Goal: Task Accomplishment & Management: Manage account settings

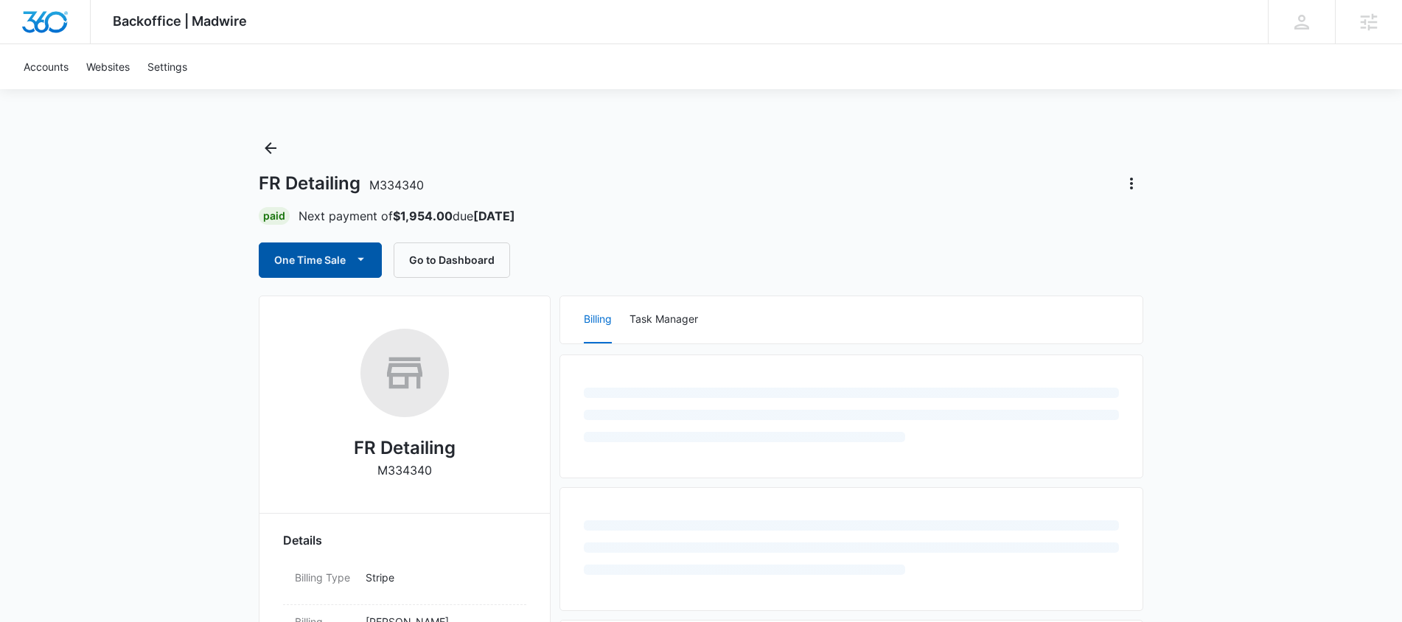
click at [314, 259] on button "One Time Sale" at bounding box center [320, 259] width 123 height 35
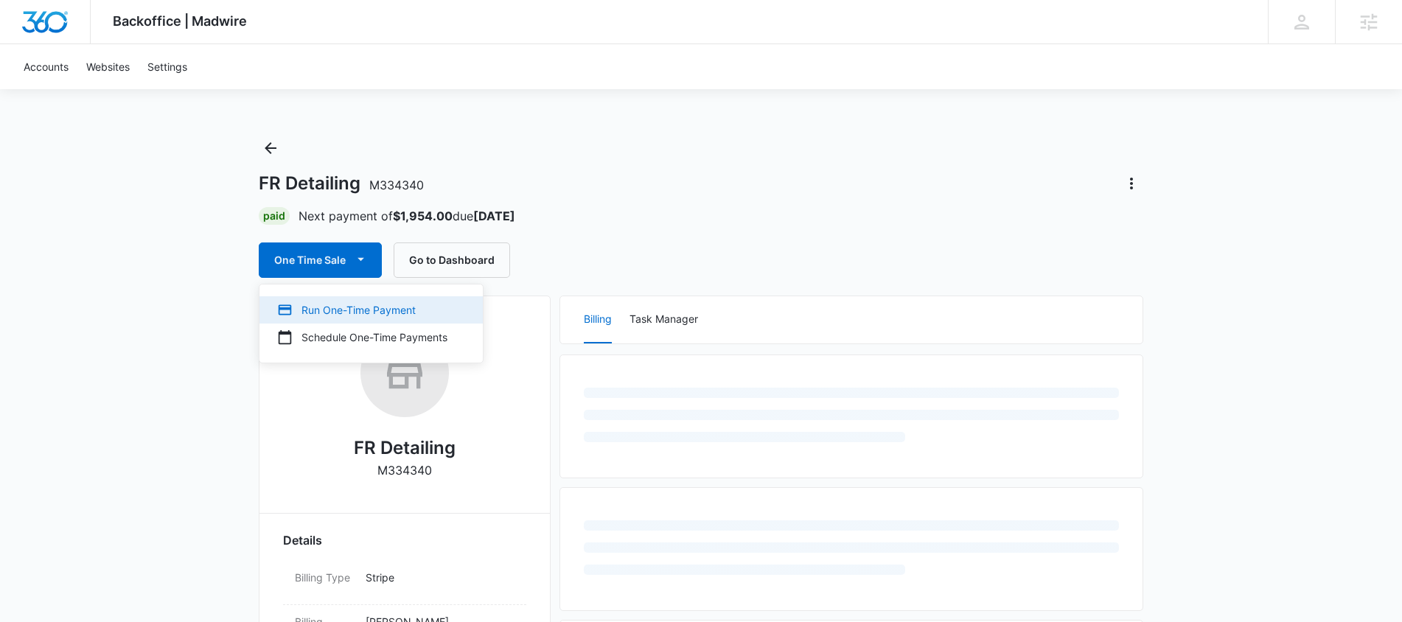
click at [343, 305] on div "Run One-Time Payment" at bounding box center [362, 309] width 170 height 15
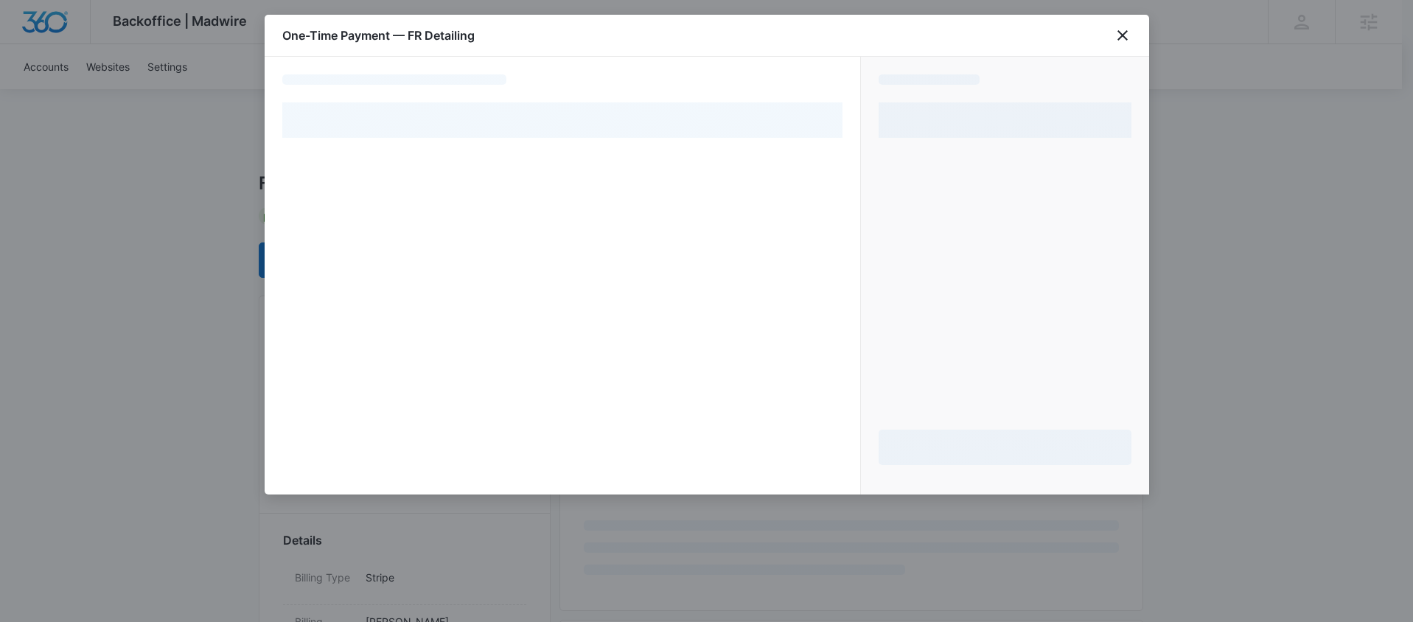
select select "pm_1RjNUTA4n8RTgNjUnjtN3rd2"
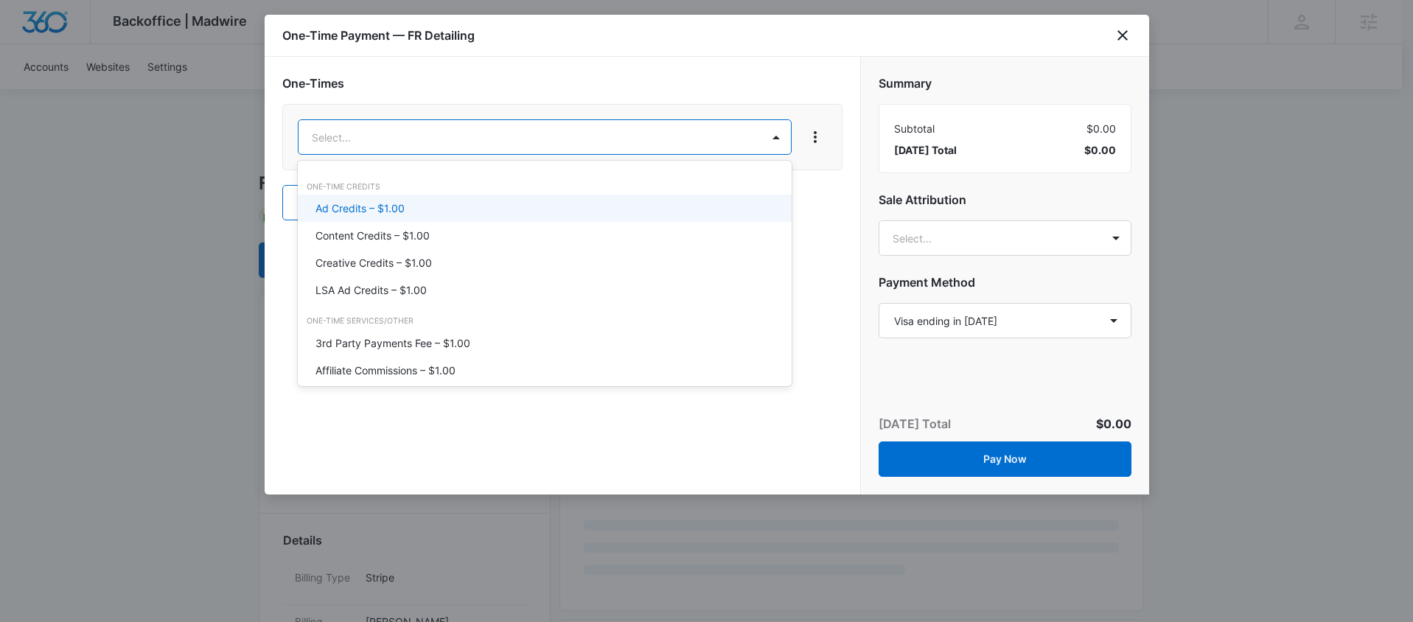
click at [372, 203] on p "Ad Credits – $1.00" at bounding box center [359, 207] width 89 height 15
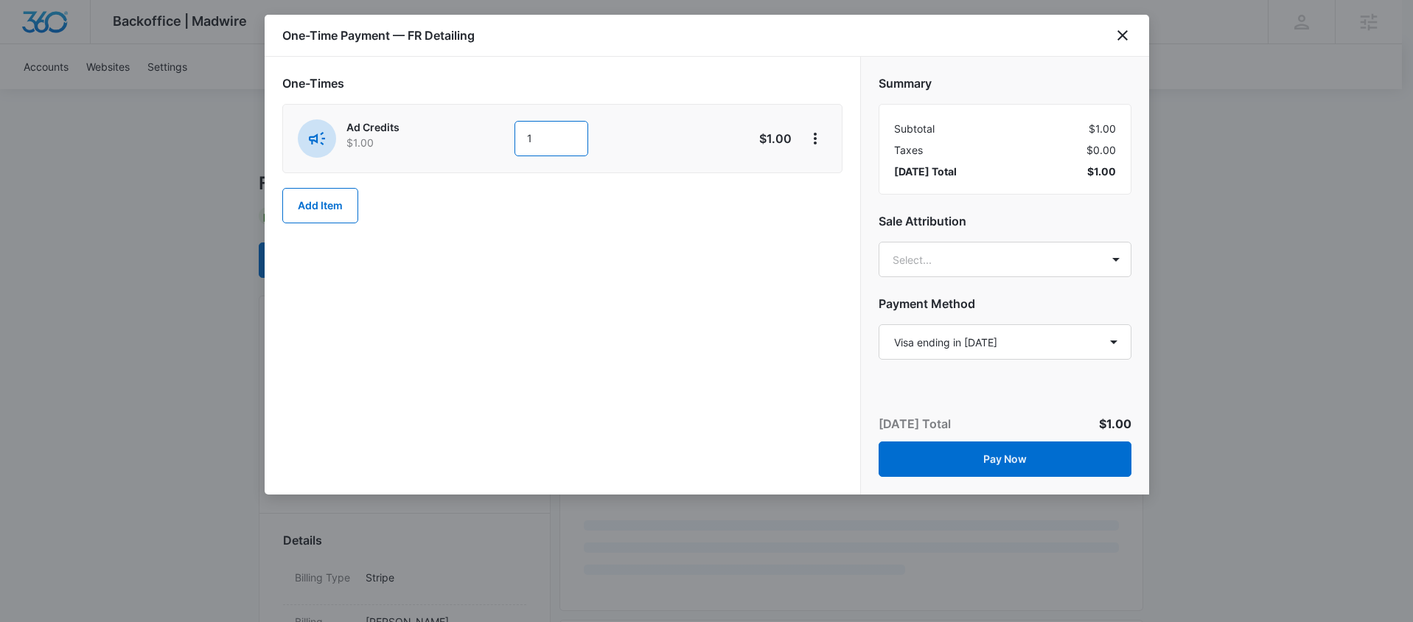
click at [555, 143] on input "1" at bounding box center [551, 138] width 74 height 35
type input "500"
click at [673, 306] on div "One-Times Ad Credits $1.00 500 $500.00 Add Item" at bounding box center [563, 276] width 596 height 438
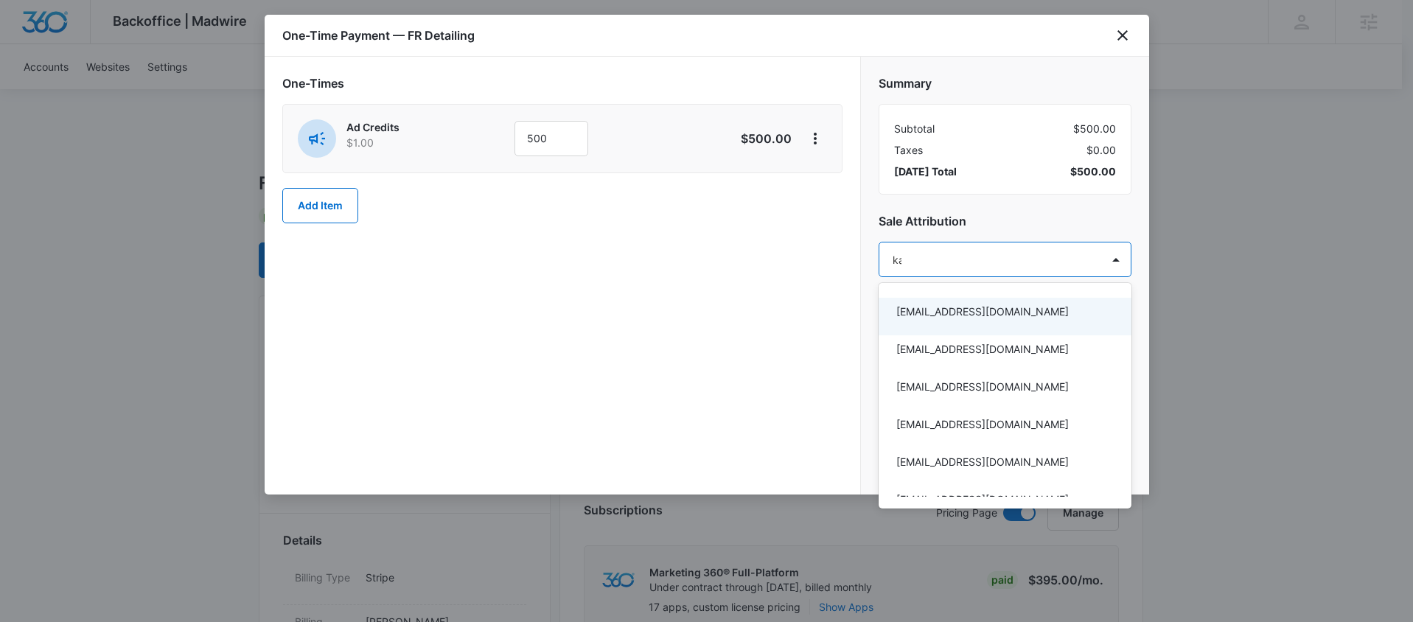
type input "kar"
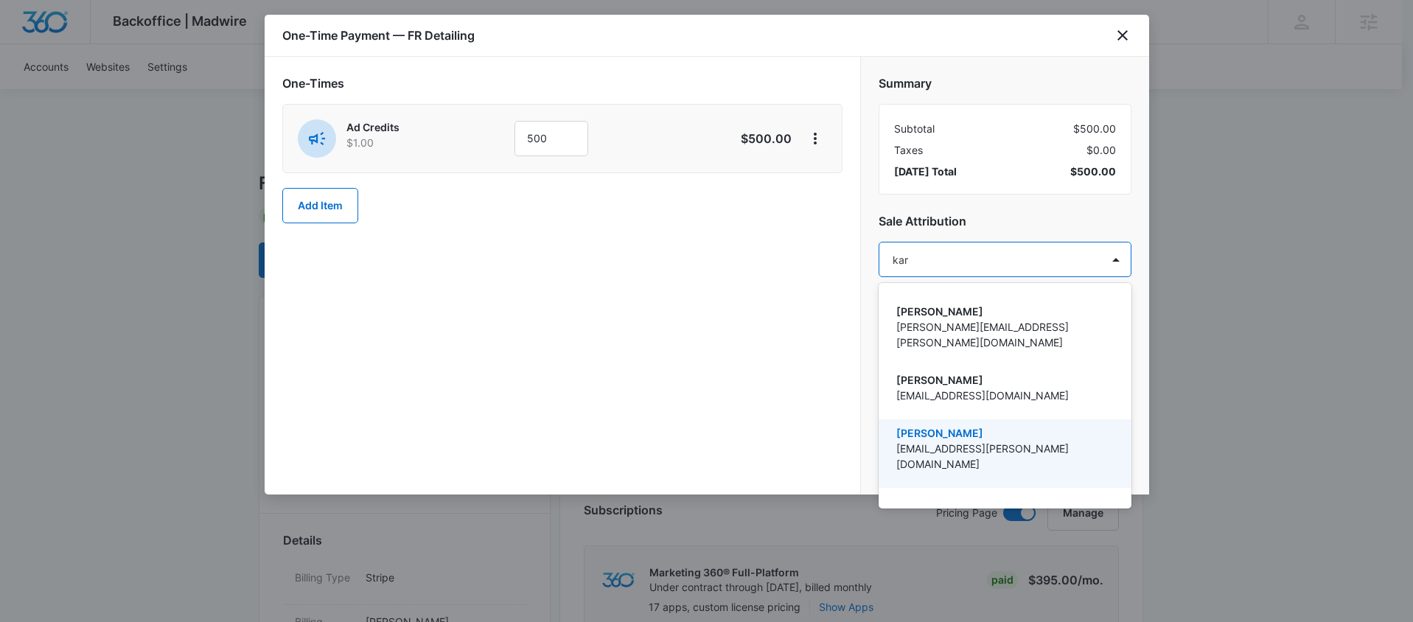
click at [939, 425] on p "[PERSON_NAME]" at bounding box center [1003, 432] width 214 height 15
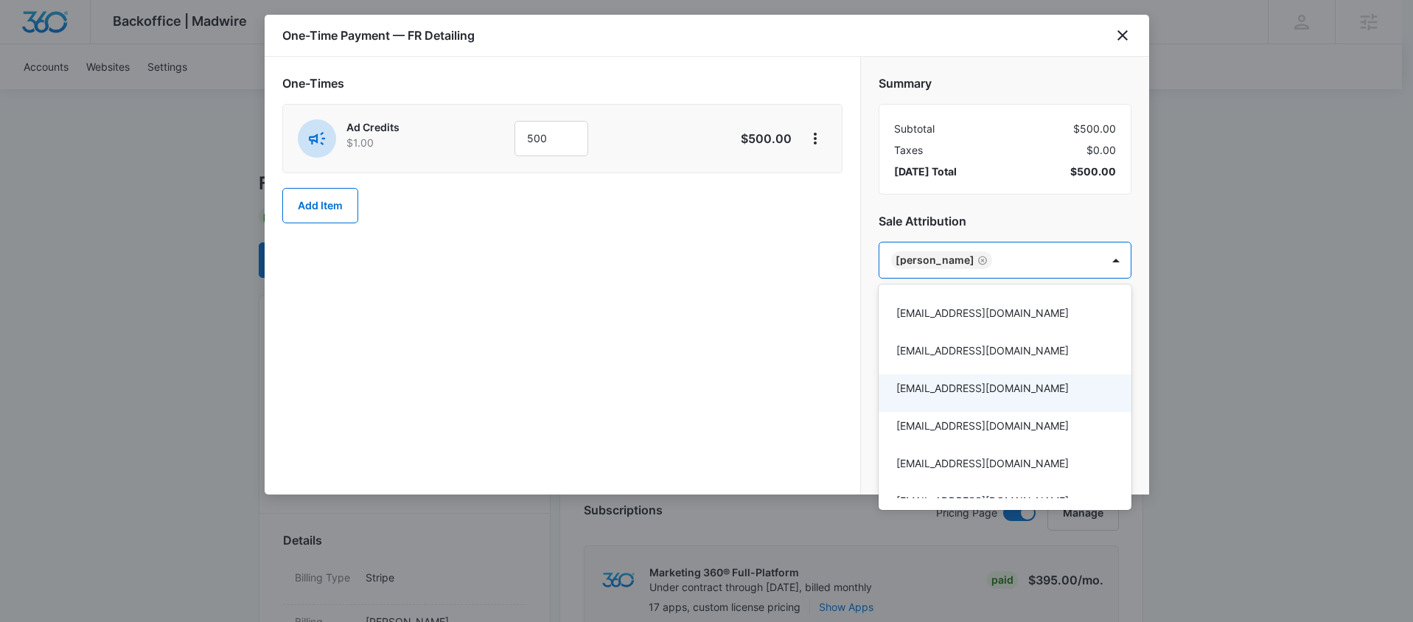
click at [790, 323] on div at bounding box center [706, 311] width 1413 height 622
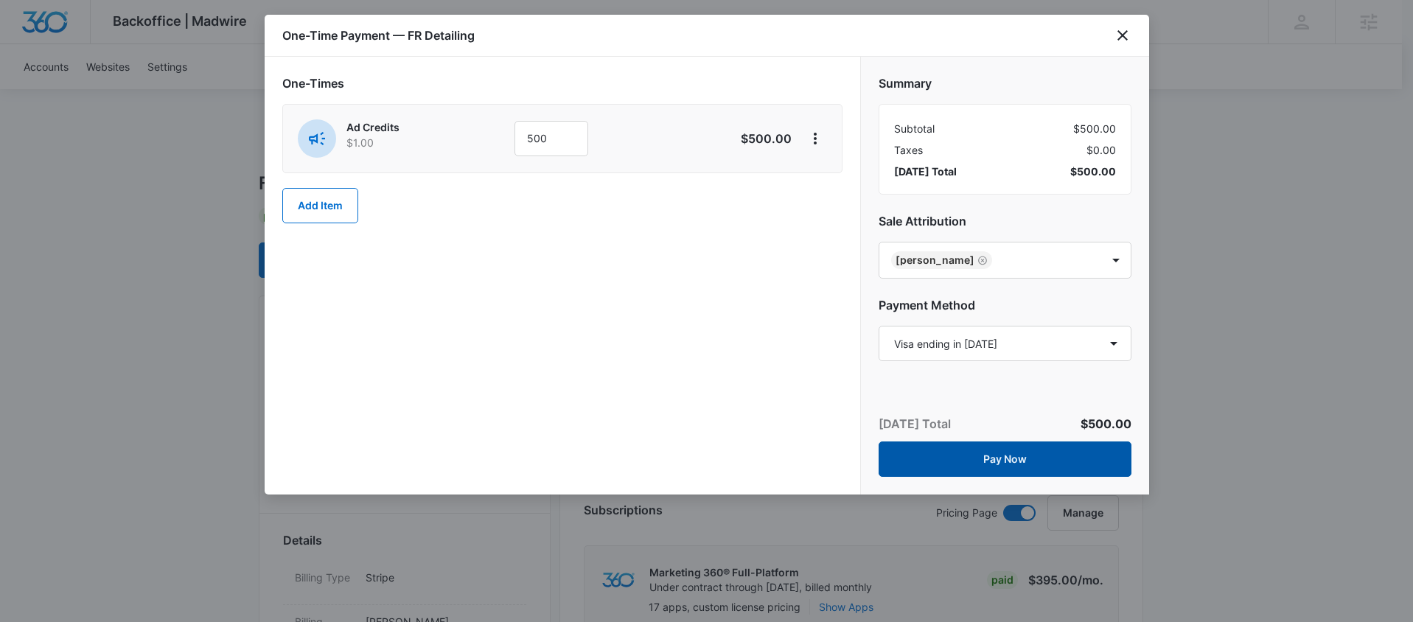
click at [944, 445] on button "Pay Now" at bounding box center [1005, 458] width 253 height 35
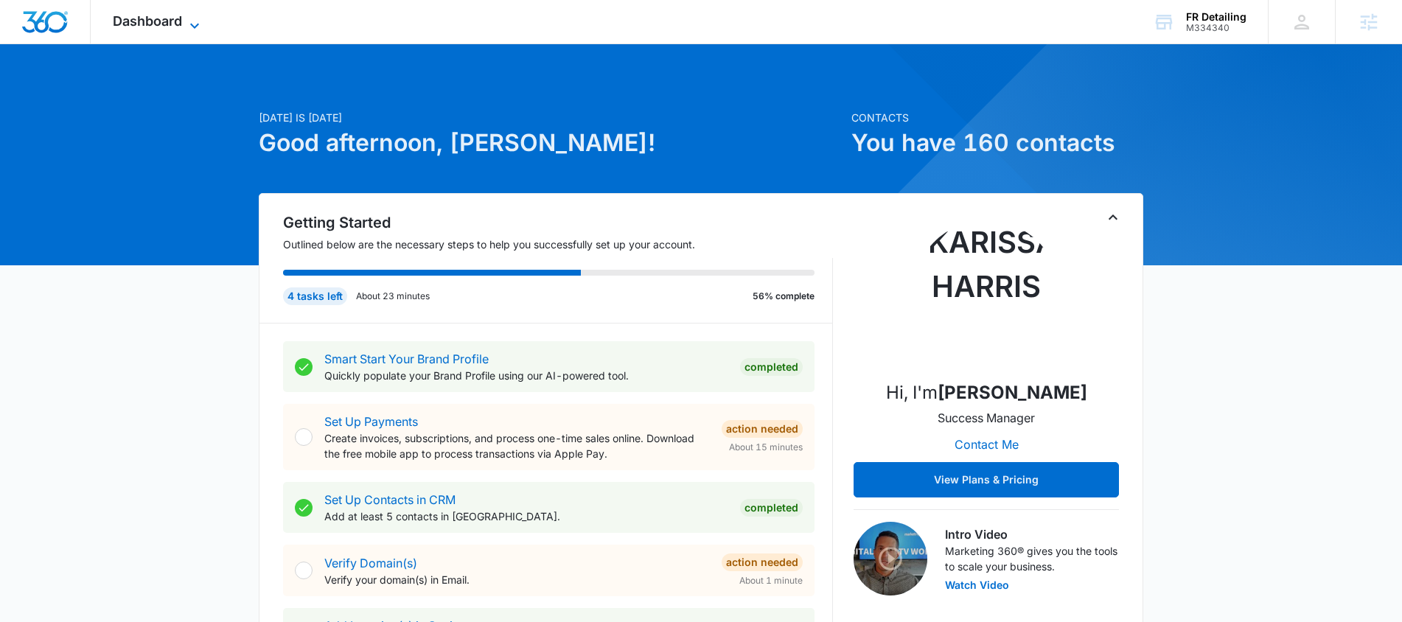
click at [161, 21] on span "Dashboard" at bounding box center [147, 20] width 69 height 15
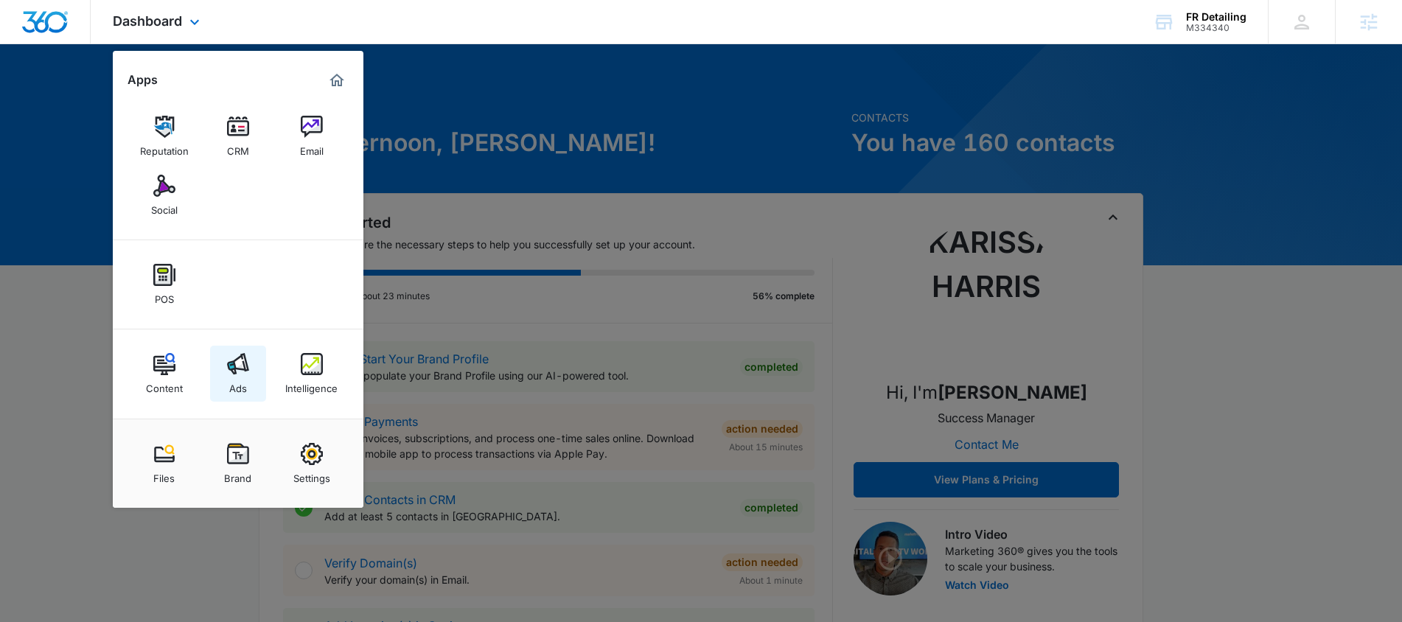
click at [240, 377] on div "Ads" at bounding box center [238, 384] width 18 height 19
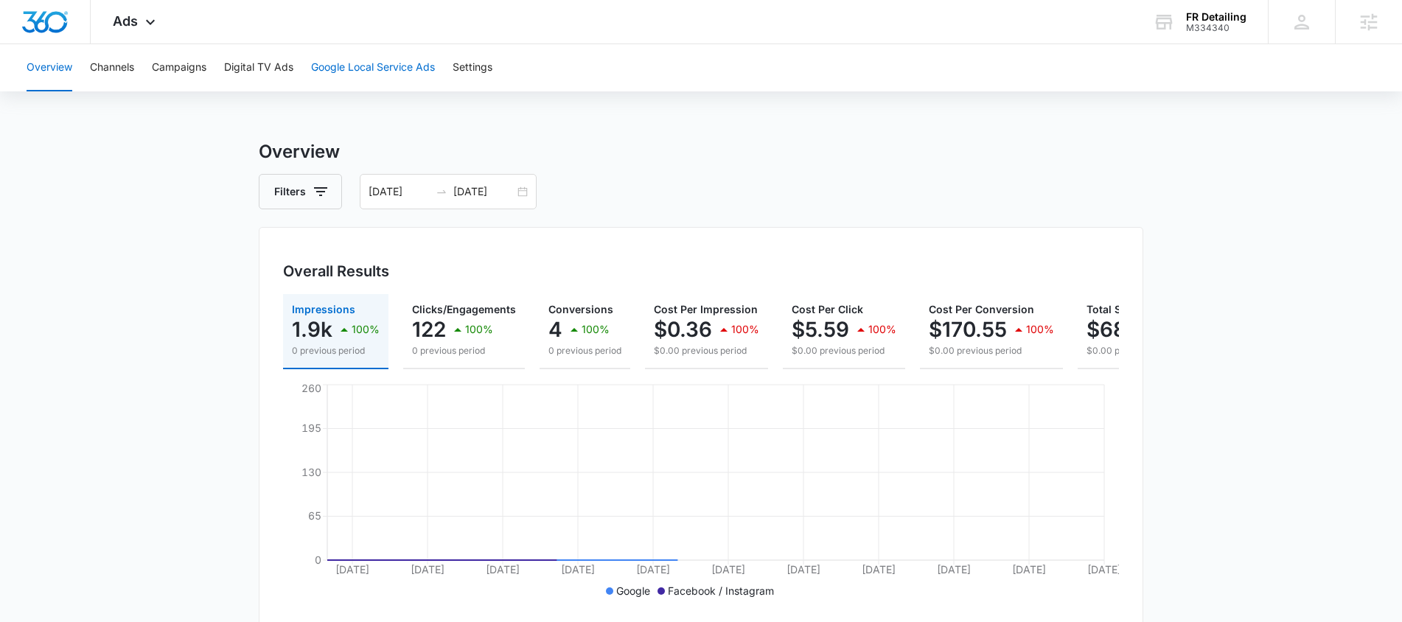
click at [397, 71] on button "Google Local Service Ads" at bounding box center [373, 67] width 124 height 47
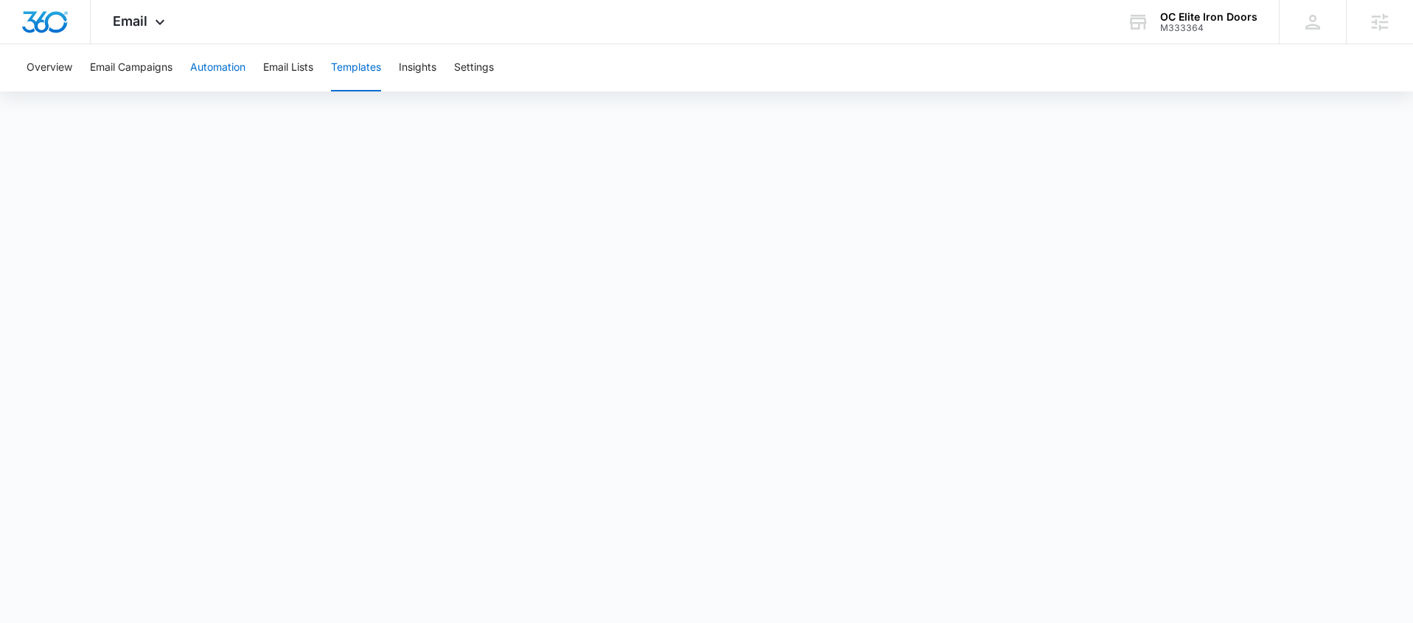
click at [230, 69] on button "Automation" at bounding box center [217, 67] width 55 height 47
click at [138, 18] on span "Email" at bounding box center [130, 20] width 35 height 15
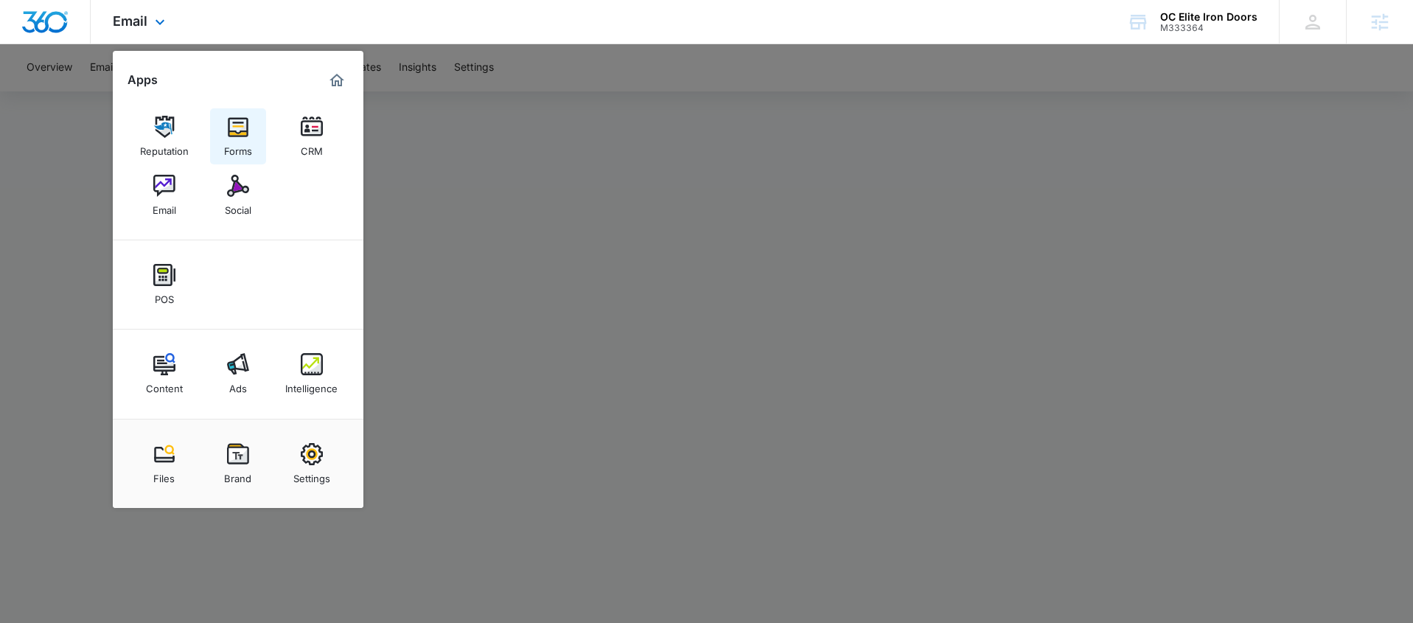
click at [232, 126] on img at bounding box center [238, 127] width 22 height 22
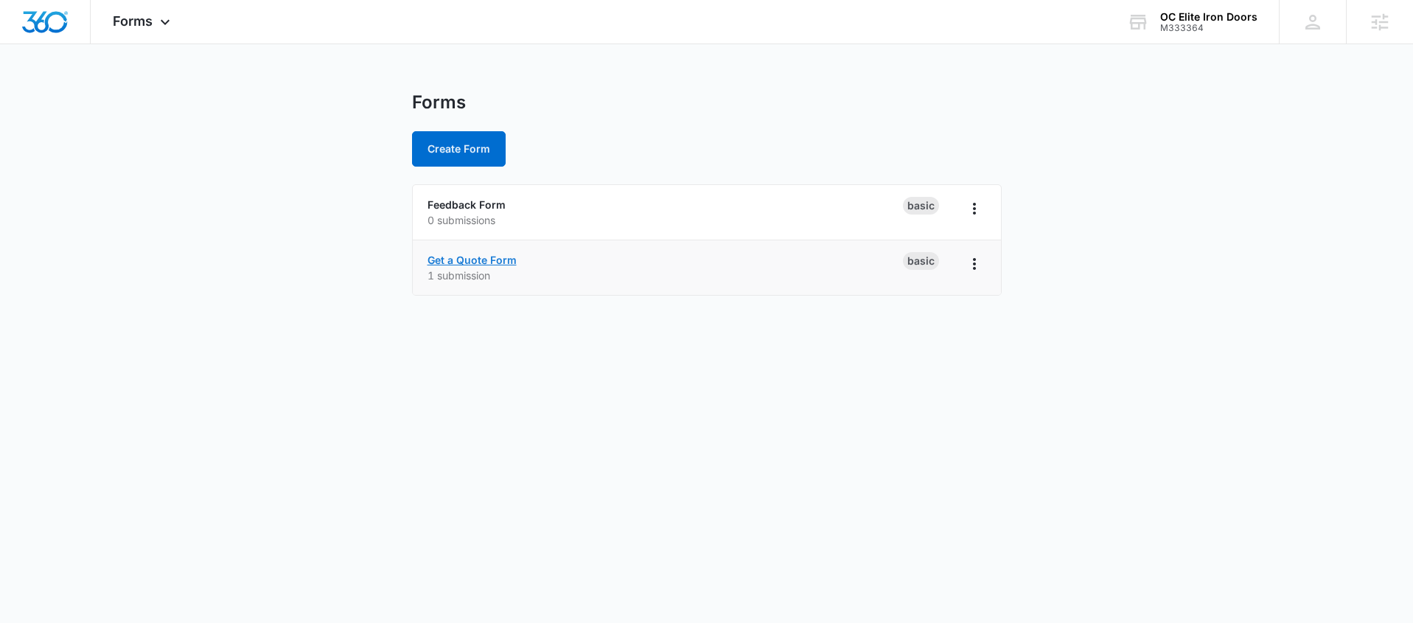
click at [459, 263] on link "Get a Quote Form" at bounding box center [471, 260] width 89 height 13
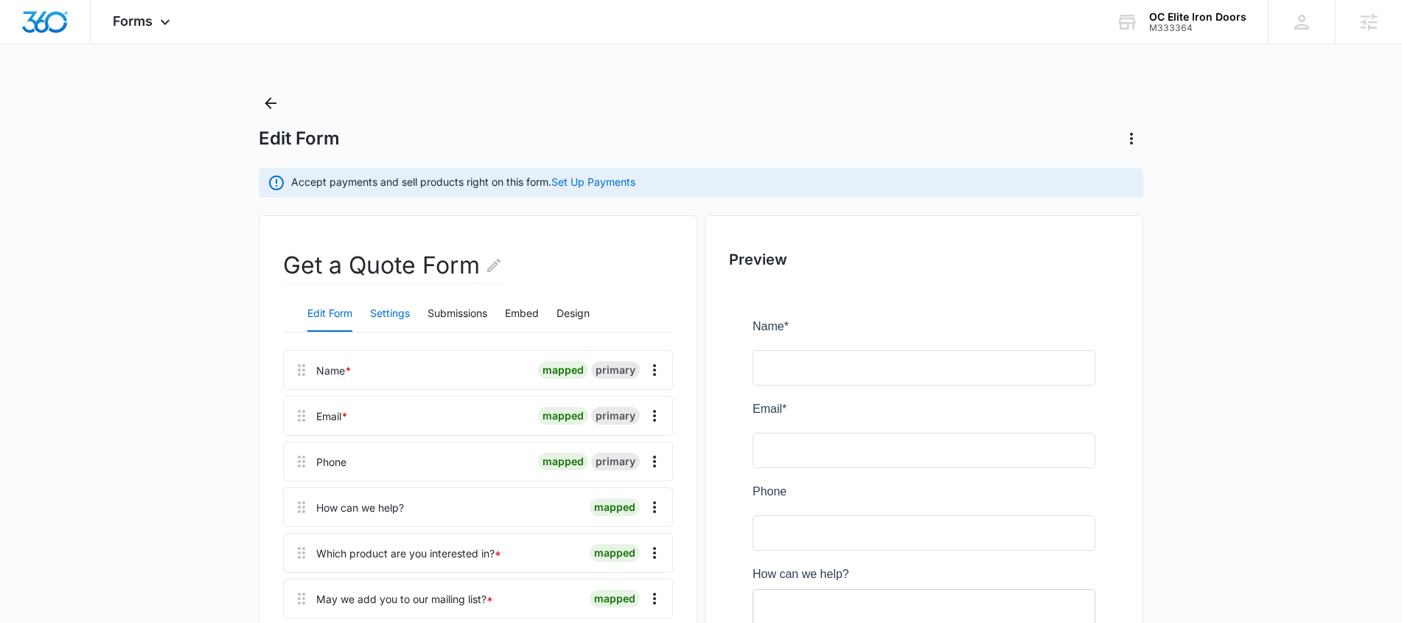
click at [388, 314] on button "Settings" at bounding box center [390, 313] width 40 height 35
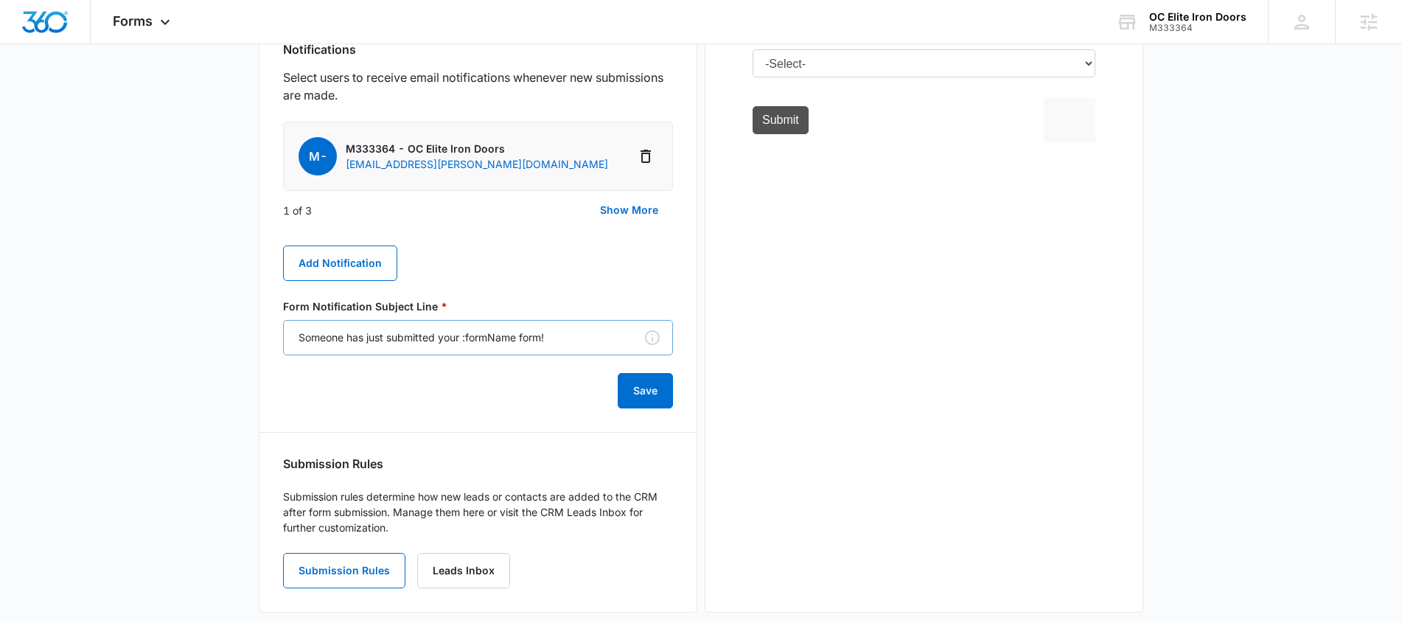
scroll to position [840, 0]
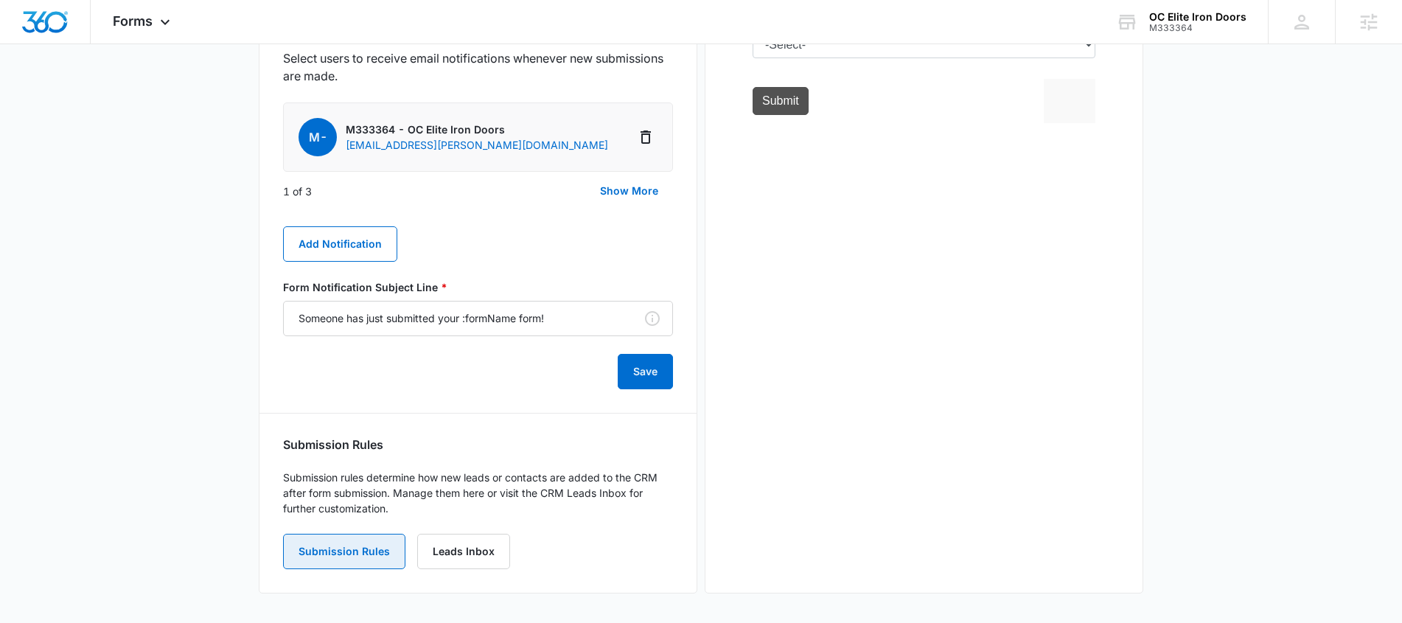
click at [391, 555] on button "Submission Rules" at bounding box center [344, 551] width 122 height 35
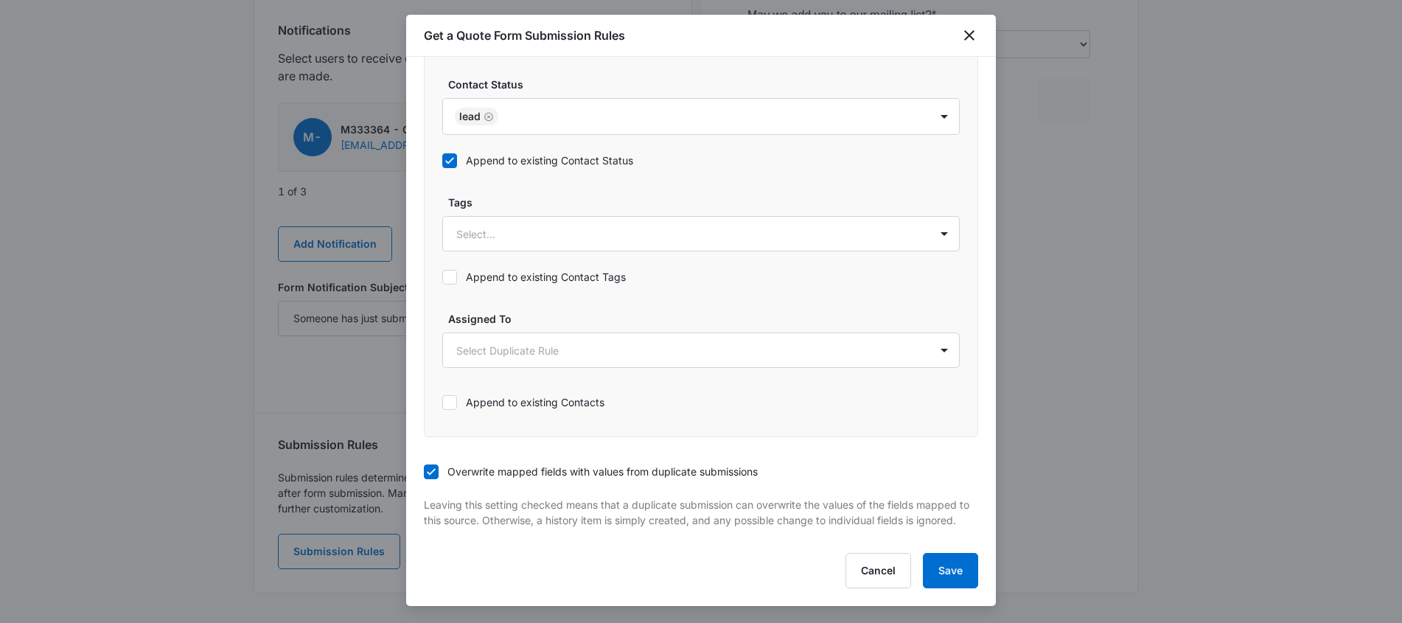
scroll to position [791, 0]
click at [979, 45] on div "Get a Quote Form Submission Rules" at bounding box center [701, 36] width 590 height 42
click at [972, 36] on icon "close" at bounding box center [969, 36] width 18 height 18
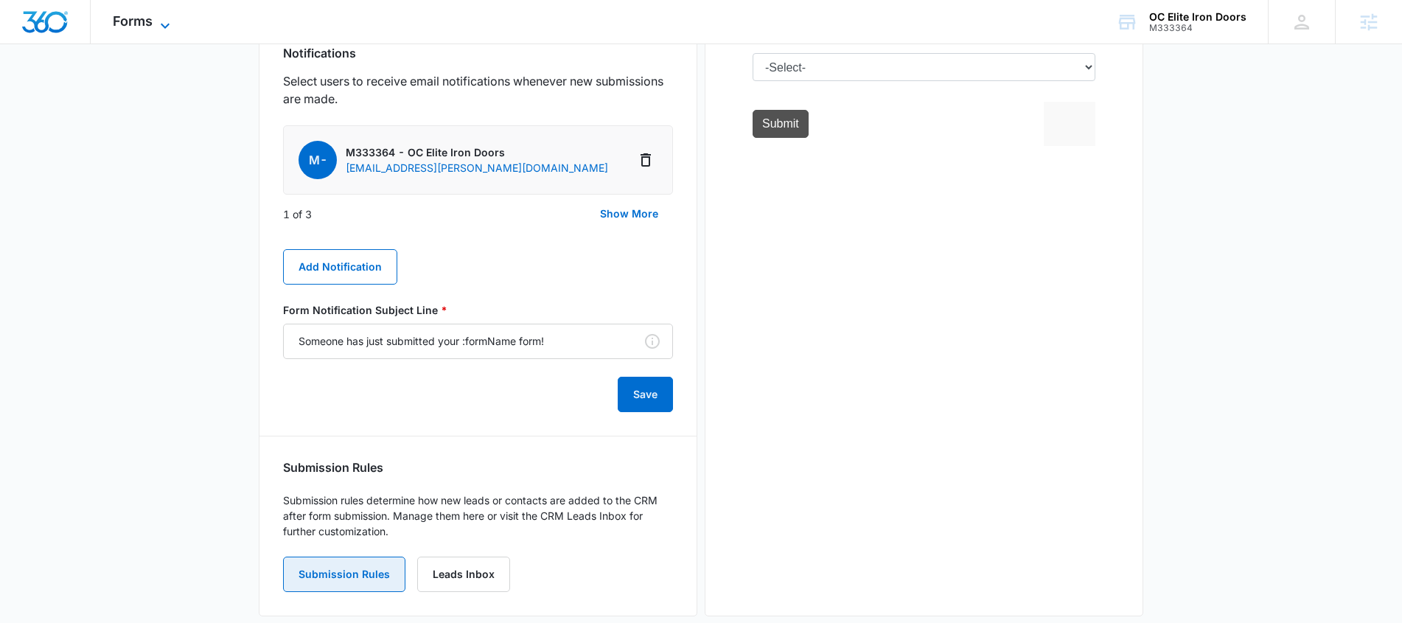
scroll to position [808, 0]
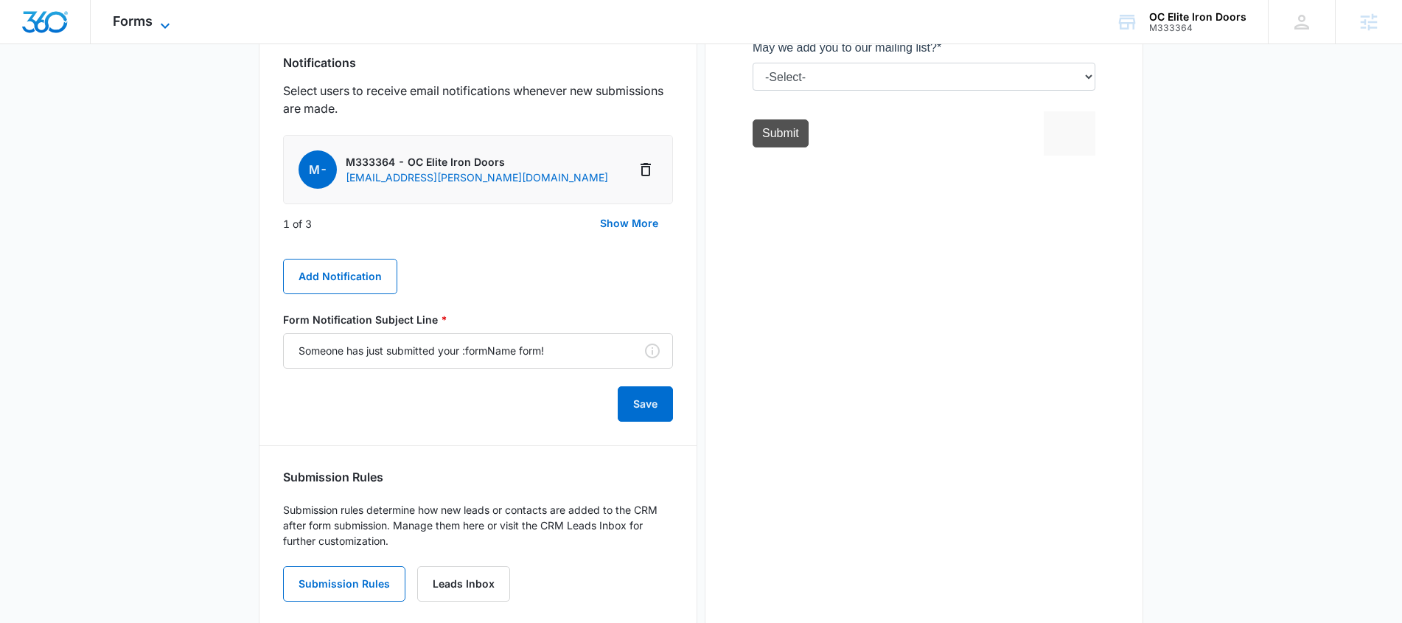
click at [163, 29] on icon at bounding box center [165, 26] width 18 height 18
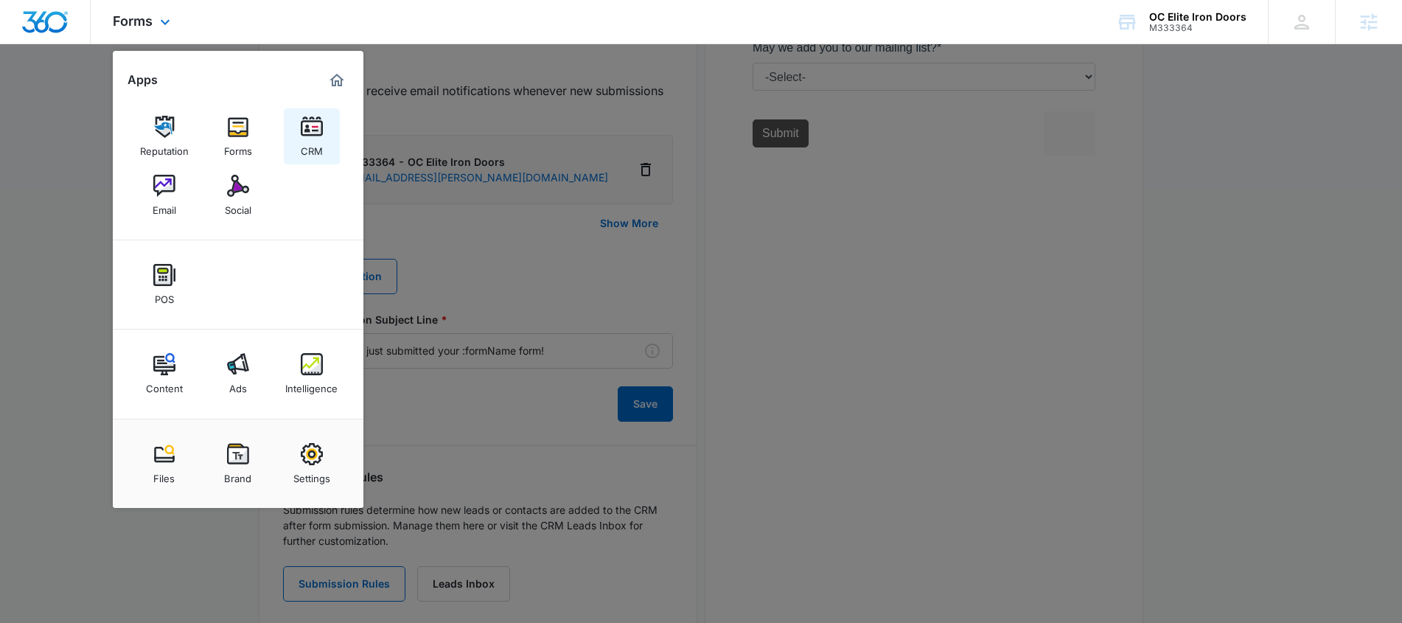
click at [326, 135] on link "CRM" at bounding box center [312, 136] width 56 height 56
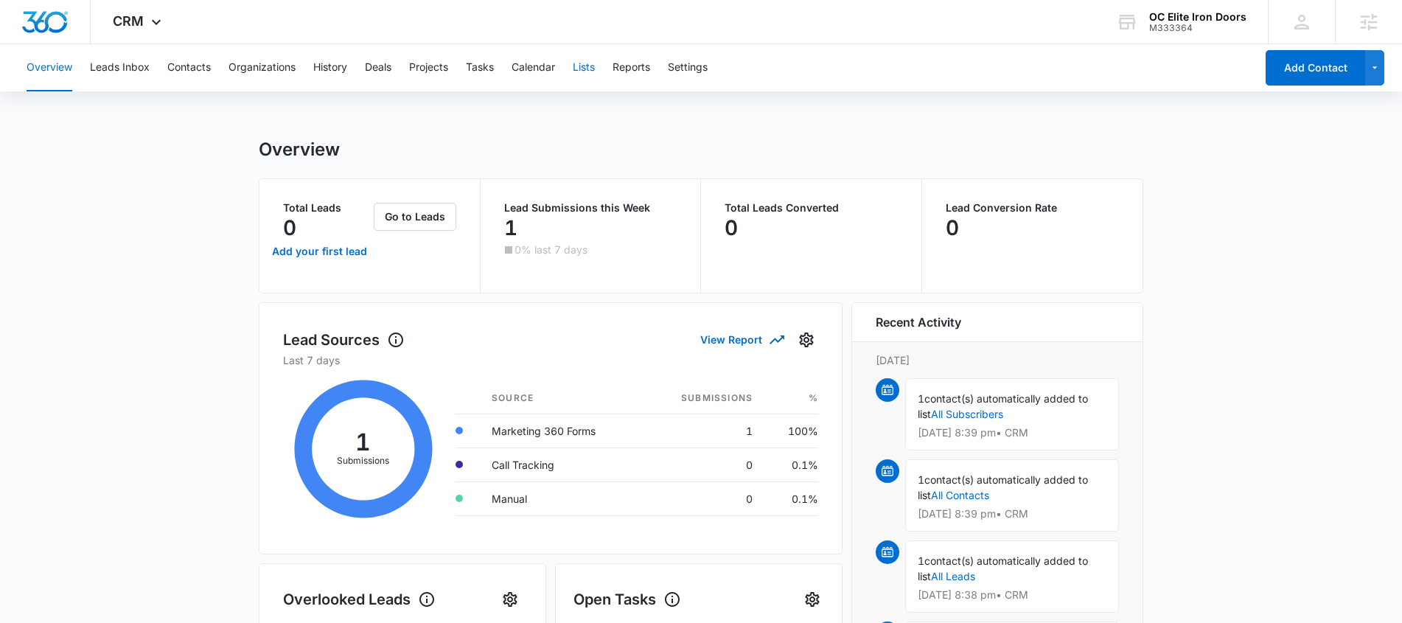
click at [581, 67] on button "Lists" at bounding box center [584, 67] width 22 height 47
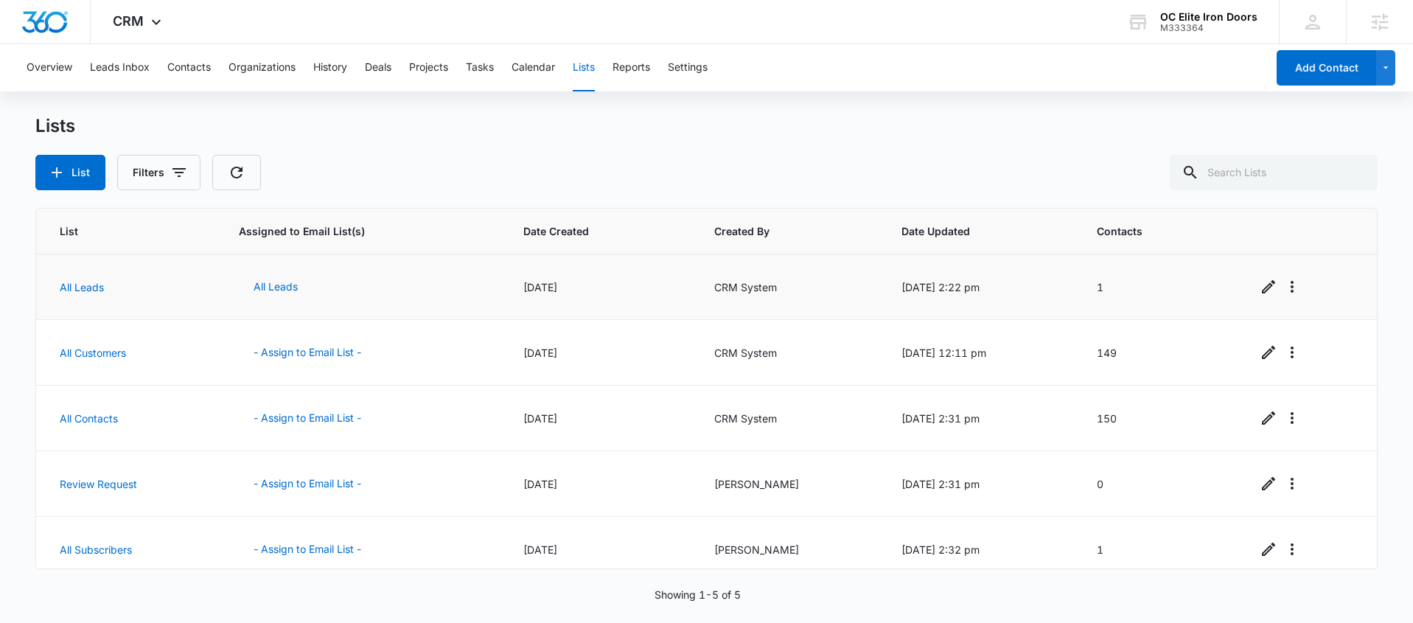
click at [84, 293] on td "All Leads" at bounding box center [128, 287] width 185 height 66
click at [86, 290] on link "All Leads" at bounding box center [82, 287] width 44 height 13
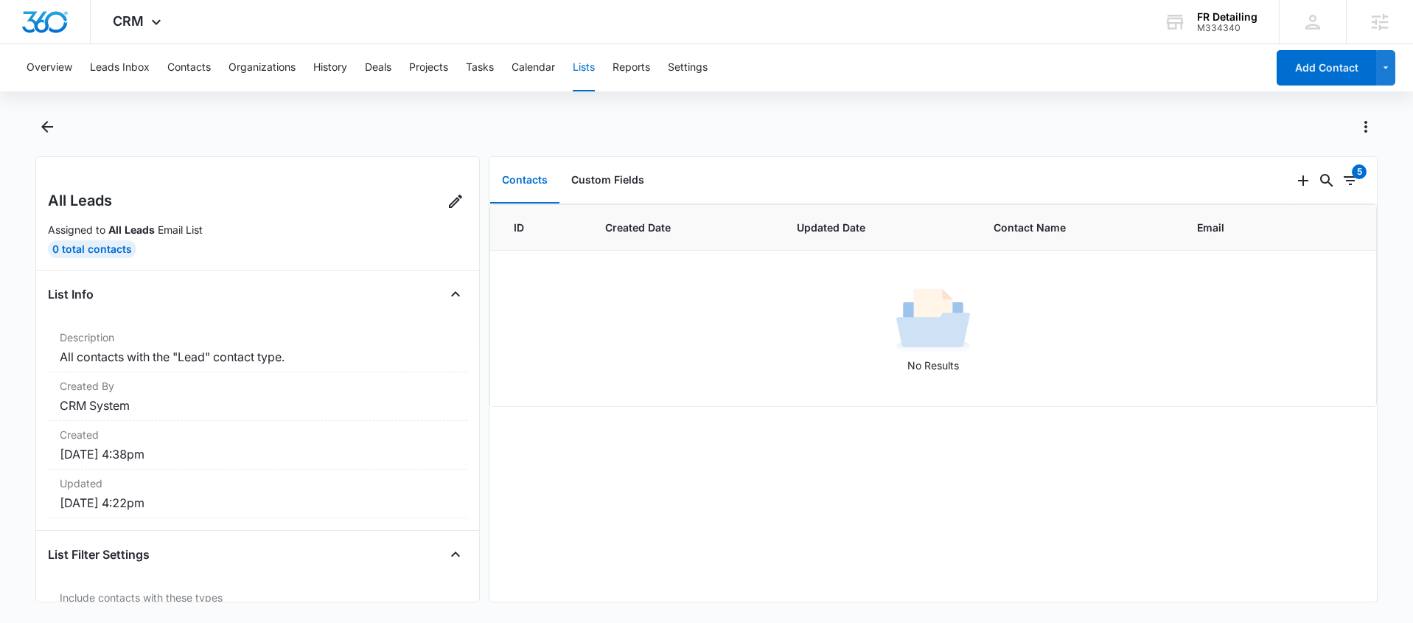
click at [55, 113] on div "Overview Leads Inbox Contacts Organizations History Deals Projects Tasks Calend…" at bounding box center [706, 332] width 1413 height 576
click at [52, 118] on icon "Back" at bounding box center [47, 127] width 18 height 18
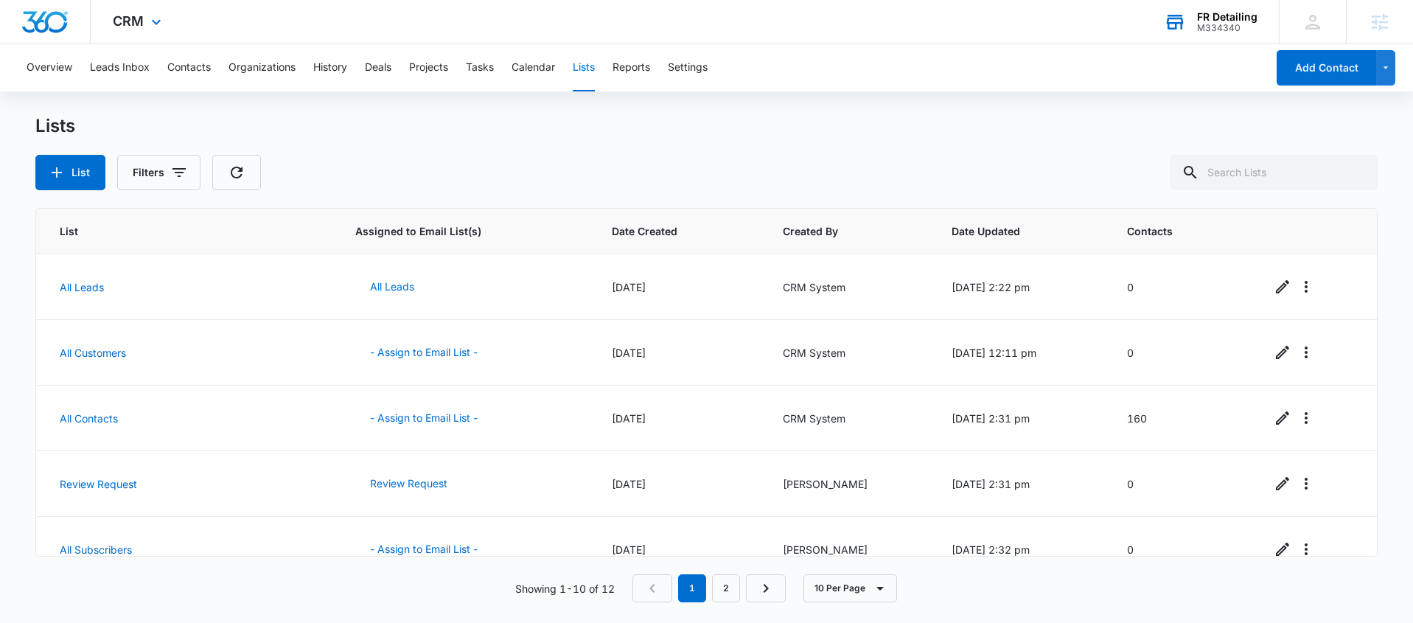
click at [1234, 25] on div "M334340" at bounding box center [1227, 28] width 60 height 10
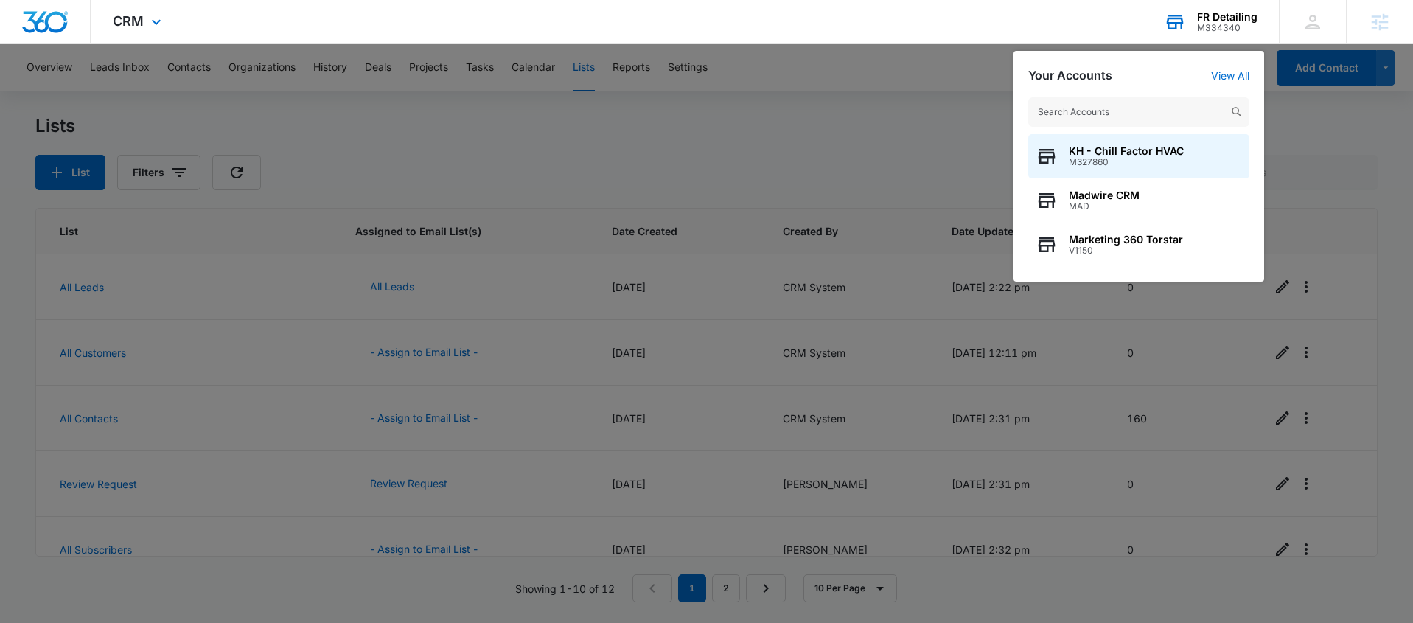
click at [1111, 111] on input "text" at bounding box center [1138, 111] width 221 height 29
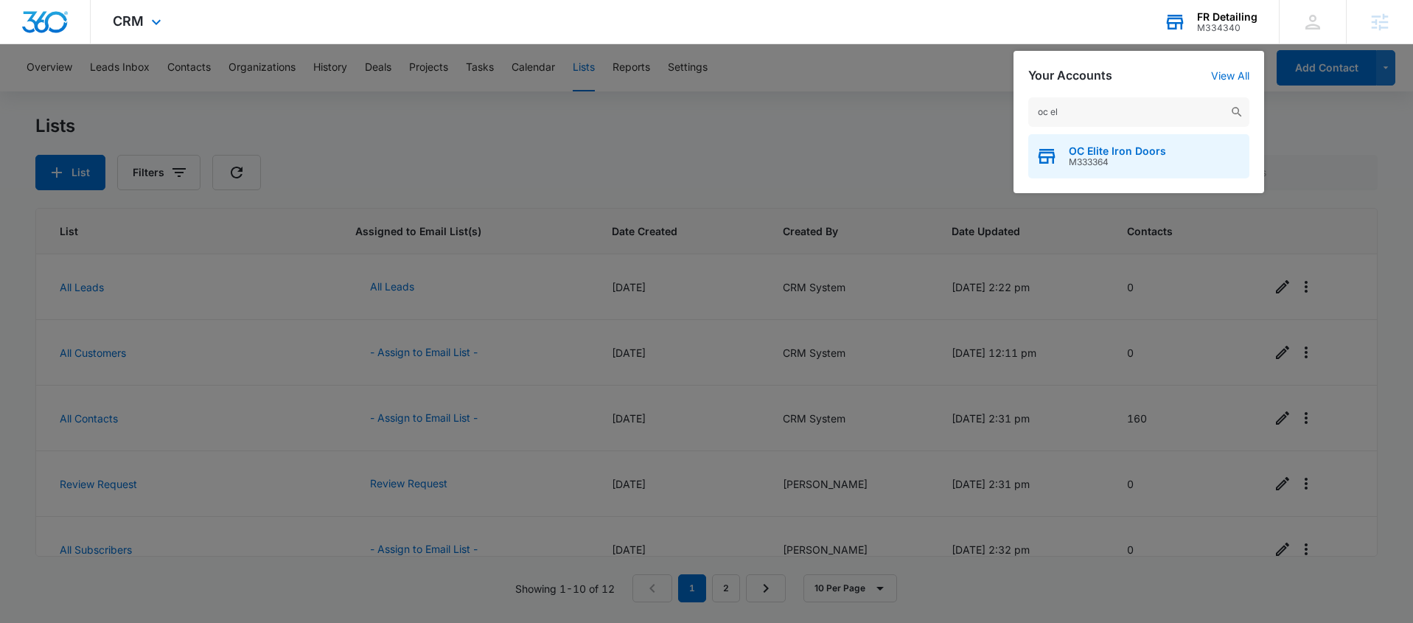
type input "oc el"
click at [1092, 158] on span "M333364" at bounding box center [1117, 162] width 97 height 10
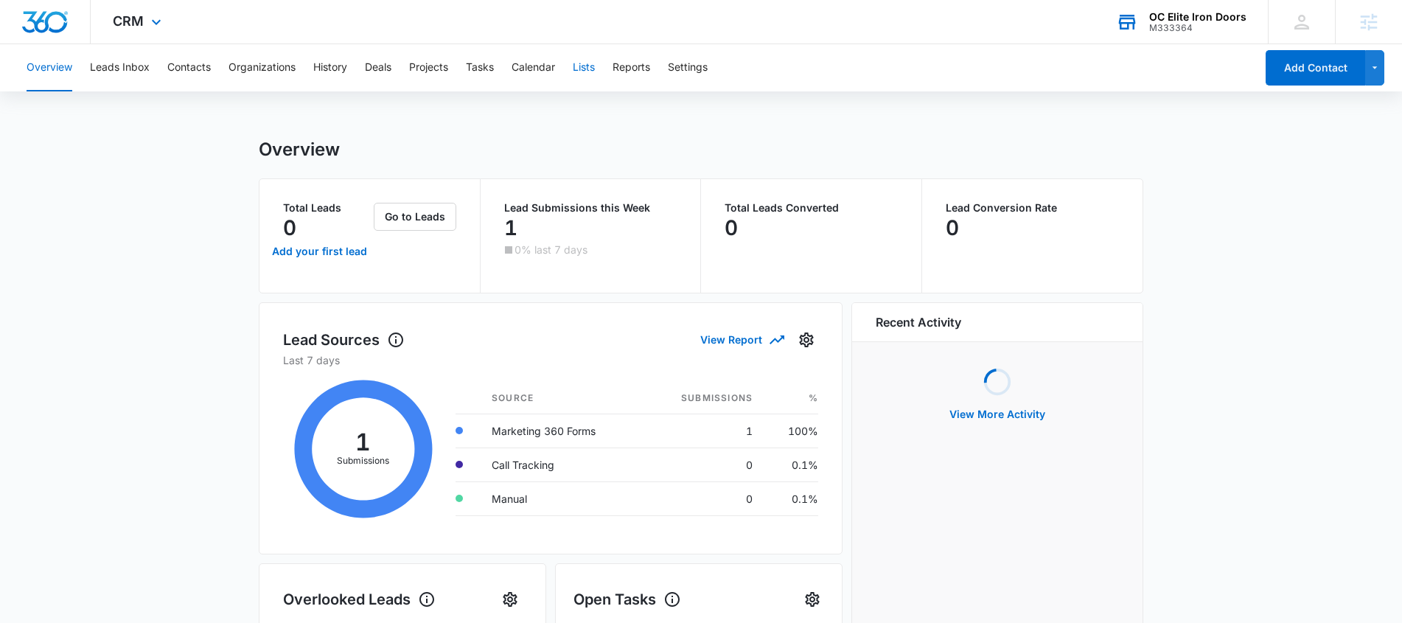
click at [593, 66] on button "Lists" at bounding box center [584, 67] width 22 height 47
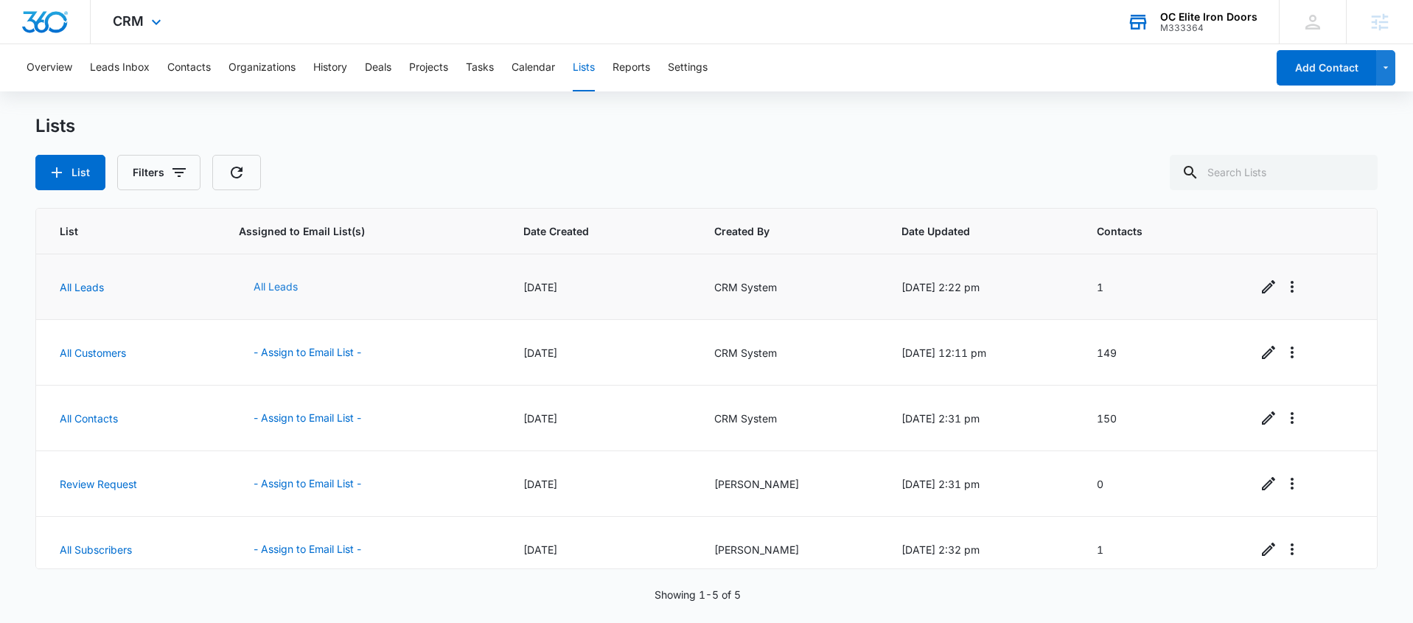
click at [265, 286] on button "All Leads" at bounding box center [276, 286] width 74 height 35
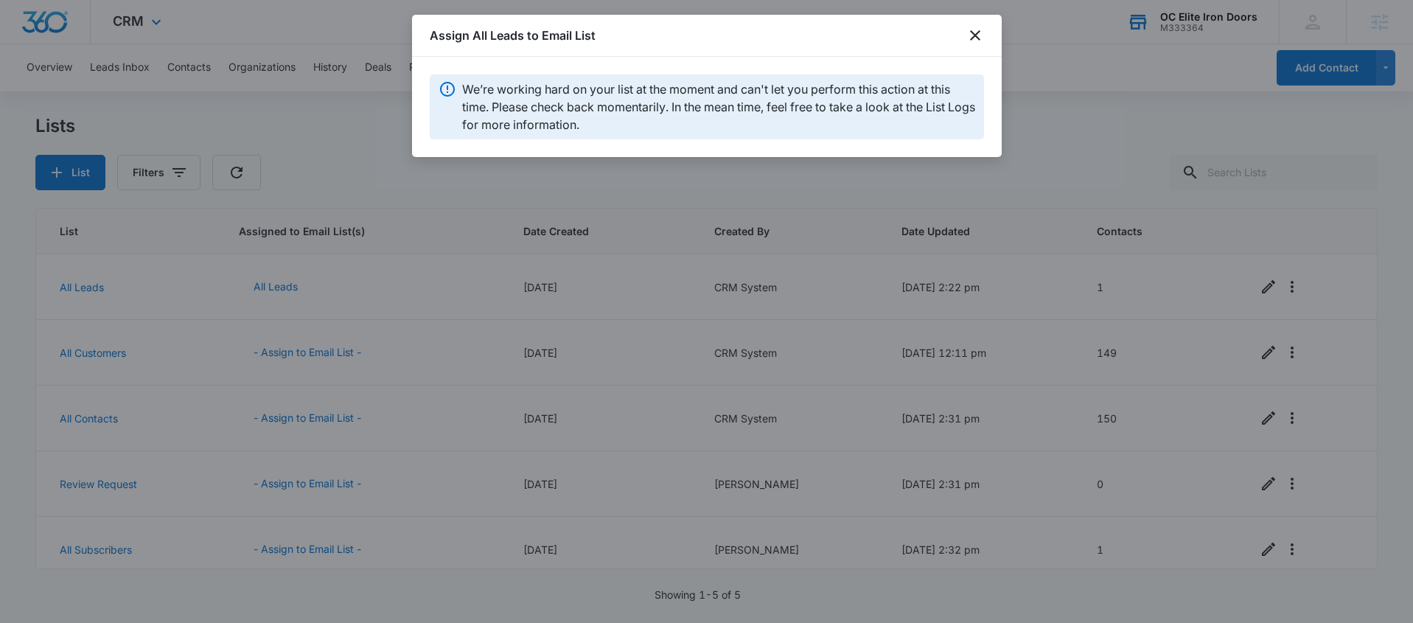
click at [978, 47] on div "Assign All Leads to Email List" at bounding box center [707, 36] width 590 height 42
click at [966, 27] on icon "close" at bounding box center [975, 36] width 18 height 18
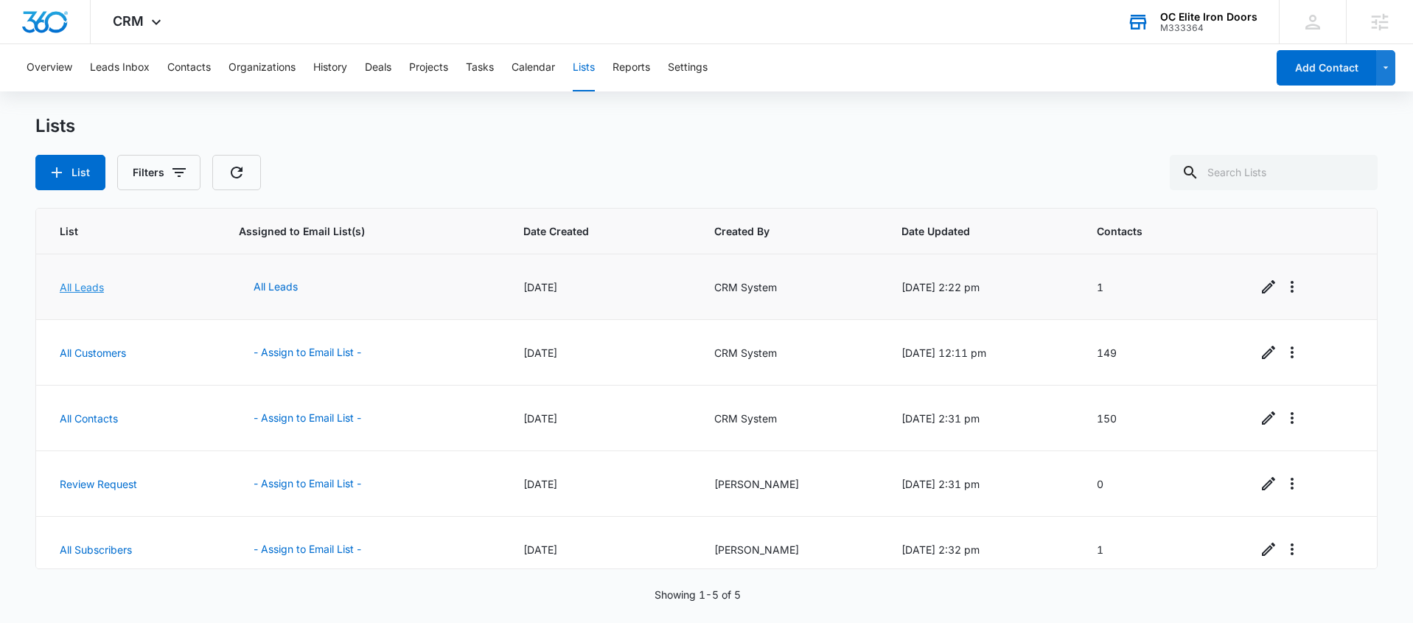
click at [80, 286] on link "All Leads" at bounding box center [82, 287] width 44 height 13
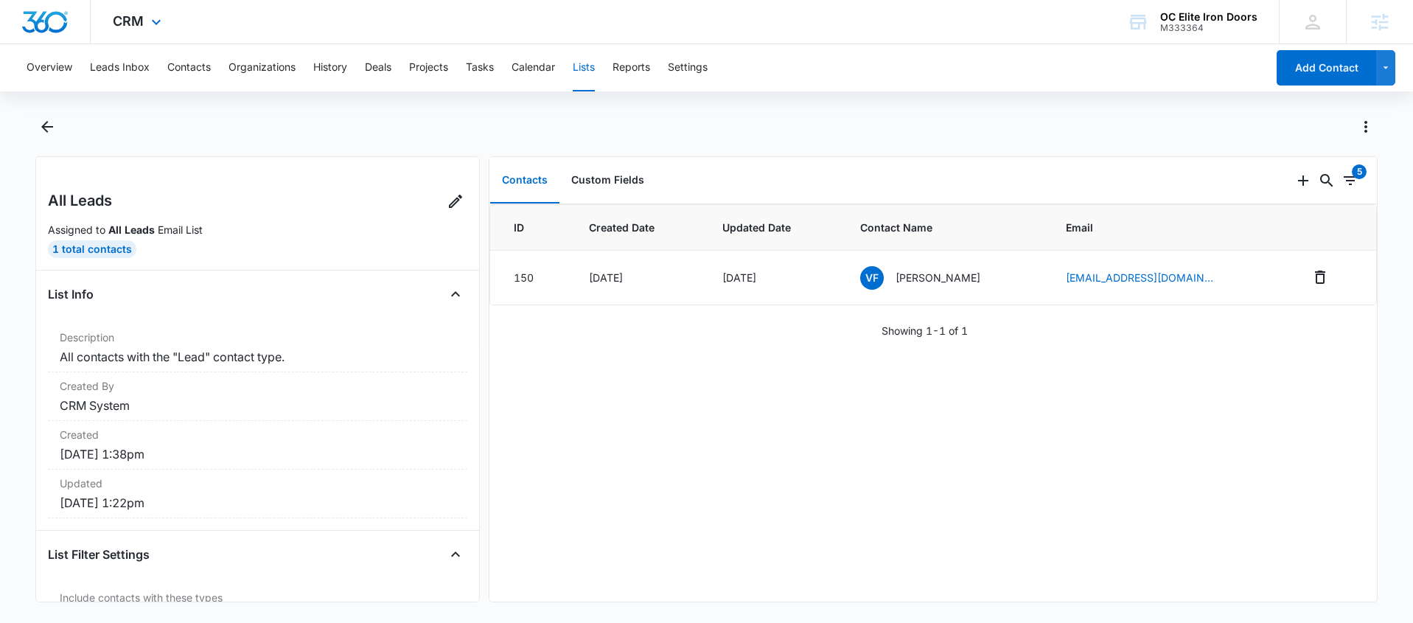
click at [143, 17] on div "CRM Apps Reputation Forms CRM Email Social POS Content Ads Intelligence Files B…" at bounding box center [139, 21] width 97 height 43
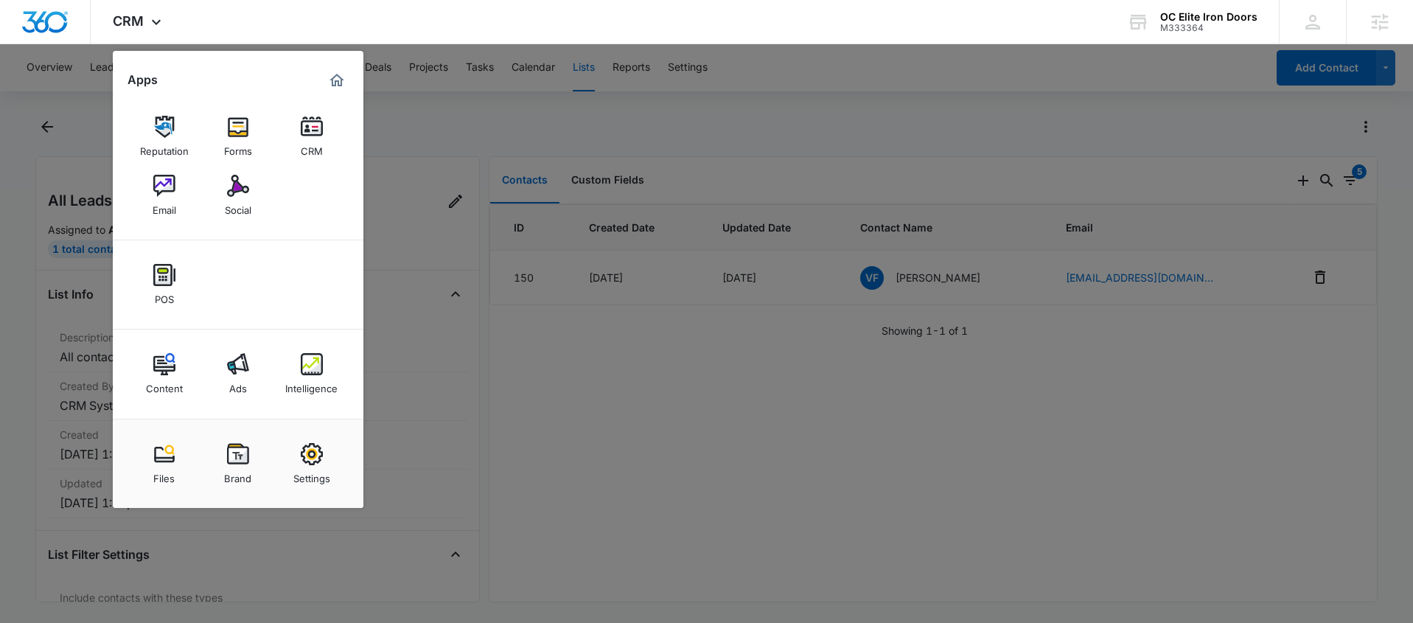
click at [155, 193] on img at bounding box center [164, 186] width 22 height 22
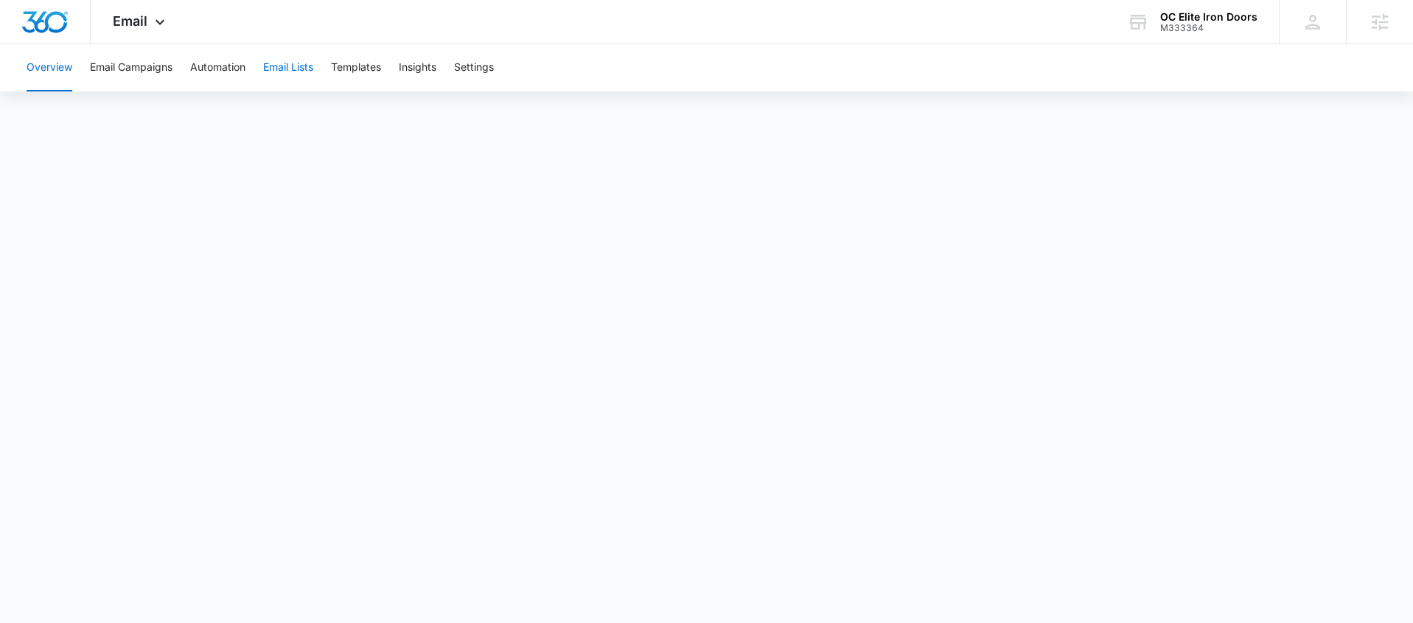
click at [303, 71] on button "Email Lists" at bounding box center [288, 67] width 50 height 47
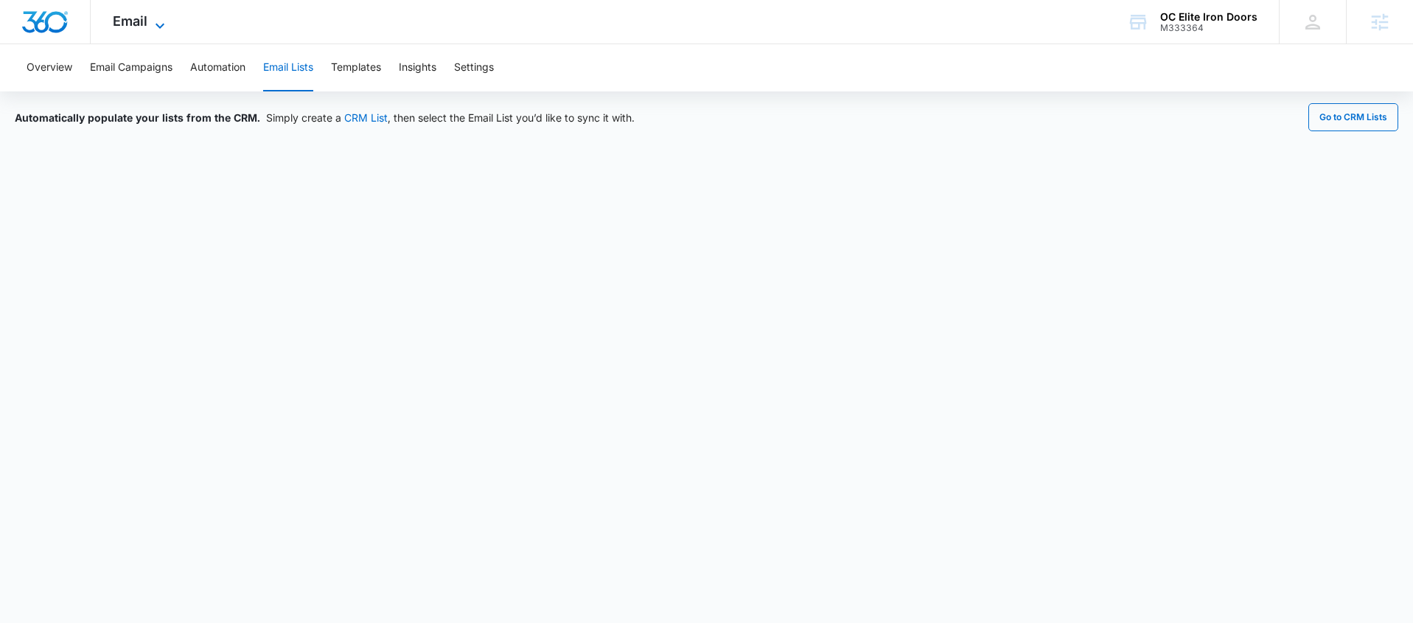
drag, startPoint x: 154, startPoint y: 23, endPoint x: 158, endPoint y: 2, distance: 21.0
click at [154, 23] on icon at bounding box center [160, 22] width 18 height 18
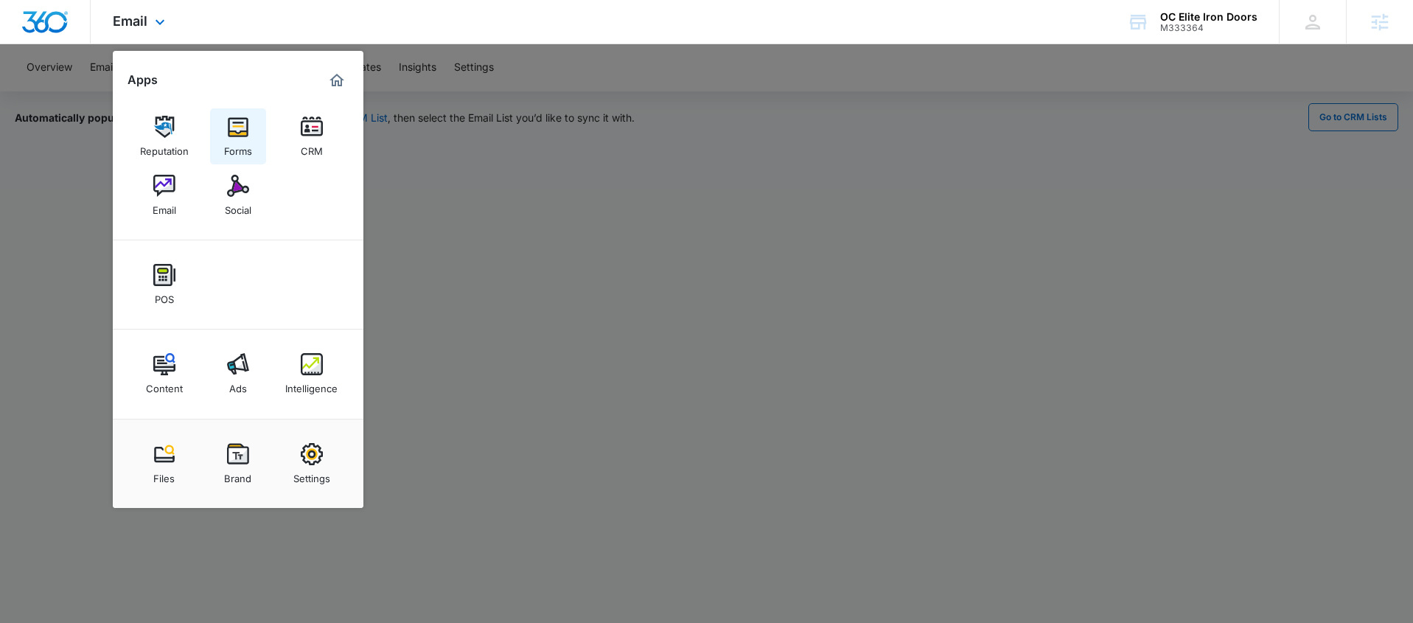
click at [247, 128] on img at bounding box center [238, 127] width 22 height 22
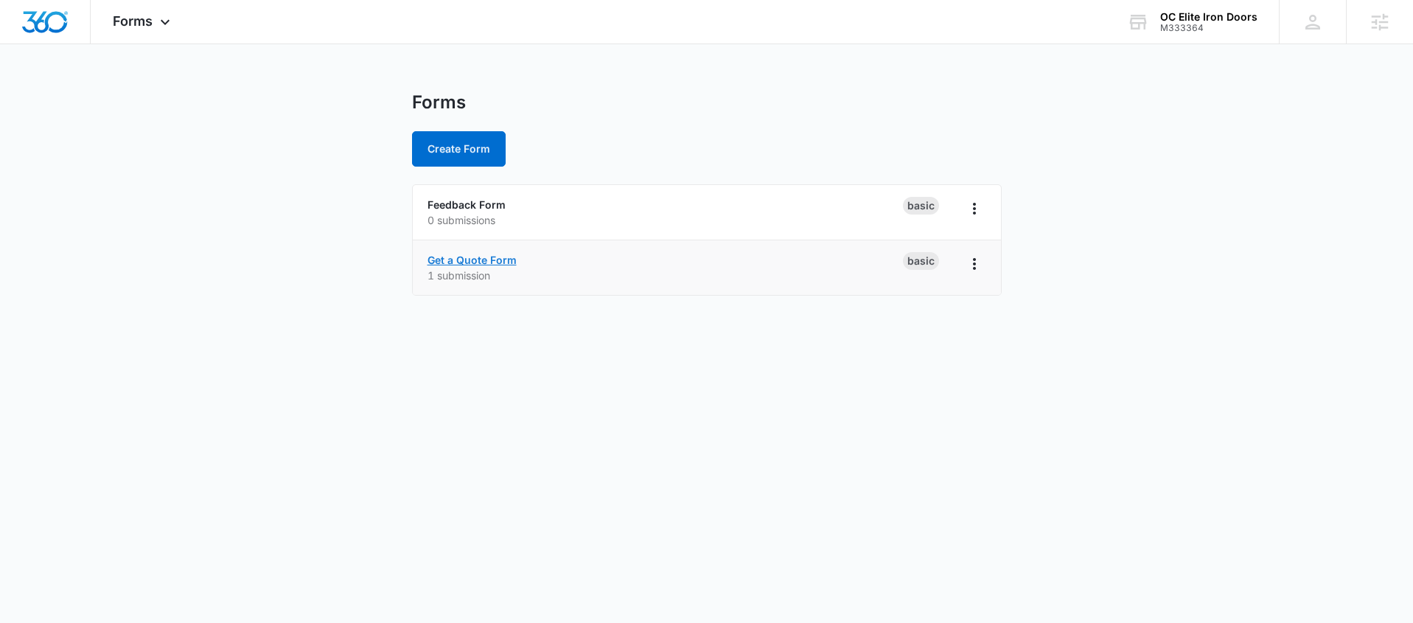
click at [498, 259] on link "Get a Quote Form" at bounding box center [471, 260] width 89 height 13
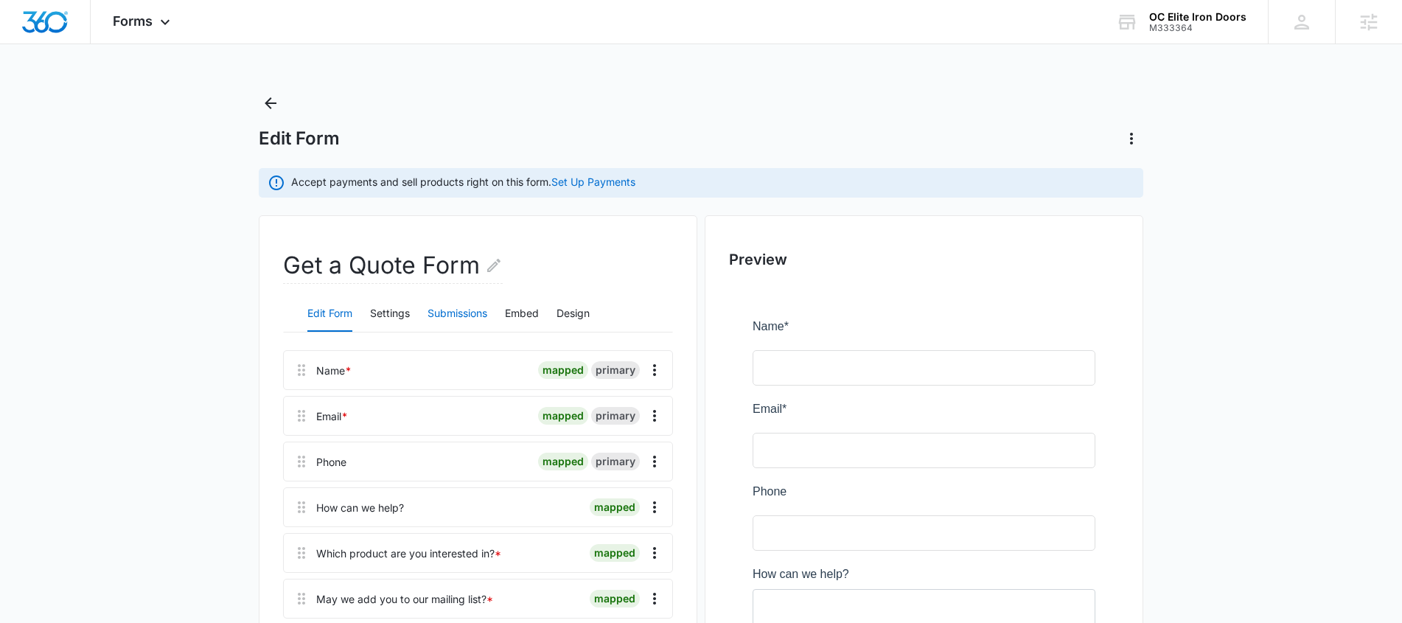
click at [440, 312] on button "Submissions" at bounding box center [457, 313] width 60 height 35
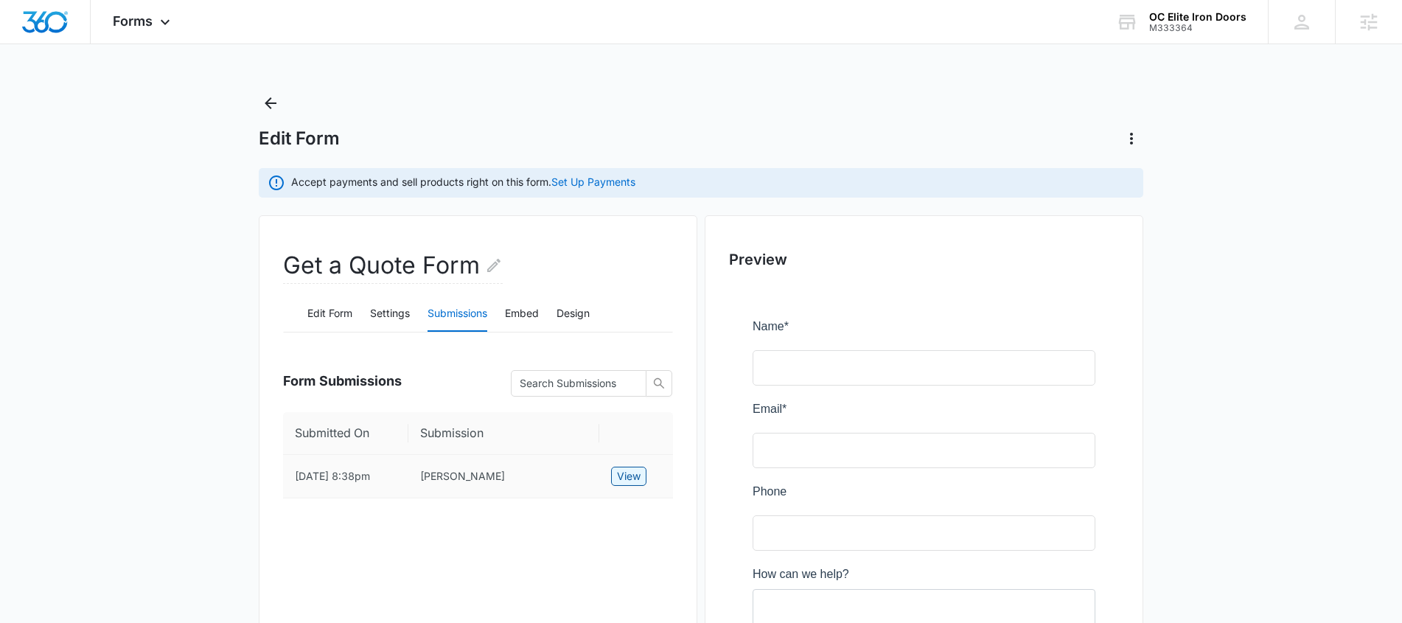
click at [628, 472] on span "View" at bounding box center [629, 476] width 24 height 16
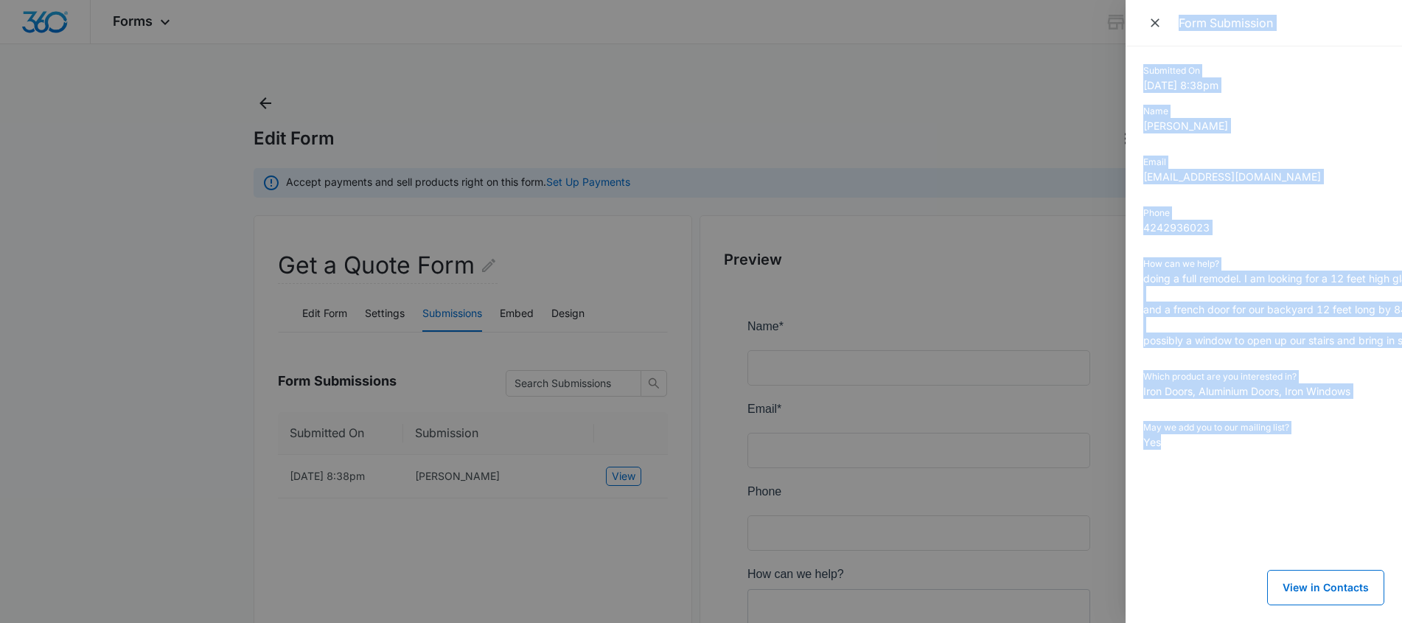
drag, startPoint x: 1174, startPoint y: 451, endPoint x: 1008, endPoint y: 465, distance: 166.4
click at [1118, 430] on div "Form Submission Submitted On 9/11/2025 8:38pm Name Veronica Ferrante Email vero…" at bounding box center [701, 311] width 1402 height 623
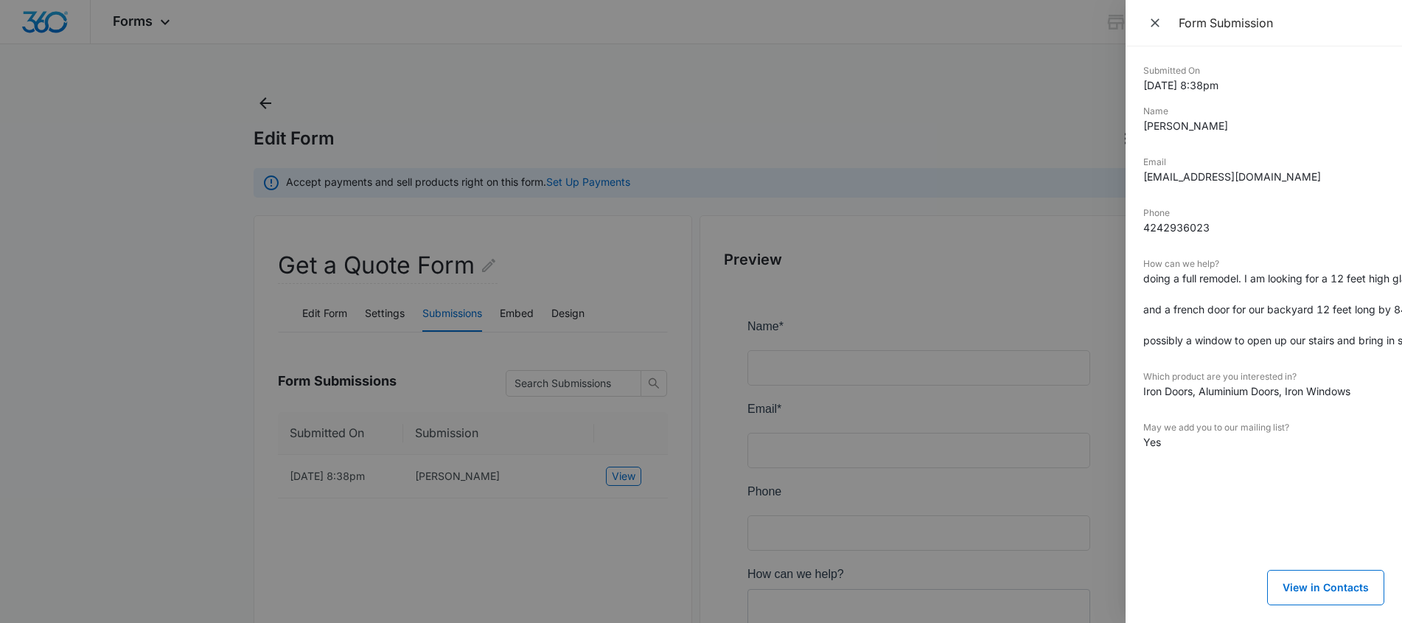
click at [1195, 495] on div "Submitted On 9/11/2025 8:38pm Name Veronica Ferrante Email veronicaferrante@yah…" at bounding box center [1263, 334] width 241 height 541
click at [1155, 18] on icon "Close" at bounding box center [1155, 22] width 15 height 15
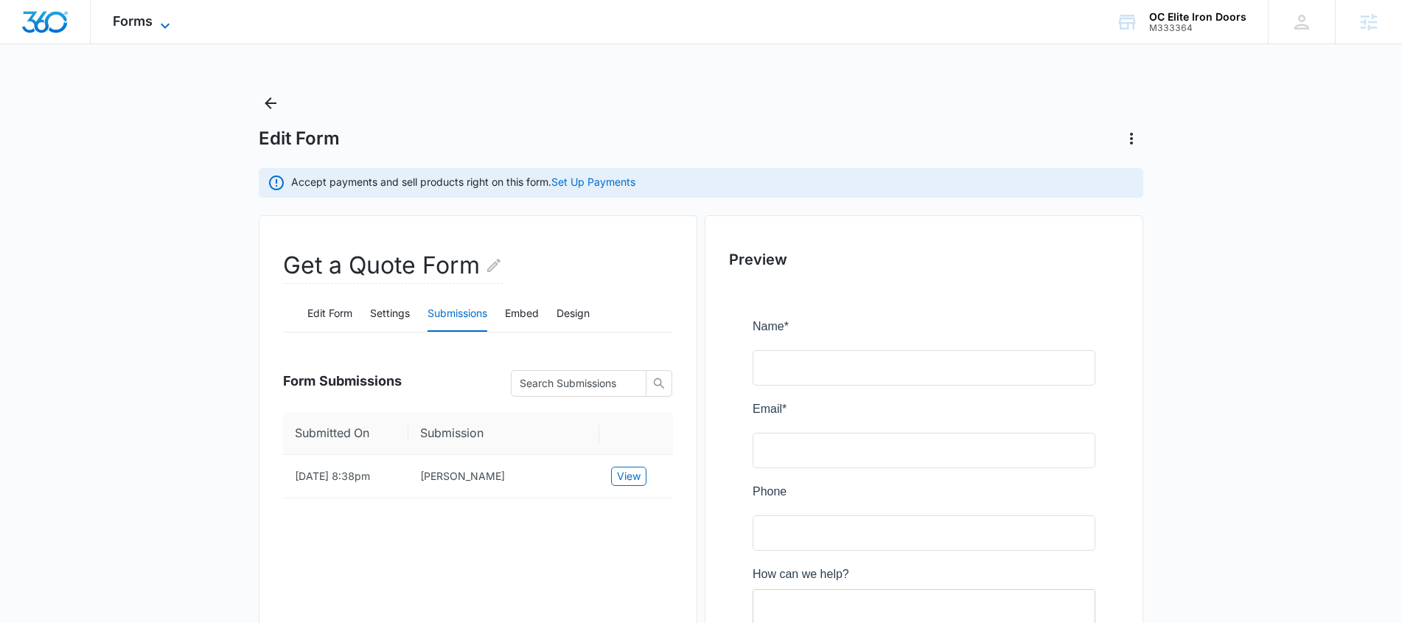
click at [156, 21] on icon at bounding box center [165, 26] width 18 height 18
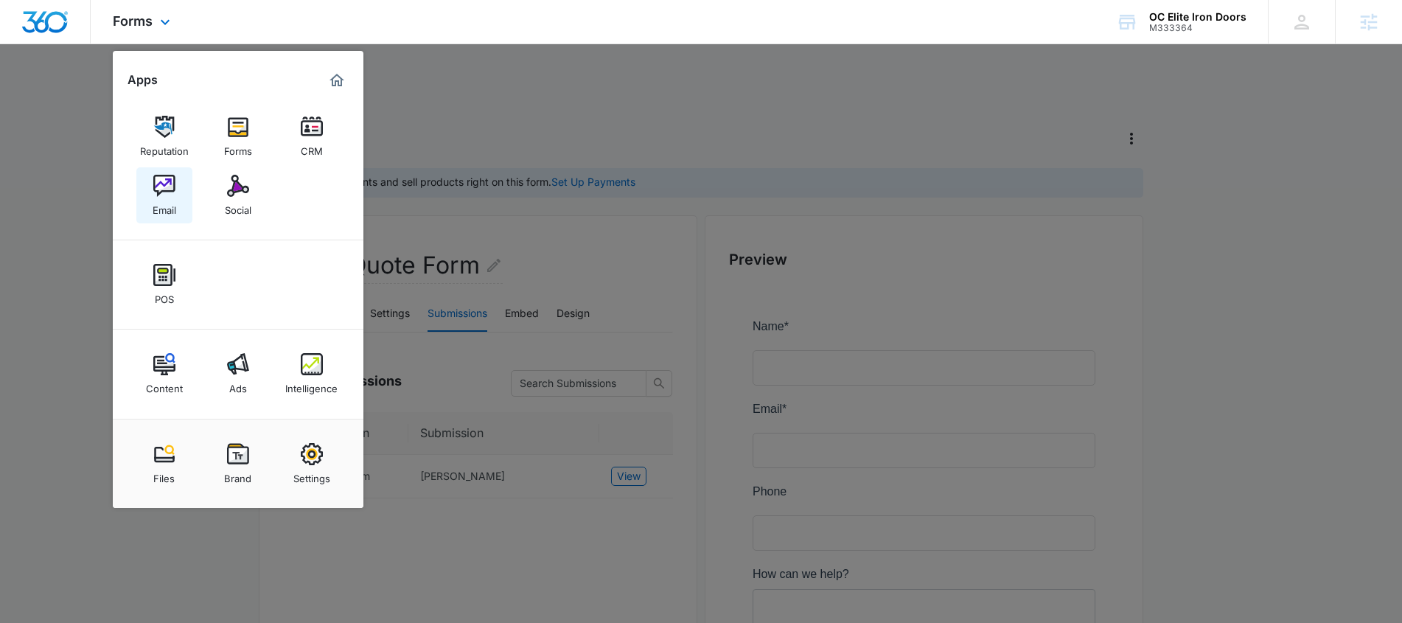
click at [168, 186] on img at bounding box center [164, 186] width 22 height 22
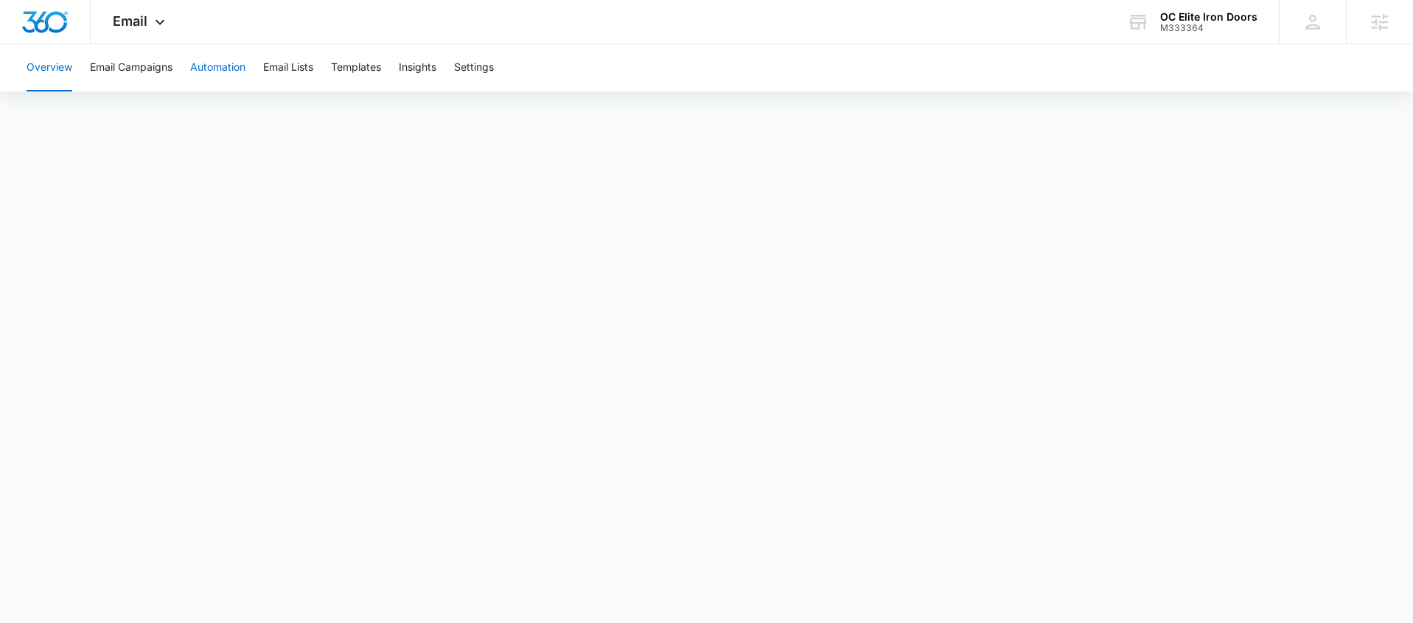
click at [209, 55] on button "Automation" at bounding box center [217, 67] width 55 height 47
drag, startPoint x: 1207, startPoint y: 28, endPoint x: 1164, endPoint y: 30, distance: 42.8
click at [1164, 30] on div "M333364" at bounding box center [1208, 28] width 97 height 10
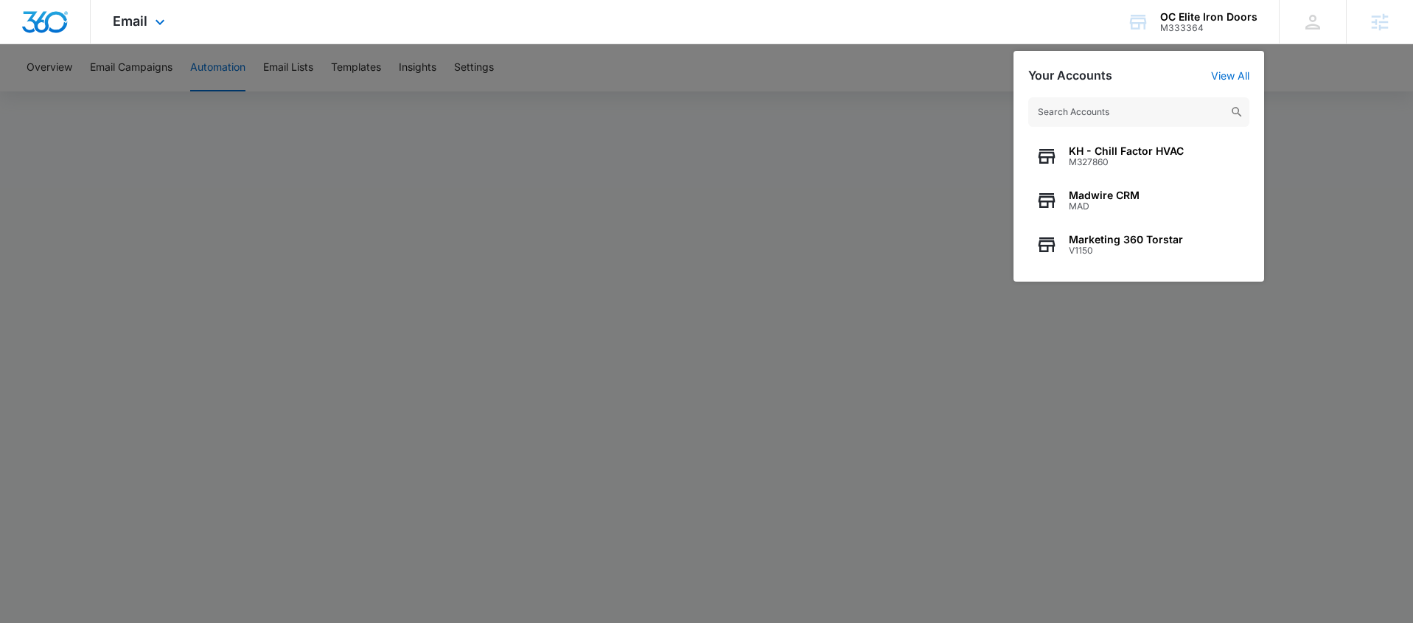
click at [731, 16] on div "Email Apps Reputation Forms CRM Email Social POS Content Ads Intelligence Files…" at bounding box center [706, 22] width 1413 height 44
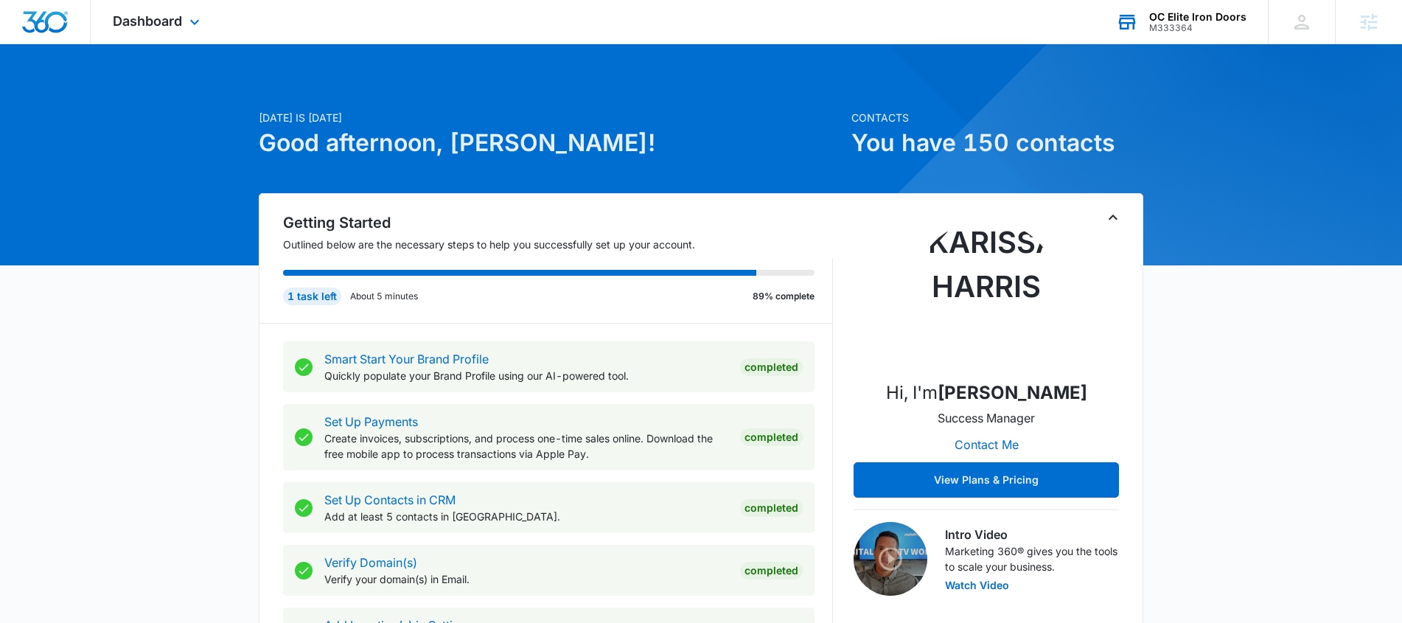
drag, startPoint x: 1187, startPoint y: 32, endPoint x: 1176, endPoint y: 52, distance: 22.8
click at [1187, 32] on div "M333364" at bounding box center [1197, 28] width 97 height 10
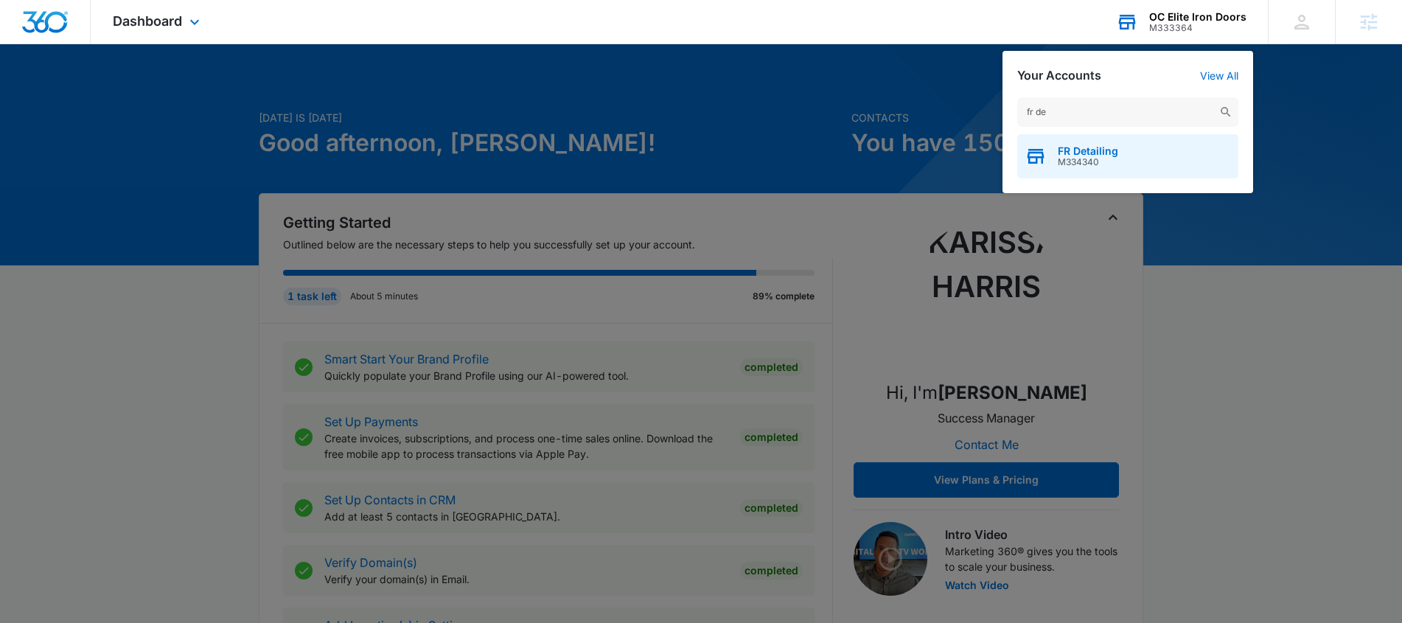
type input "fr de"
click at [1095, 151] on span "FR Detailing" at bounding box center [1088, 151] width 60 height 12
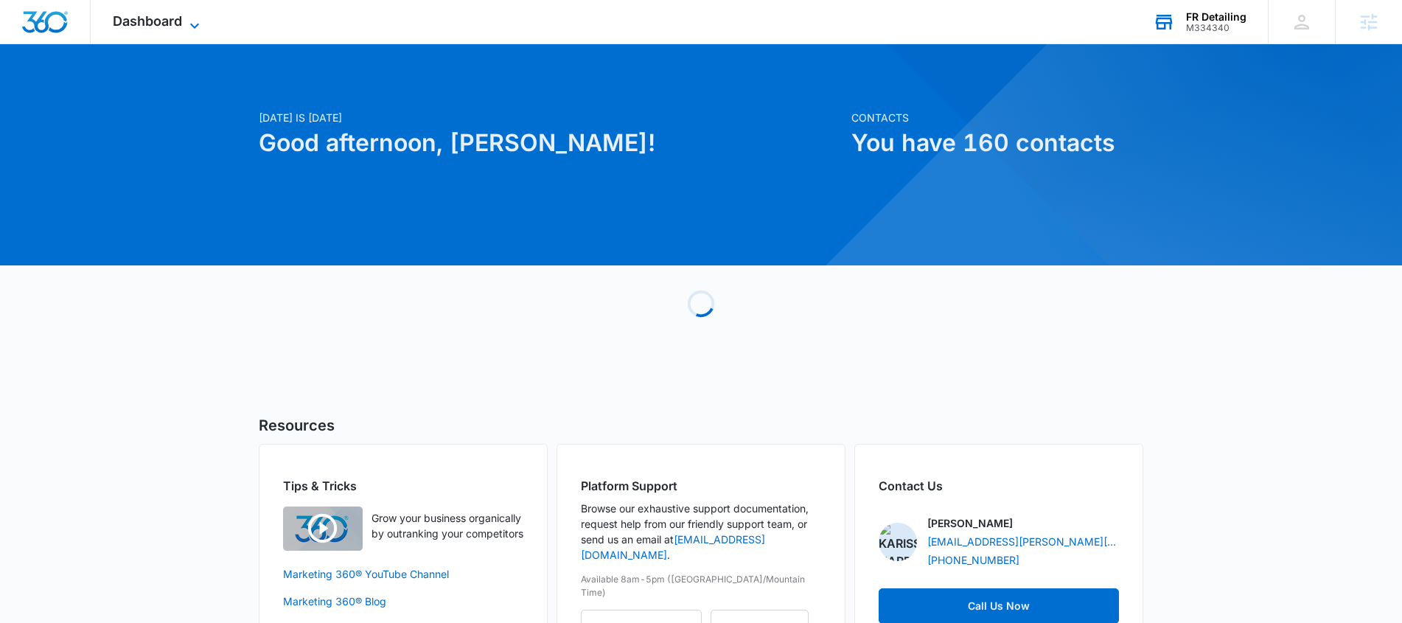
click at [128, 21] on span "Dashboard" at bounding box center [147, 20] width 69 height 15
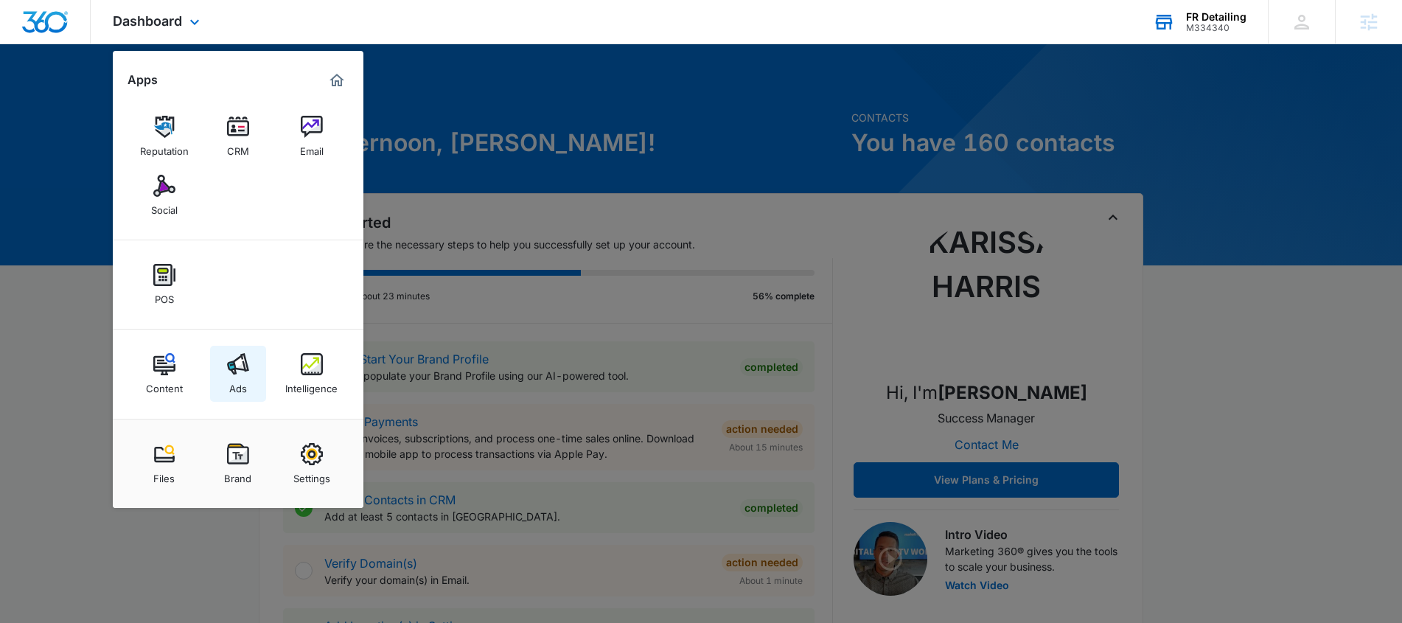
click at [236, 371] on img at bounding box center [238, 364] width 22 height 22
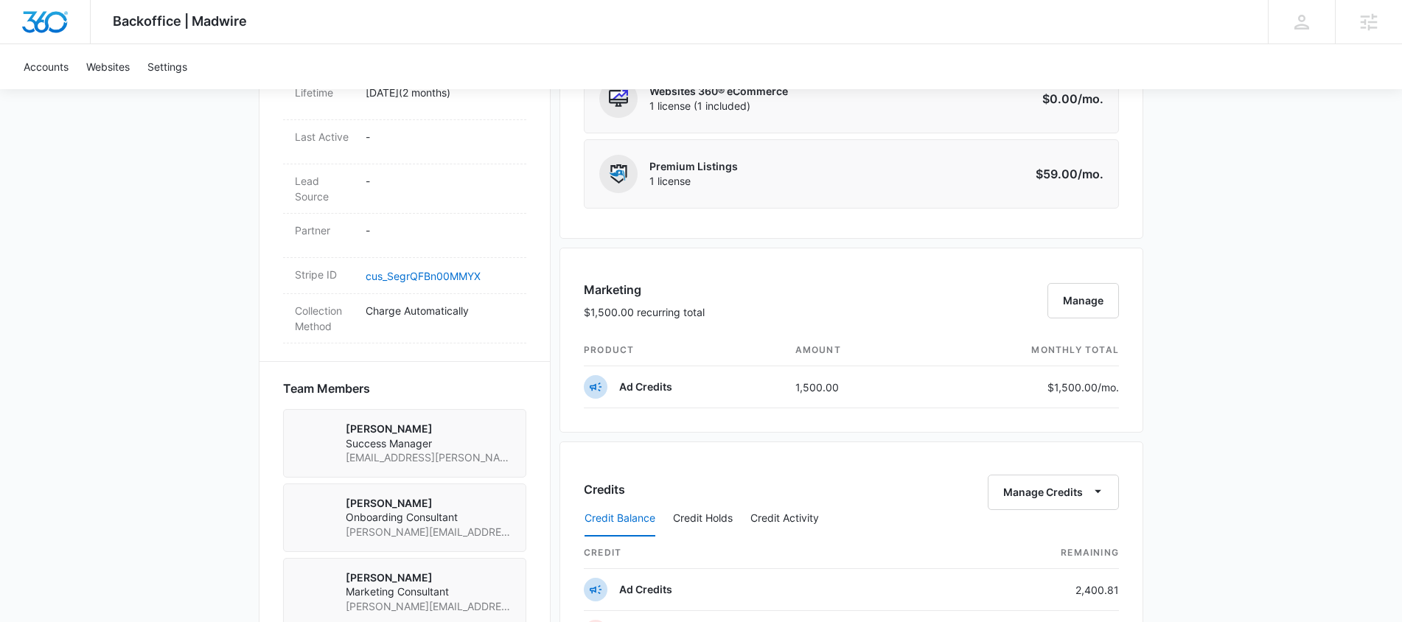
scroll to position [932, 0]
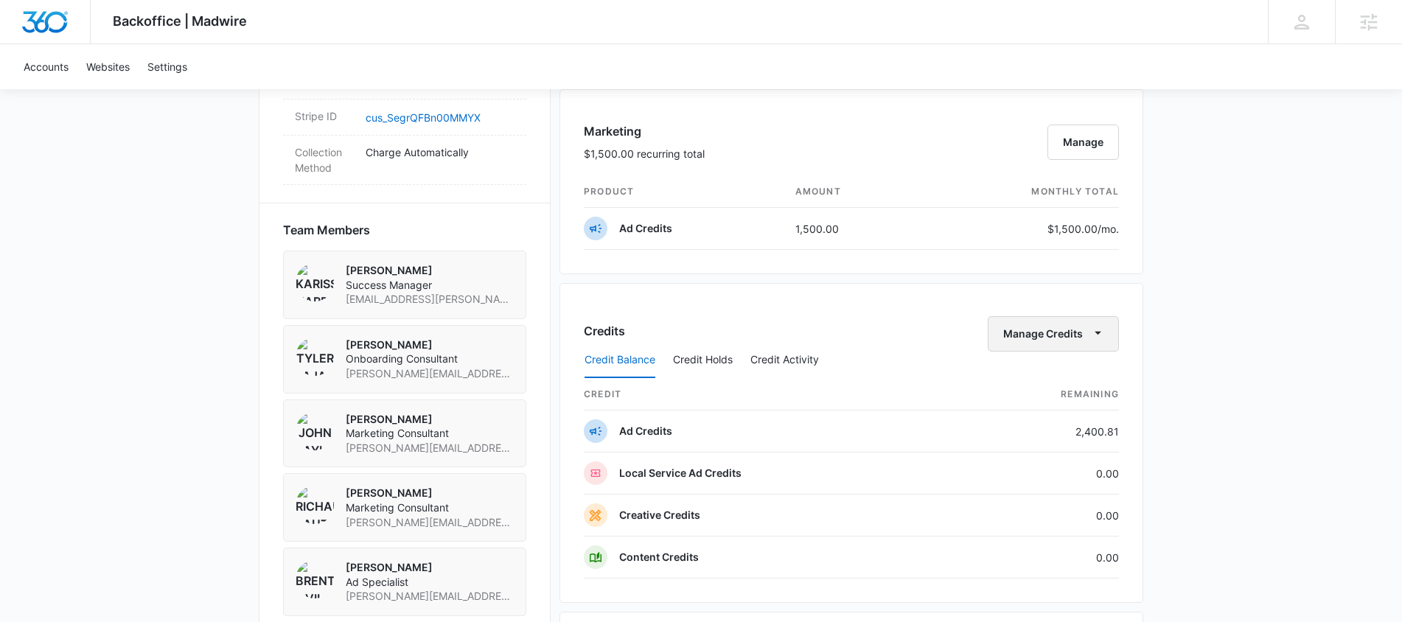
click at [1078, 337] on button "Manage Credits" at bounding box center [1053, 333] width 131 height 35
click at [1019, 336] on button "Manage Credits" at bounding box center [1053, 333] width 131 height 35
click at [1056, 334] on button "Manage Credits" at bounding box center [1053, 333] width 131 height 35
click at [1069, 378] on div "Transfer Credits" at bounding box center [1045, 381] width 77 height 10
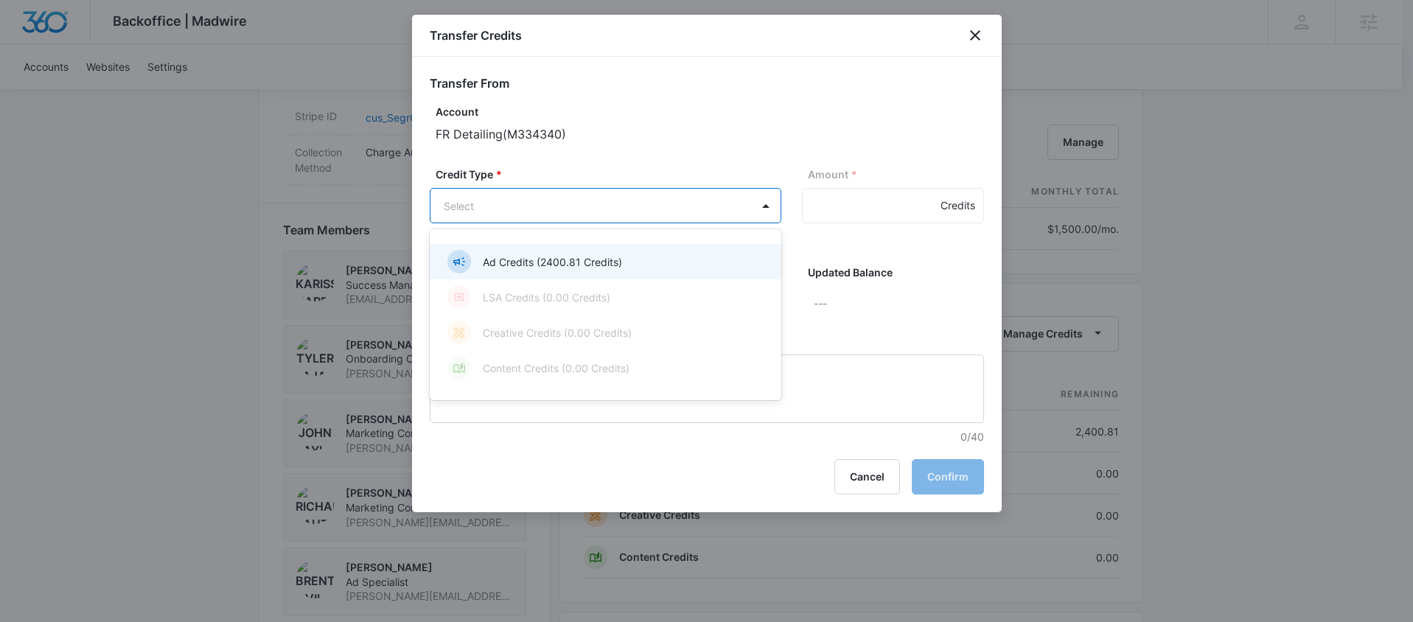
click at [694, 204] on body "Backoffice | Madwire Apps Settings [PERSON_NAME] [PERSON_NAME][EMAIL_ADDRESS][P…" at bounding box center [706, 202] width 1413 height 2269
click at [575, 262] on p "Ad Credits (2400.81 Credits)" at bounding box center [552, 261] width 139 height 15
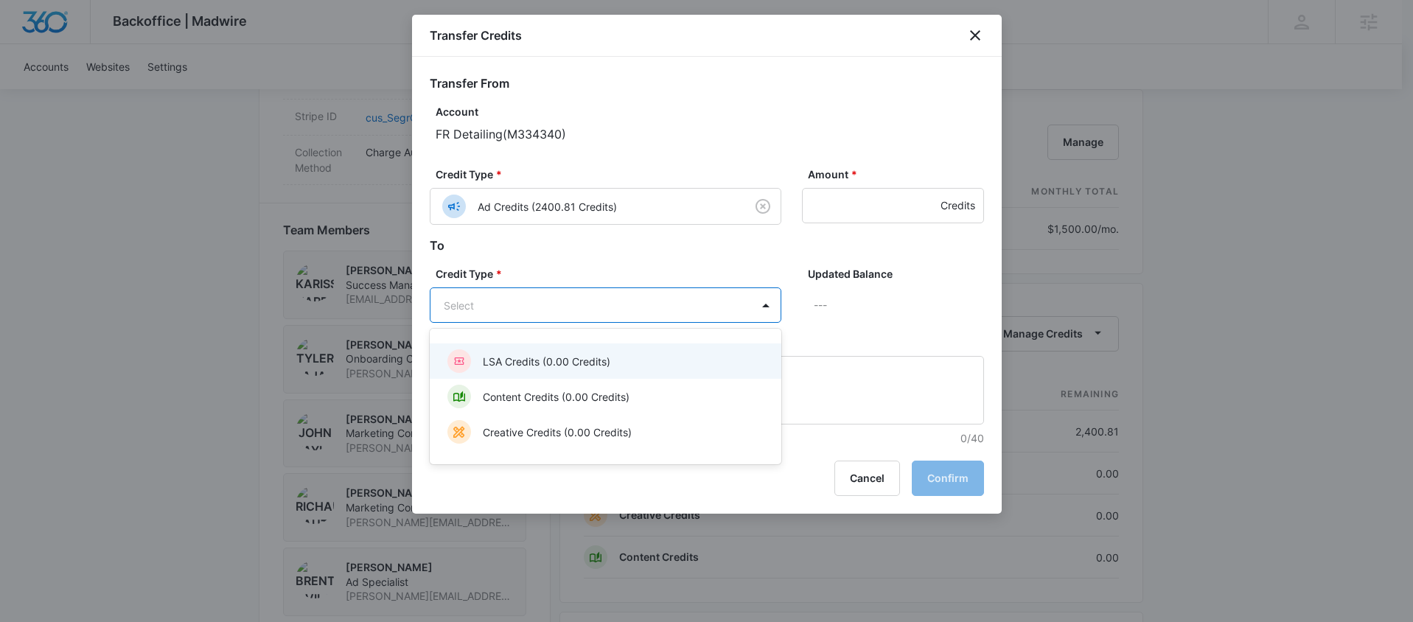
click at [725, 304] on body "Backoffice | Madwire Apps Settings [PERSON_NAME] [PERSON_NAME][EMAIL_ADDRESS][P…" at bounding box center [706, 202] width 1413 height 2269
click at [563, 360] on p "LSA Credits (0.00 Credits)" at bounding box center [547, 361] width 128 height 15
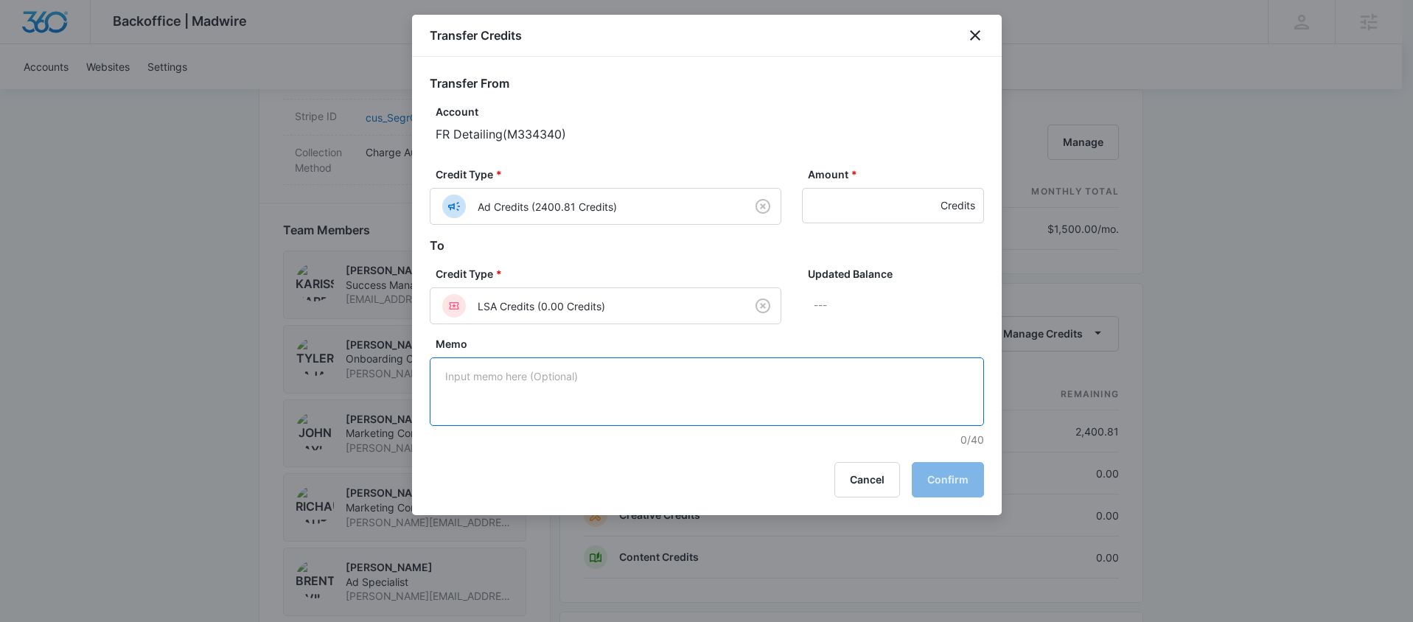
click at [559, 381] on textarea "Memo" at bounding box center [707, 391] width 554 height 69
click at [876, 190] on input "Amount *" at bounding box center [893, 205] width 182 height 35
type input "500"
click at [794, 388] on textarea "Memo" at bounding box center [707, 391] width 554 height 69
type textarea "Starting LSA"
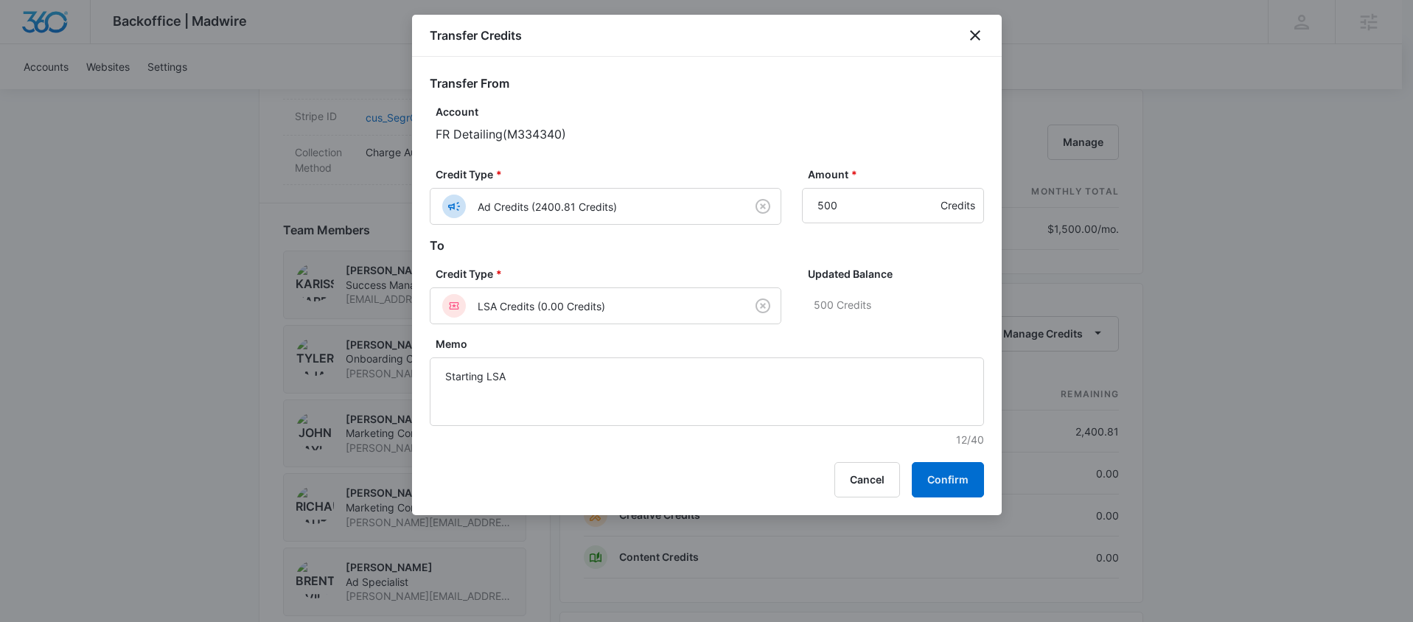
click at [929, 460] on div "Transfer Credits Transfer From Account FR Detailing ( M334340 ) Credit Type * A…" at bounding box center [707, 265] width 590 height 500
click at [930, 467] on button "Confirm" at bounding box center [948, 479] width 72 height 35
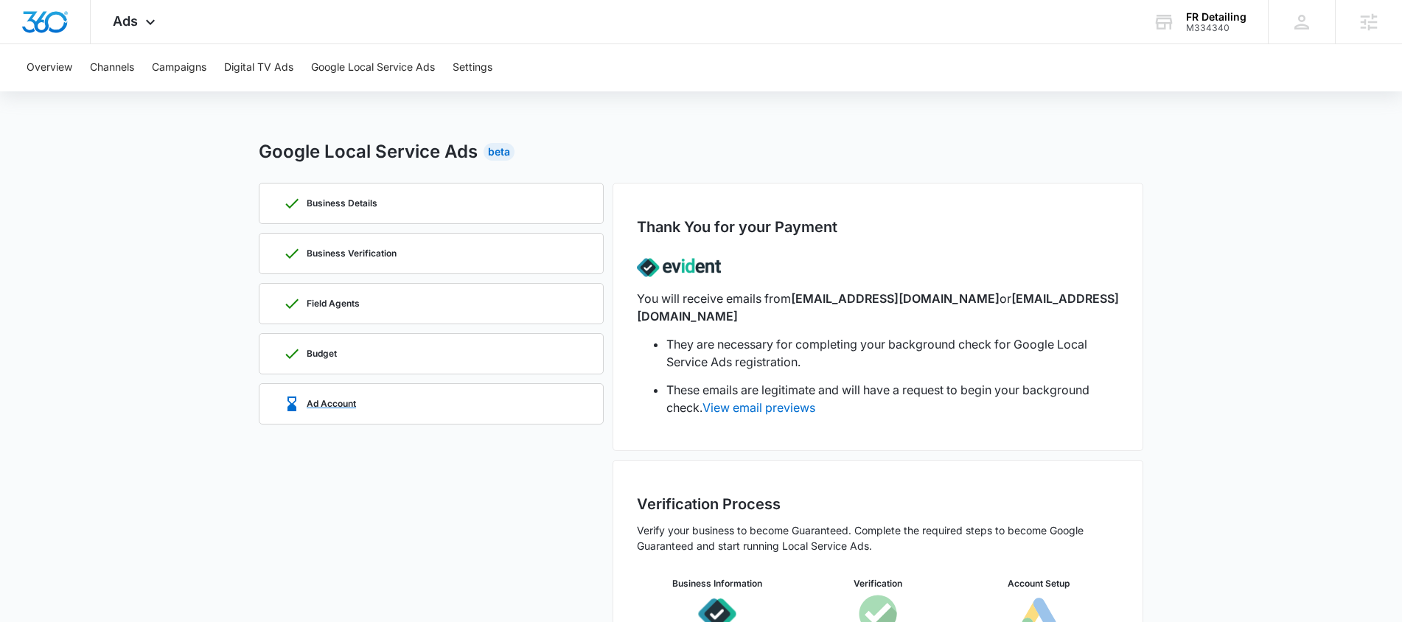
click at [331, 391] on div "Ad Account" at bounding box center [431, 404] width 296 height 40
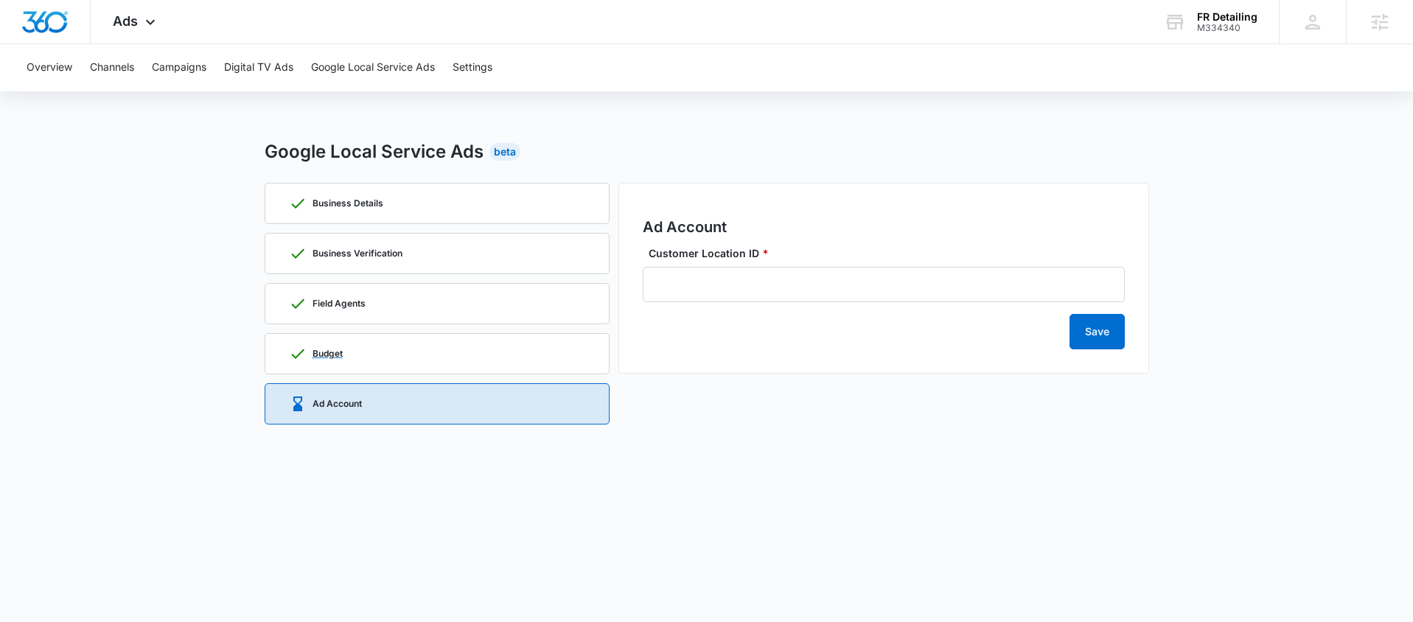
click at [405, 343] on div "Budget" at bounding box center [437, 354] width 296 height 40
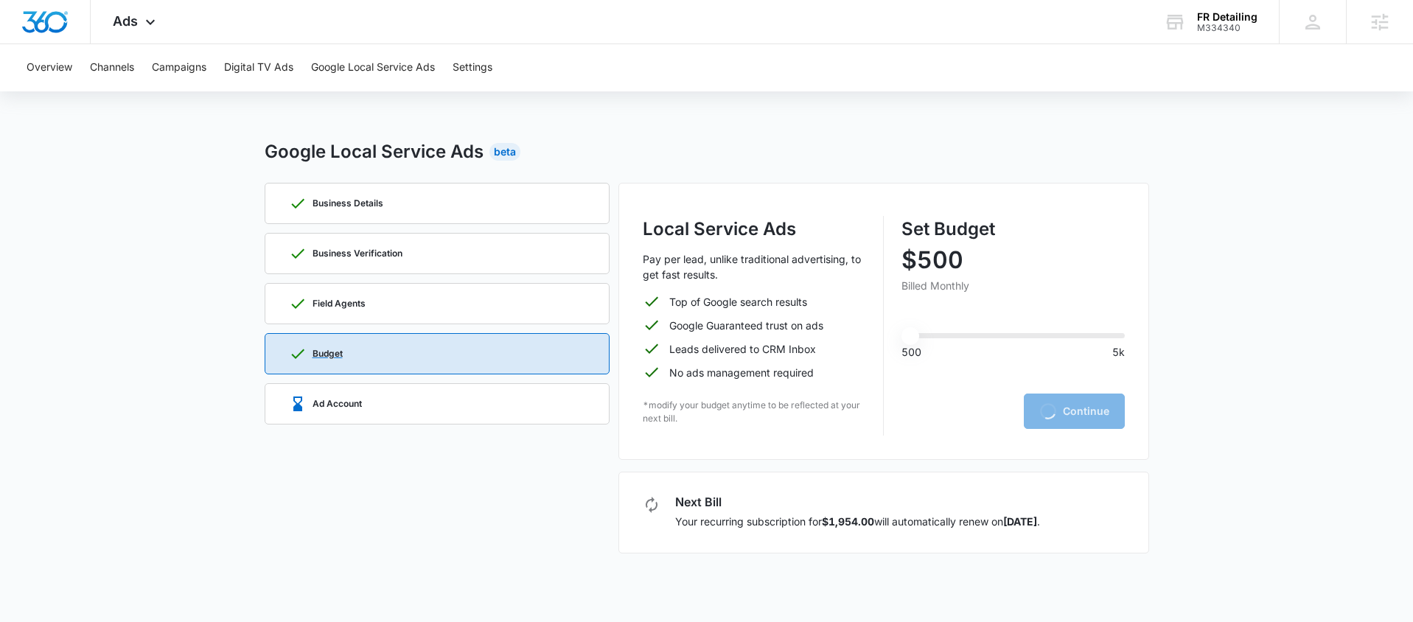
type input "500"
click at [471, 352] on div "Budget" at bounding box center [437, 354] width 296 height 40
click at [465, 395] on div "Ad Account" at bounding box center [437, 404] width 296 height 40
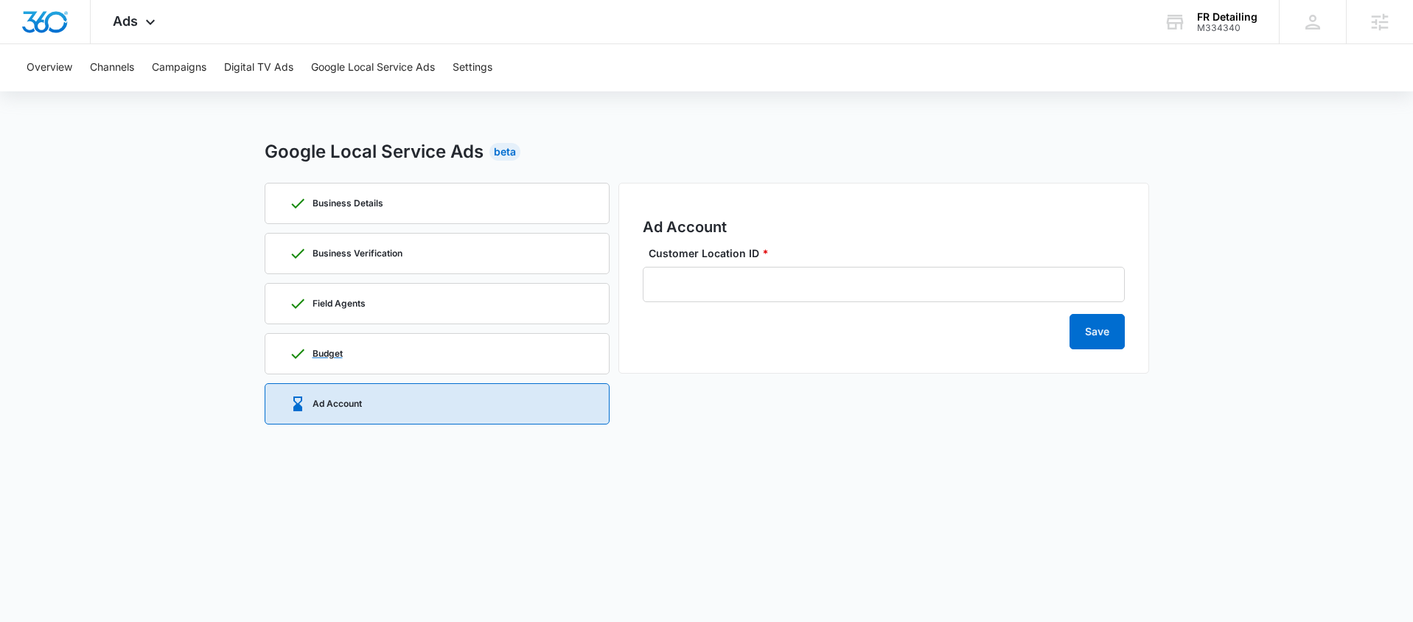
click at [397, 354] on div "Budget" at bounding box center [437, 354] width 296 height 40
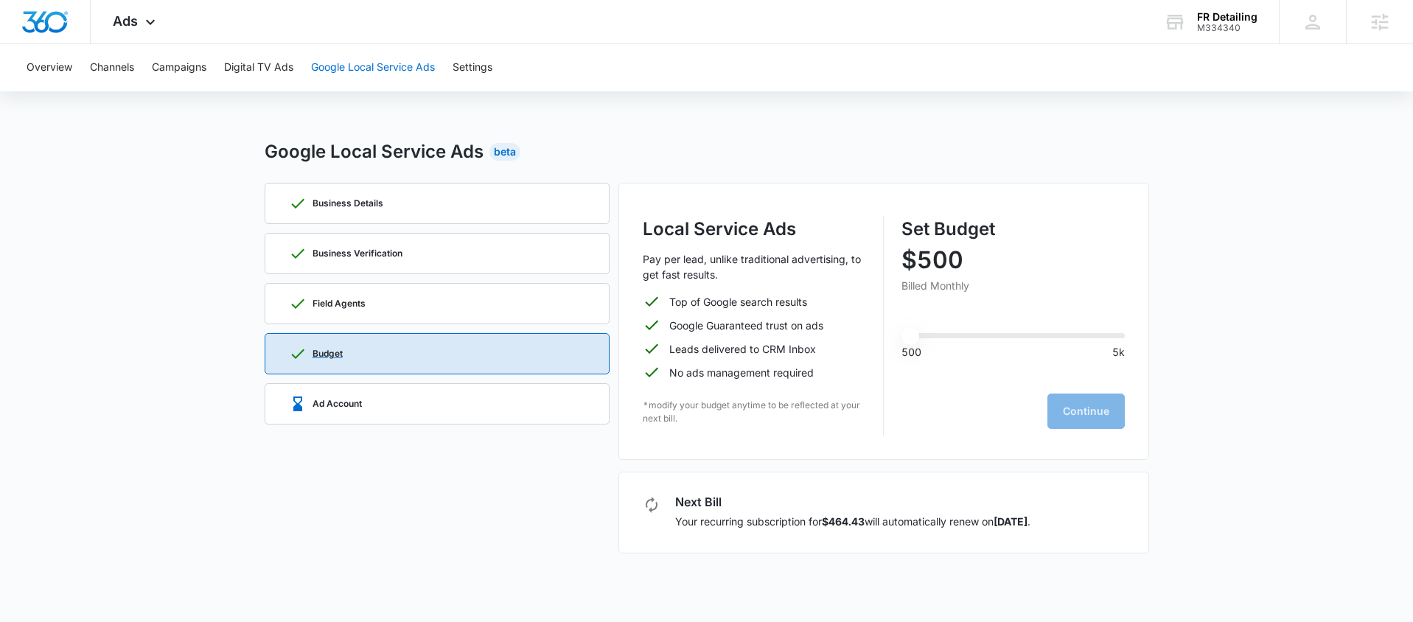
type input "500"
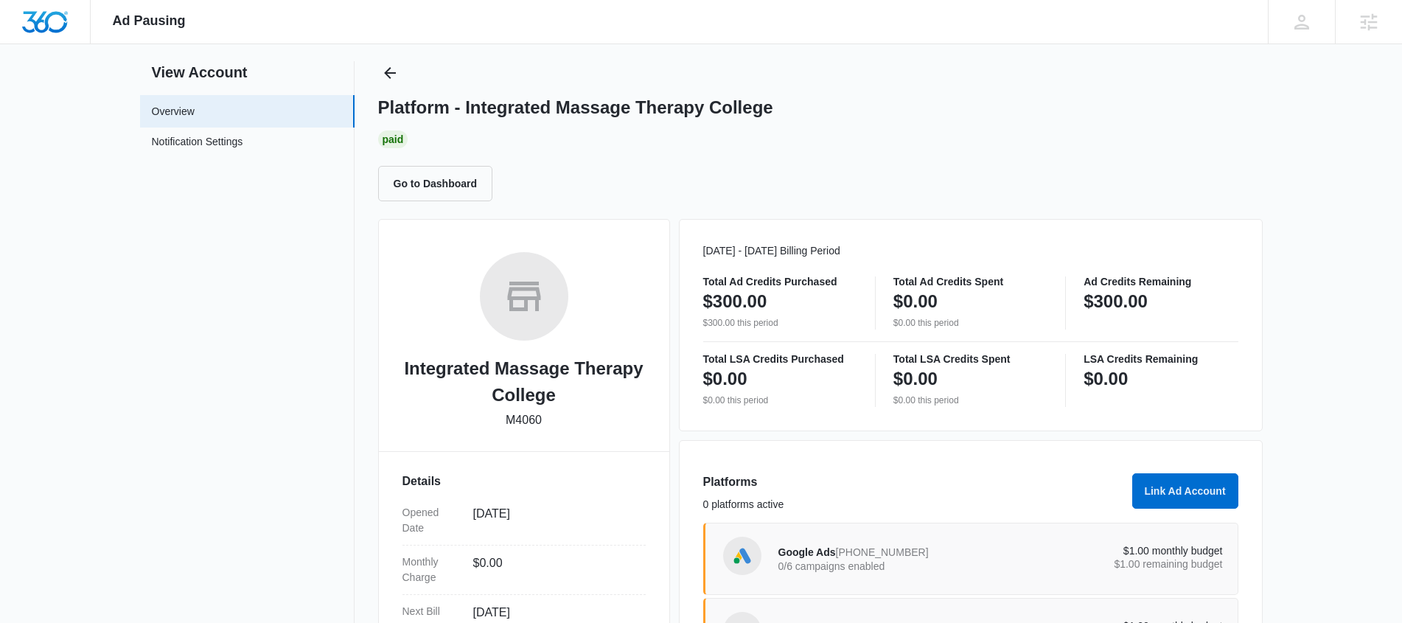
scroll to position [181, 0]
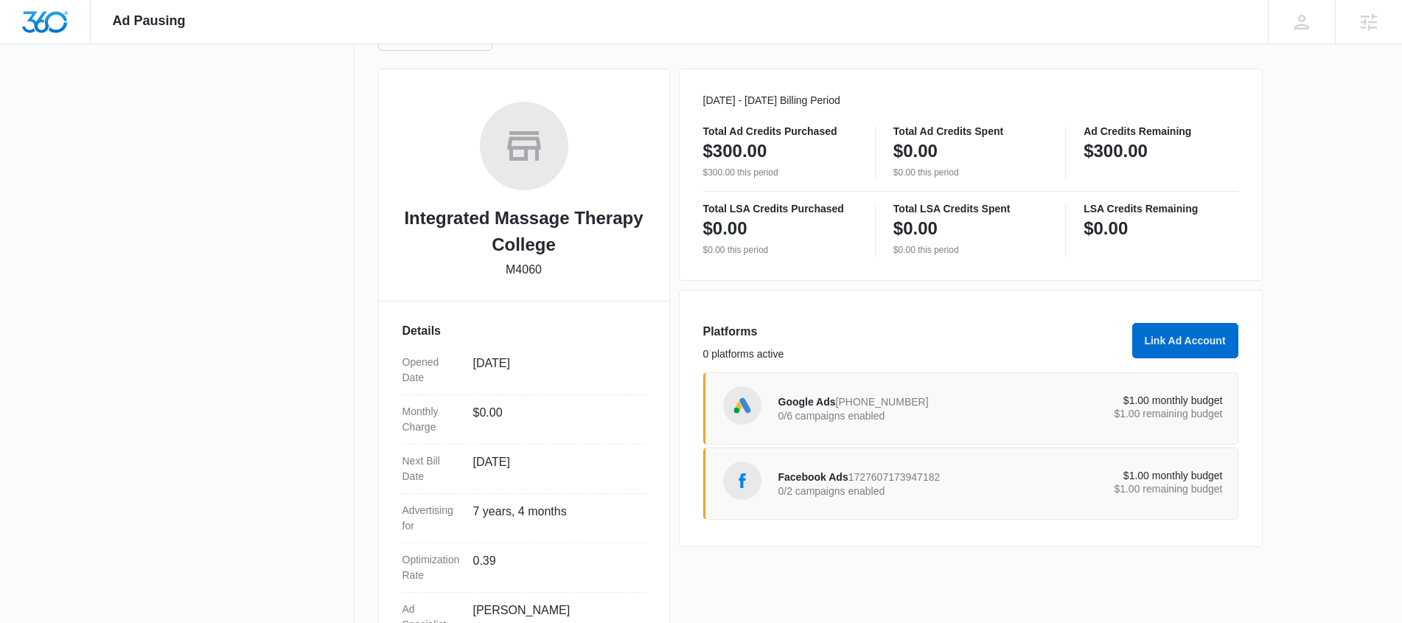
click at [976, 405] on div "Google Ads [PHONE_NUMBER] 0/6 campaigns enabled" at bounding box center [889, 408] width 223 height 31
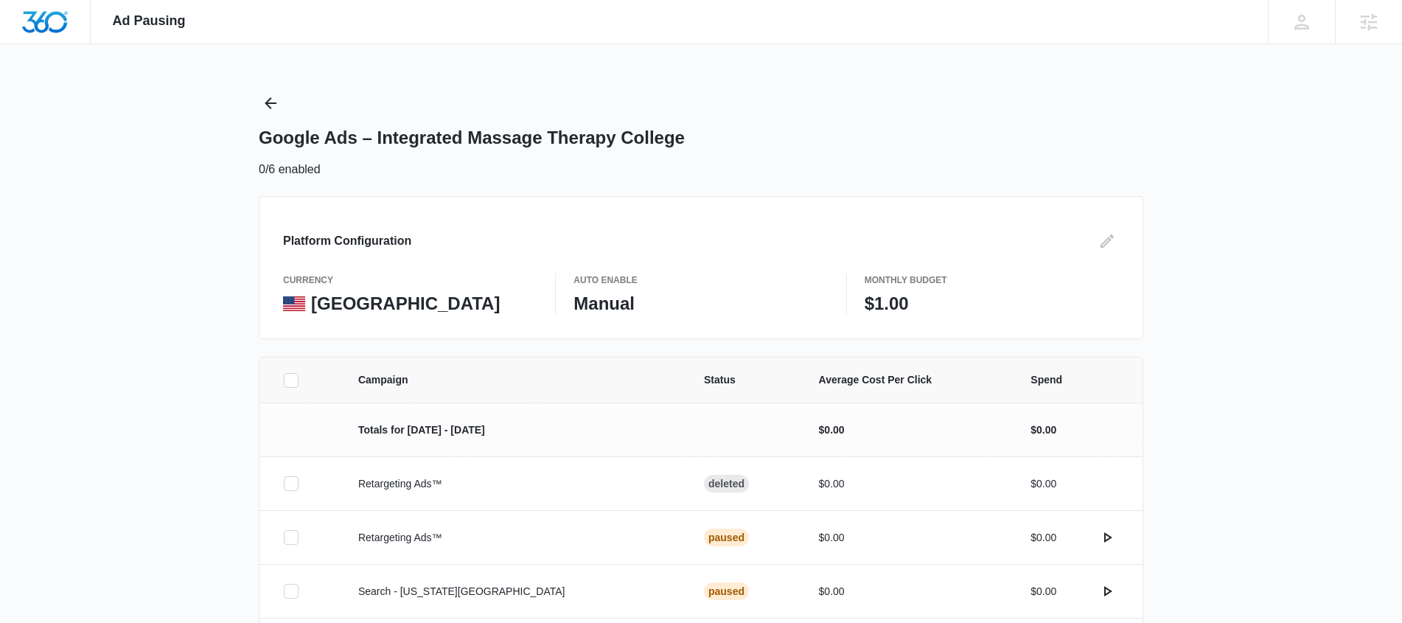
click at [890, 284] on p "Monthly Budget" at bounding box center [992, 279] width 254 height 13
click at [890, 299] on p "$1.00" at bounding box center [992, 304] width 254 height 22
click at [877, 301] on p "$1.00" at bounding box center [992, 304] width 254 height 22
click at [1114, 234] on icon "Edit" at bounding box center [1107, 241] width 18 height 18
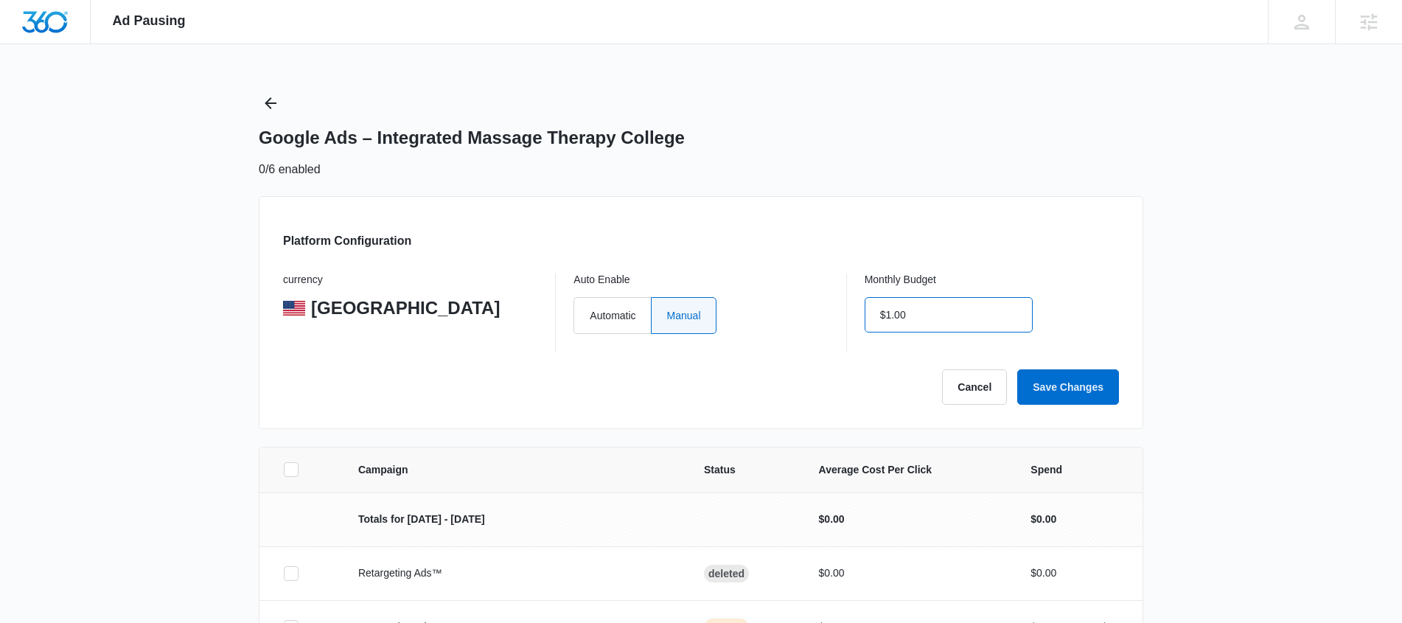
click at [894, 313] on input "$1.00" at bounding box center [949, 314] width 168 height 35
type input "$0.00"
click at [1088, 391] on button "Save Changes" at bounding box center [1068, 386] width 102 height 35
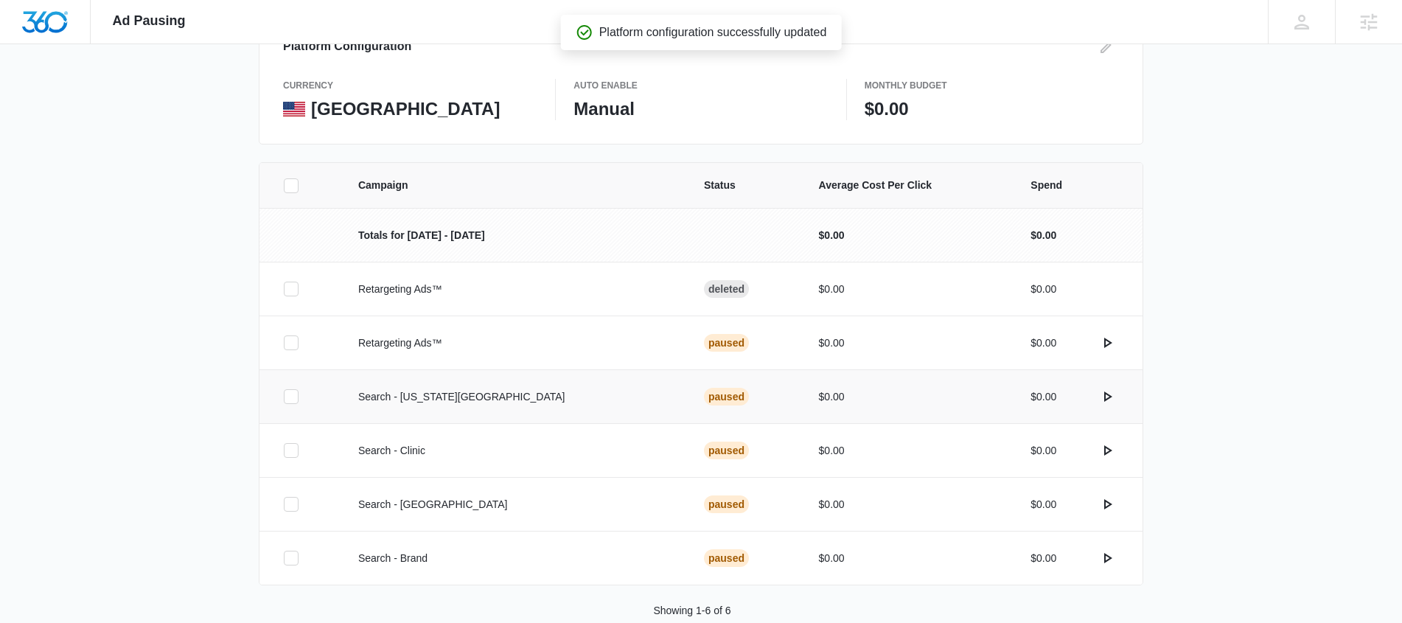
scroll to position [226, 0]
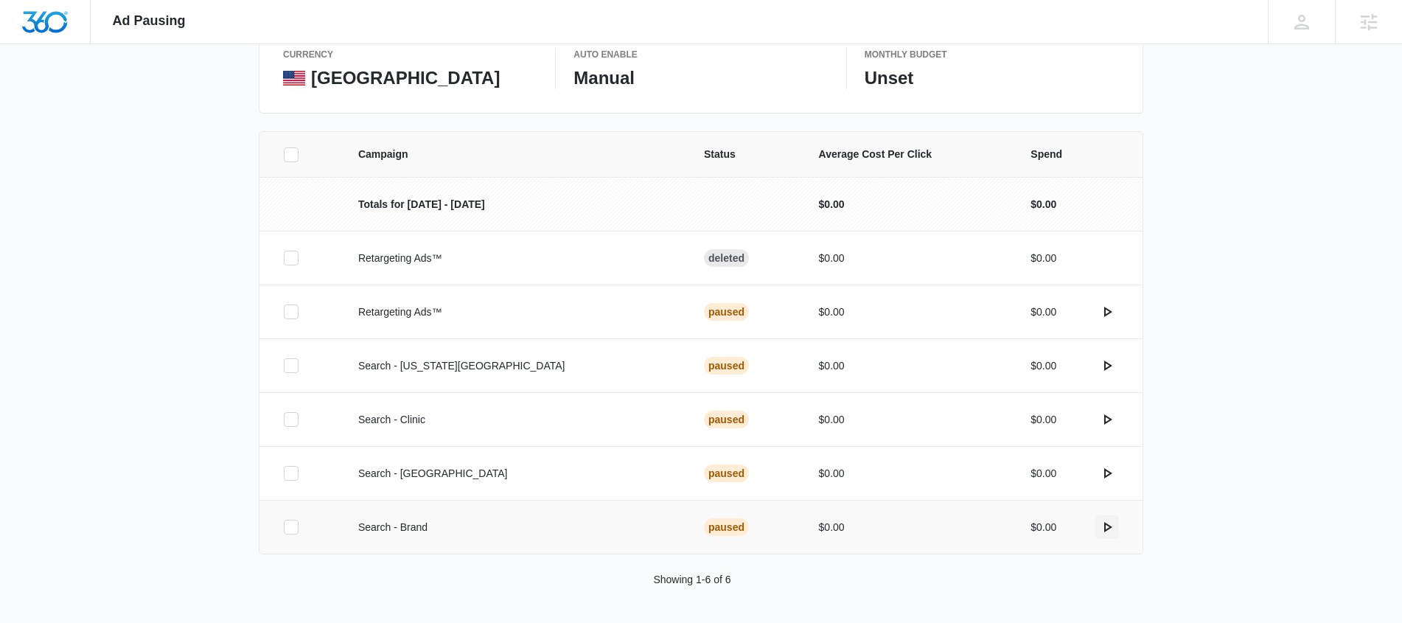
click at [1111, 529] on icon "actions.activate" at bounding box center [1107, 527] width 18 height 18
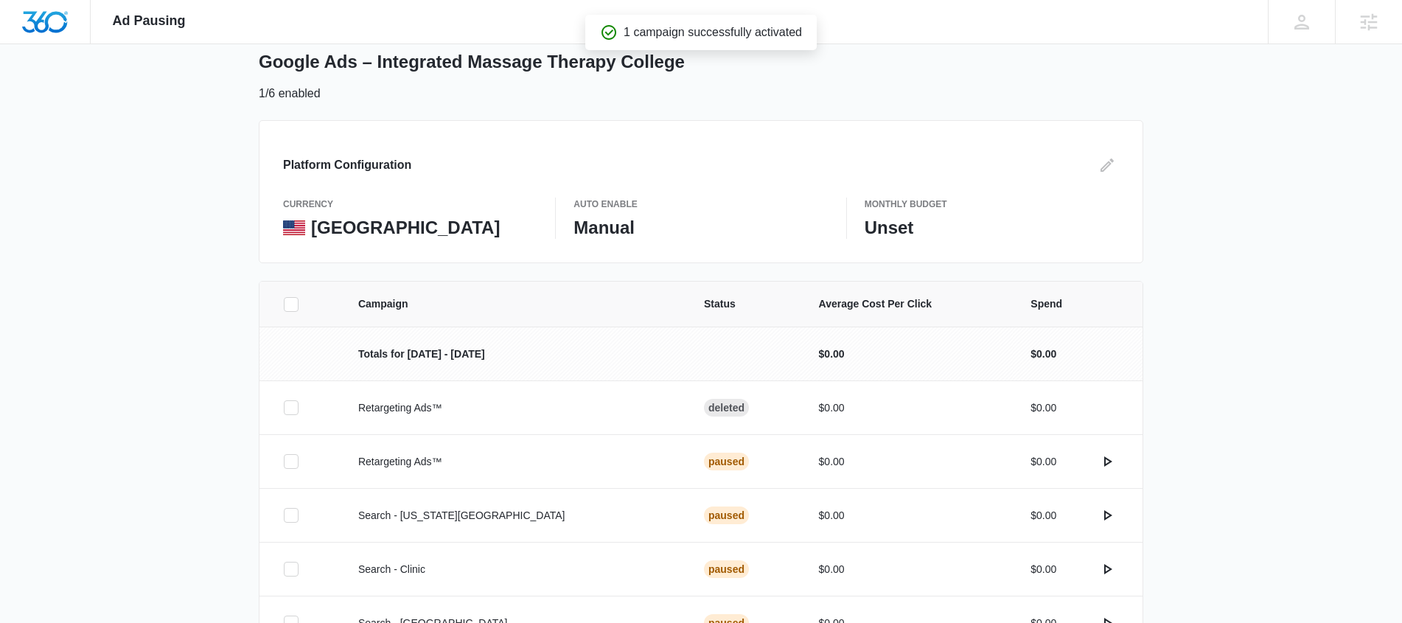
scroll to position [0, 0]
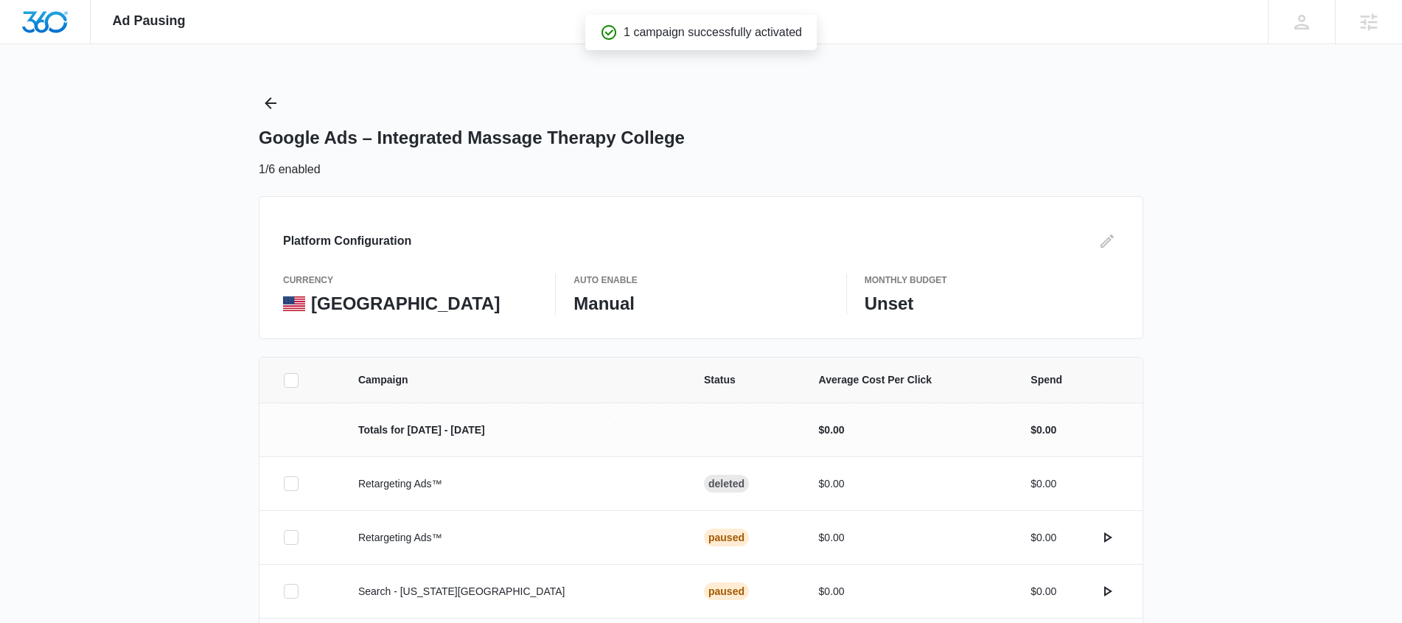
click at [271, 116] on div "Google Ads – Integrated Massage Therapy College 1/6 enabled" at bounding box center [701, 134] width 884 height 87
click at [279, 108] on icon "Back" at bounding box center [271, 103] width 18 height 18
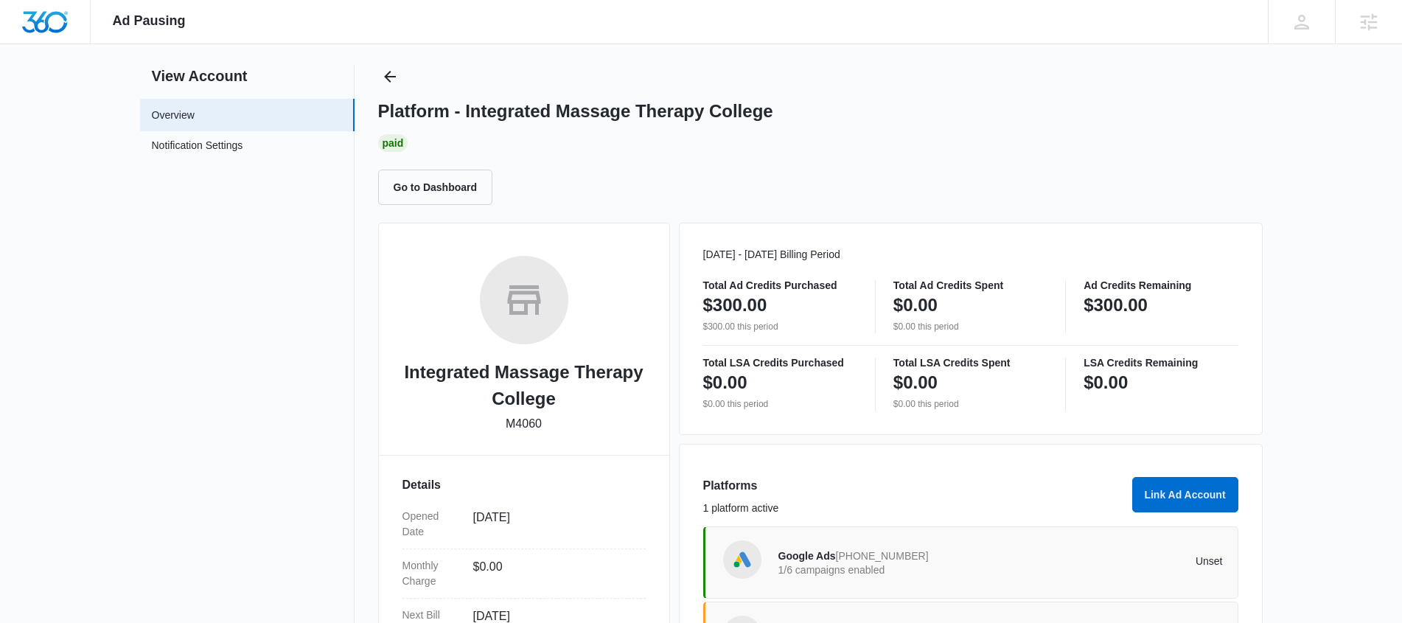
scroll to position [28, 0]
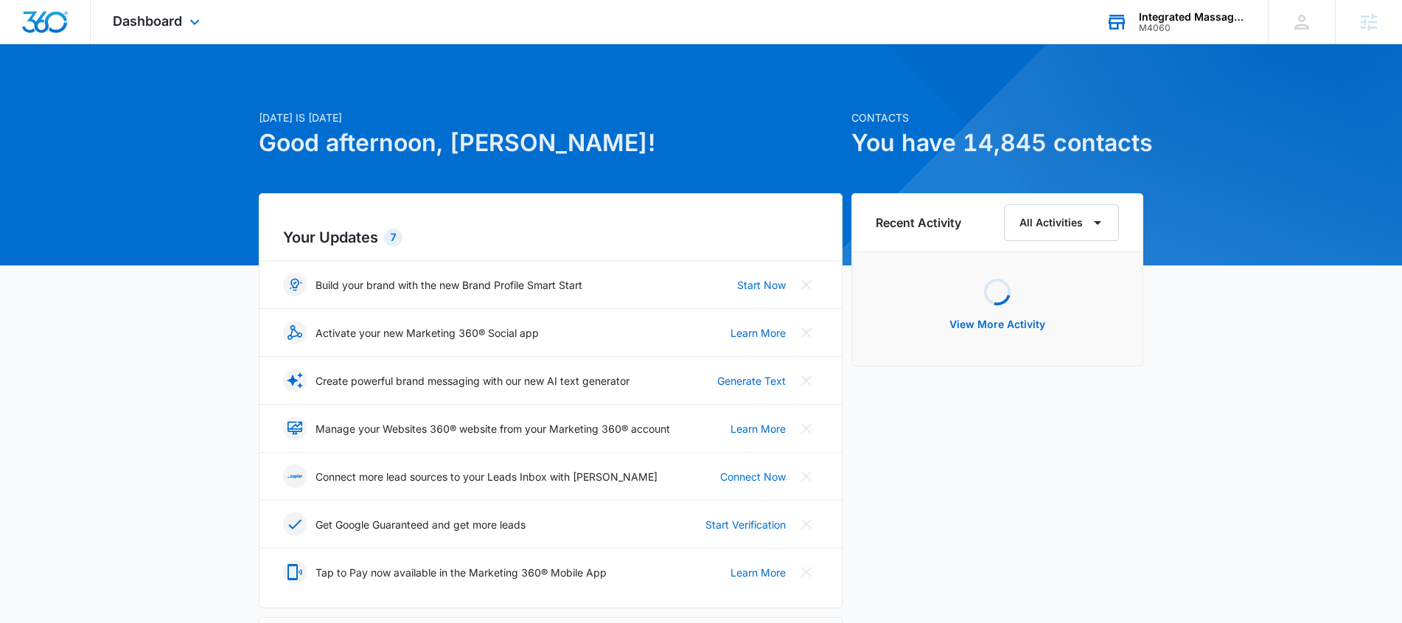
click at [1195, 5] on div "Integrated Massage Therapy College M4060 Your Accounts View All" at bounding box center [1175, 21] width 184 height 43
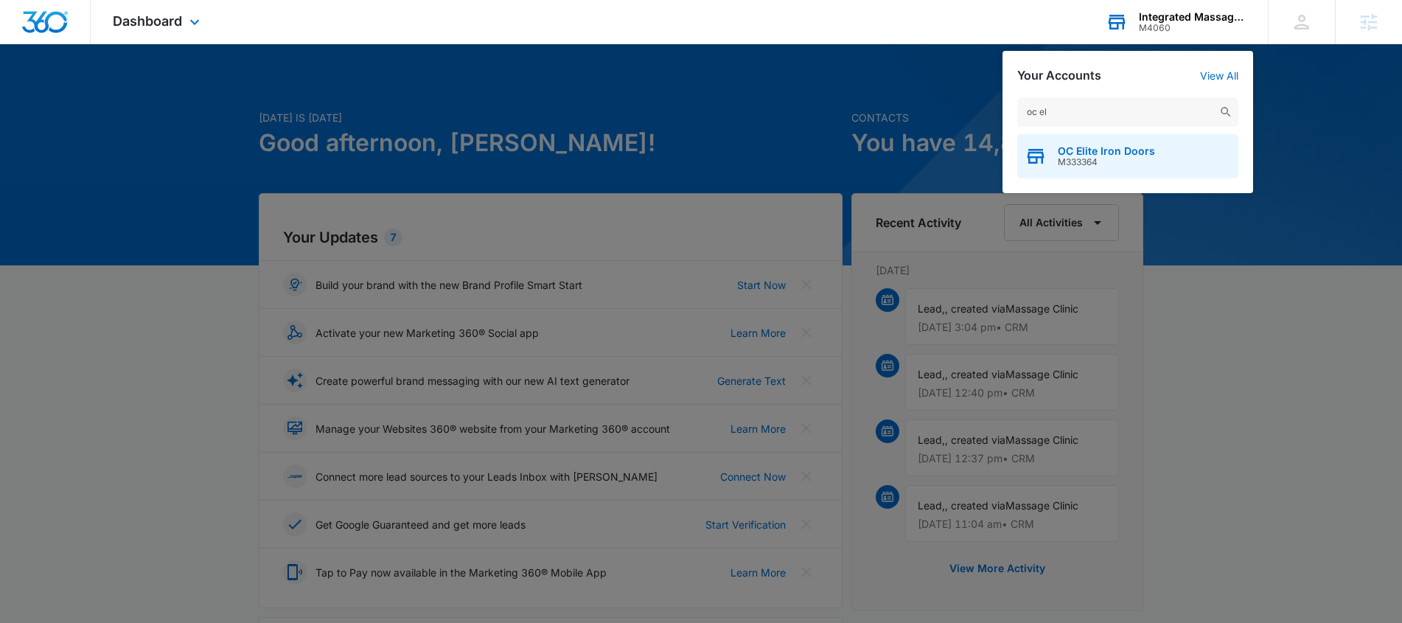
type input "oc el"
click at [1089, 153] on span "OC Elite Iron Doors" at bounding box center [1106, 151] width 97 height 12
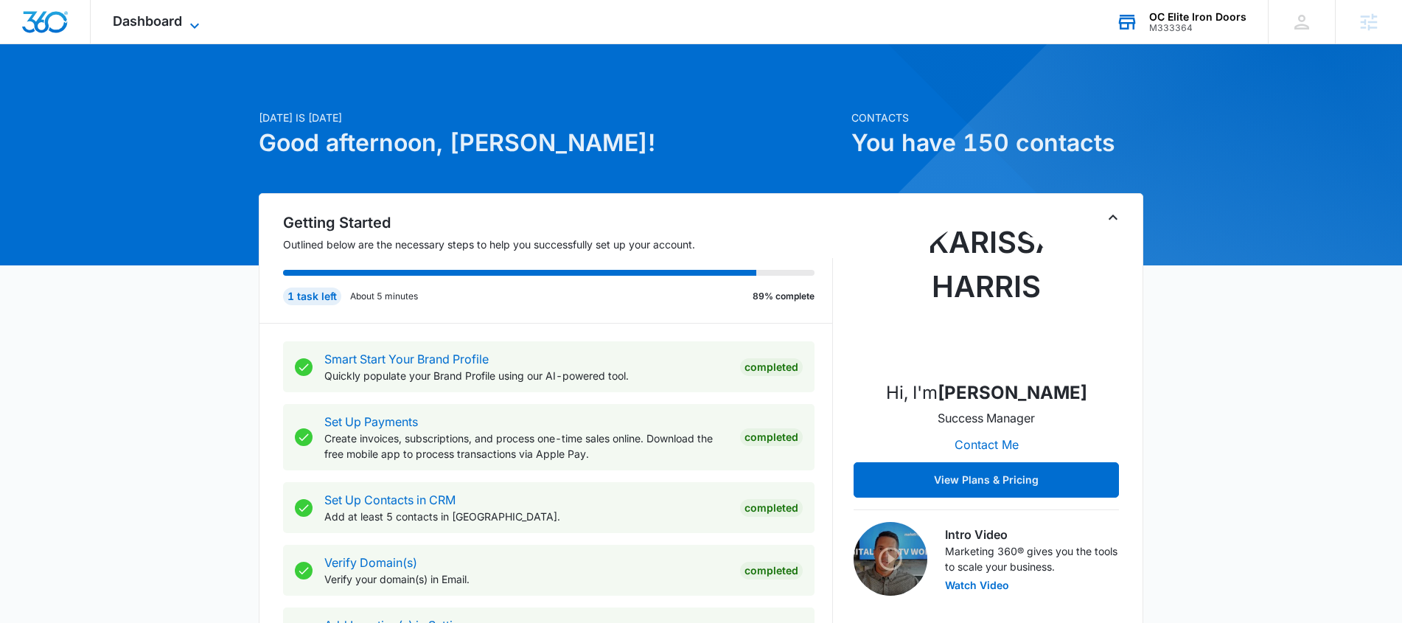
click at [170, 16] on span "Dashboard" at bounding box center [147, 20] width 69 height 15
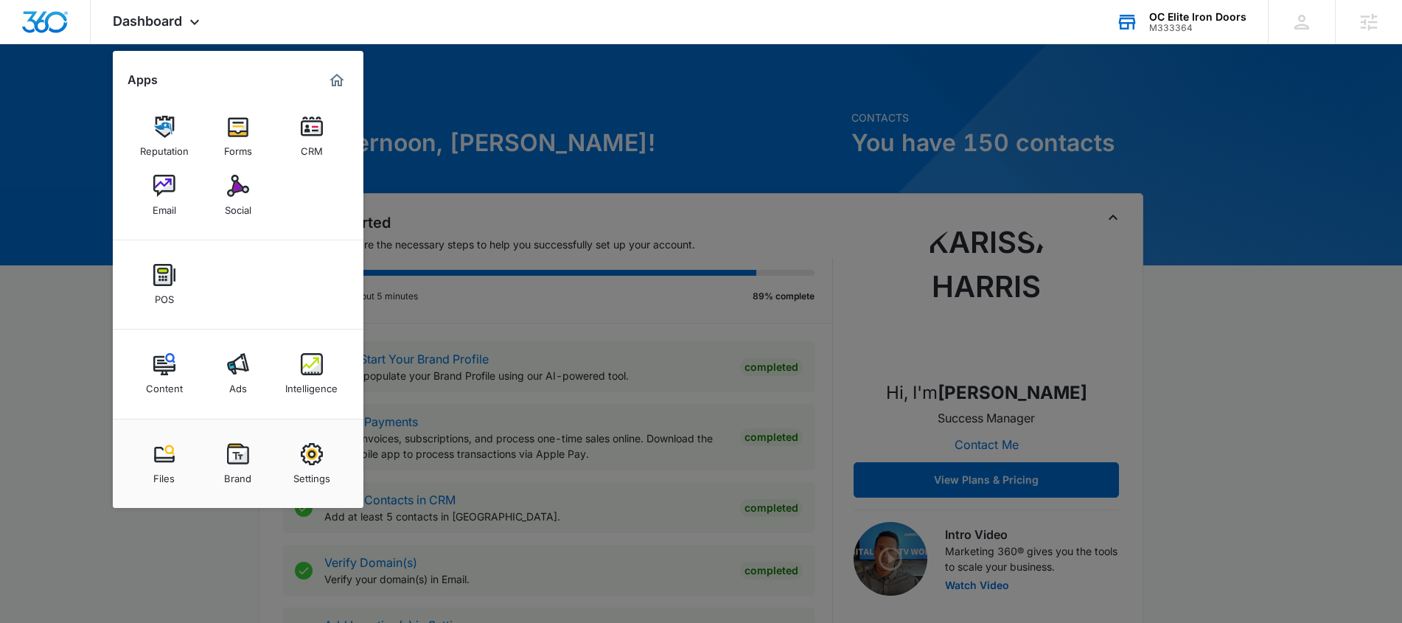
click at [237, 461] on img at bounding box center [238, 454] width 22 height 22
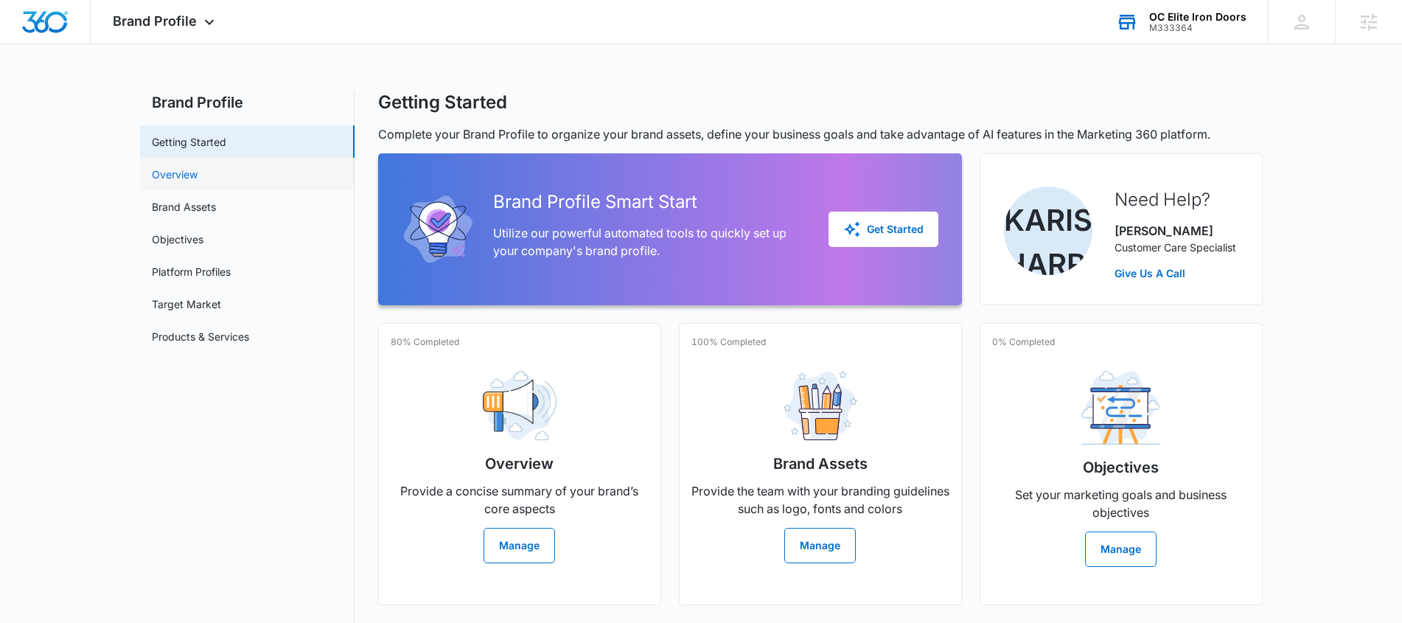
click at [187, 181] on link "Overview" at bounding box center [175, 174] width 46 height 15
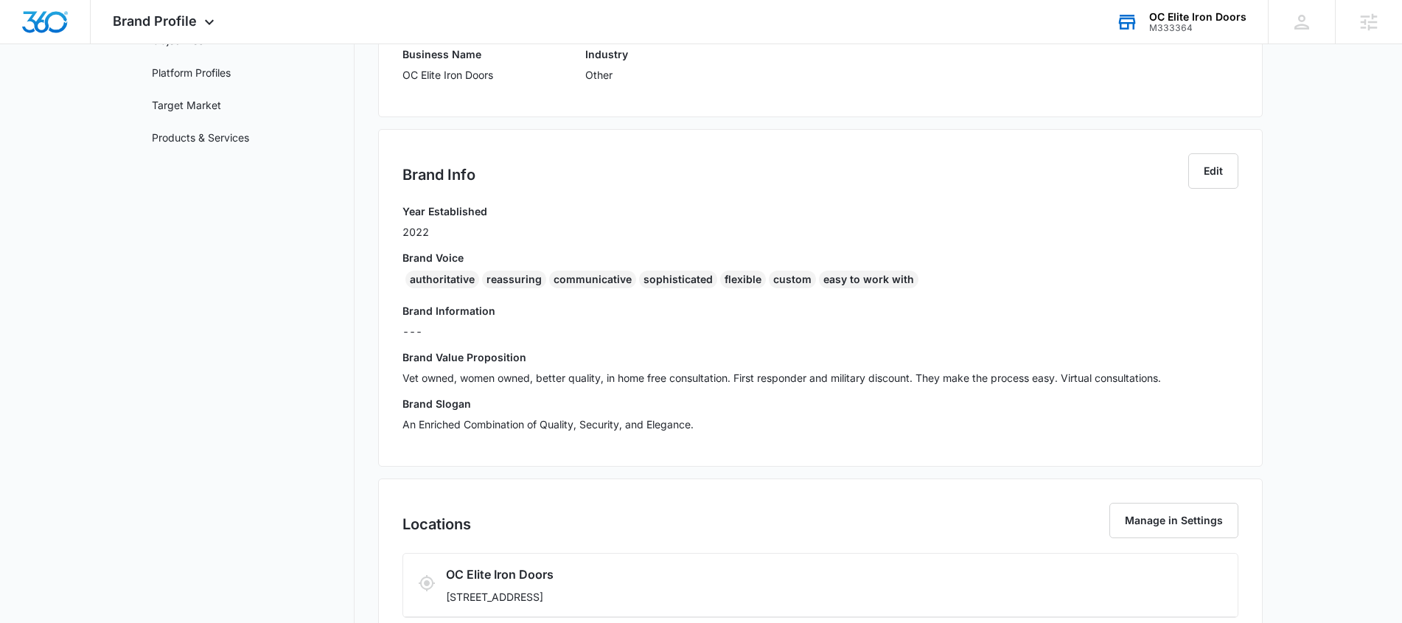
scroll to position [366, 0]
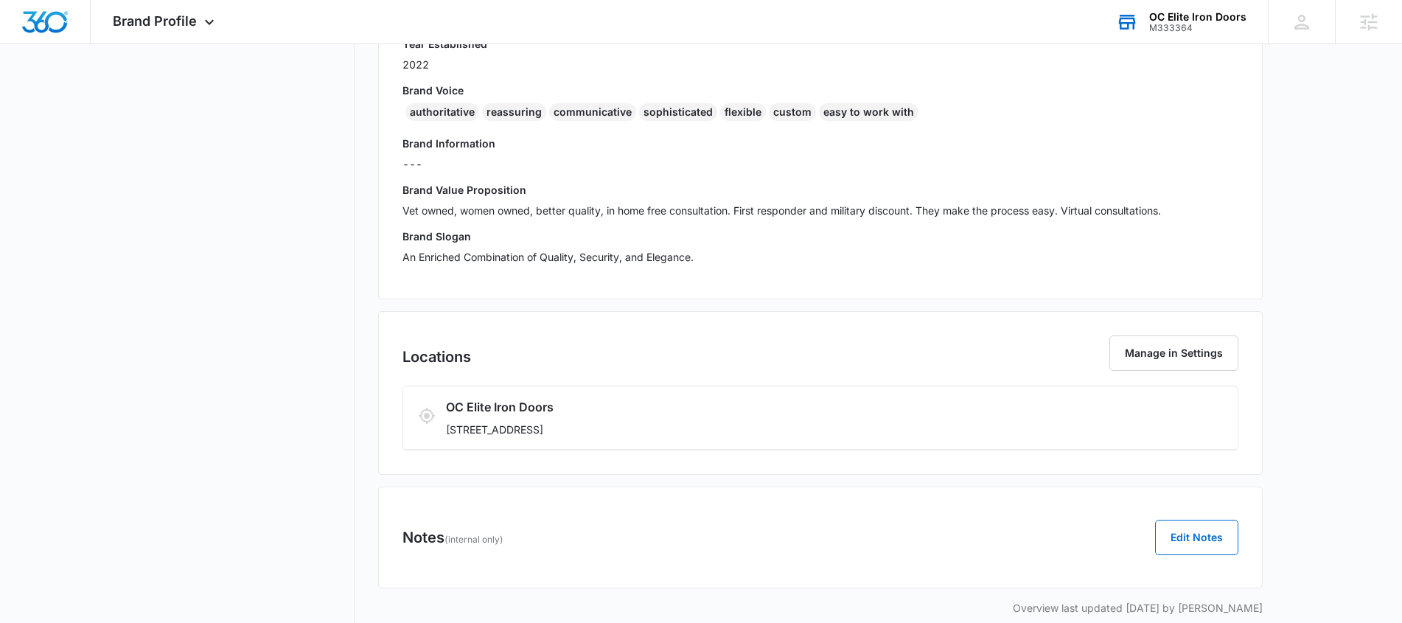
drag, startPoint x: 1021, startPoint y: 206, endPoint x: 1044, endPoint y: 206, distance: 22.8
click at [1021, 206] on p "Vet owned, women owned, better quality, in home free consultation. First respon…" at bounding box center [820, 210] width 836 height 15
drag, startPoint x: 1196, startPoint y: 211, endPoint x: 398, endPoint y: 212, distance: 798.2
click at [398, 212] on div "Brand Info Edit Year Established 2022 Brand Voice authoritative reassuring comm…" at bounding box center [820, 131] width 884 height 338
copy p "Vet owned, women owned, better quality, in home free consultation. First respon…"
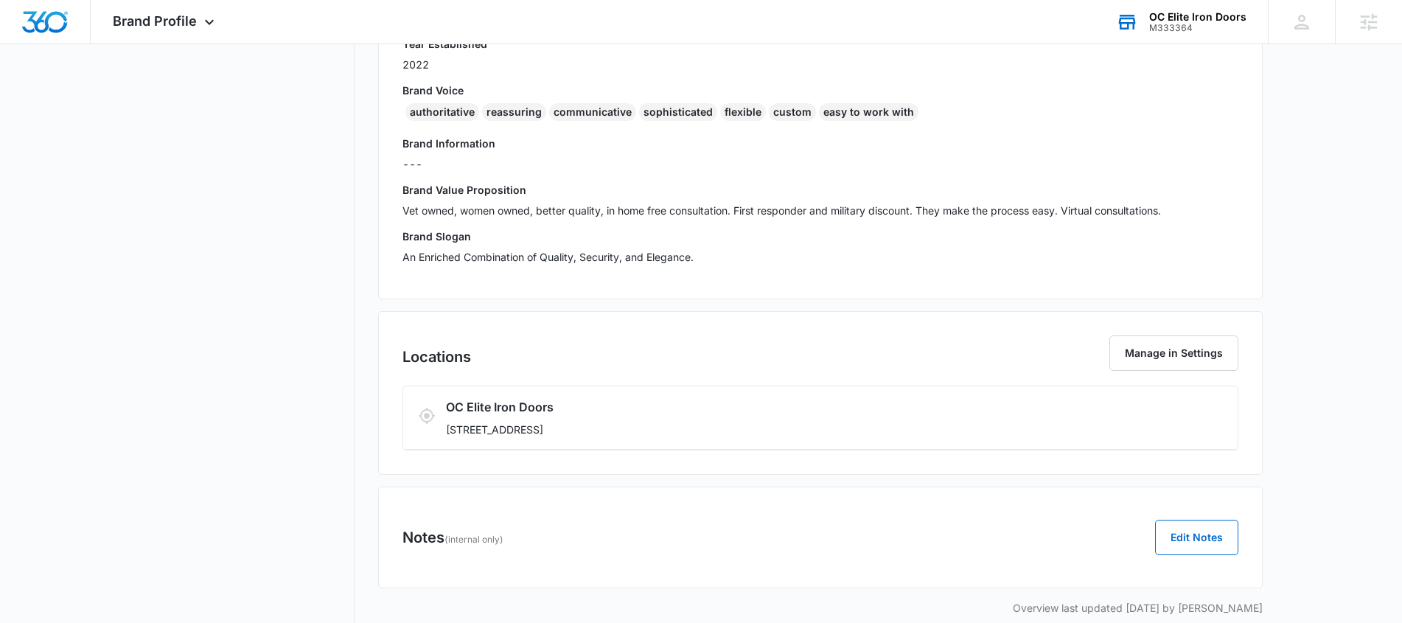
drag, startPoint x: 340, startPoint y: 277, endPoint x: 334, endPoint y: 248, distance: 30.2
click at [342, 277] on nav "Brand Profile Getting Started Overview Brand Assets Objectives Platform Profile…" at bounding box center [247, 175] width 214 height 901
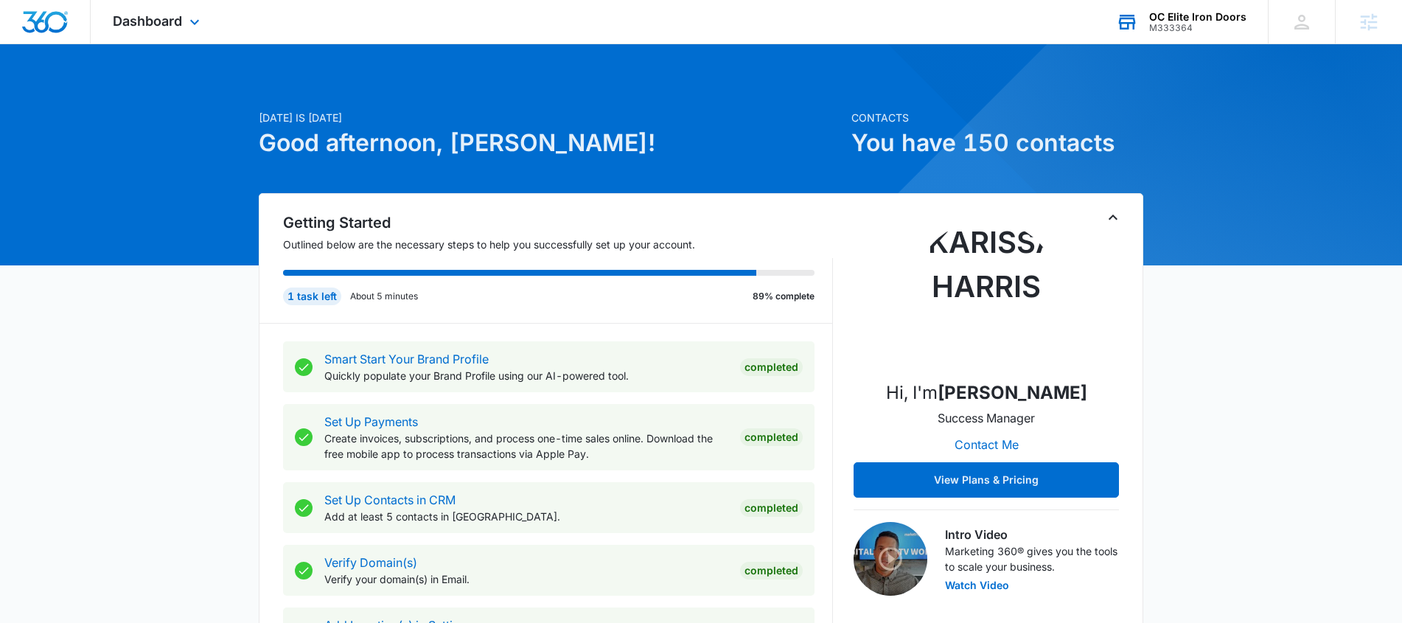
click at [1218, 20] on div "OC Elite Iron Doors" at bounding box center [1197, 17] width 97 height 12
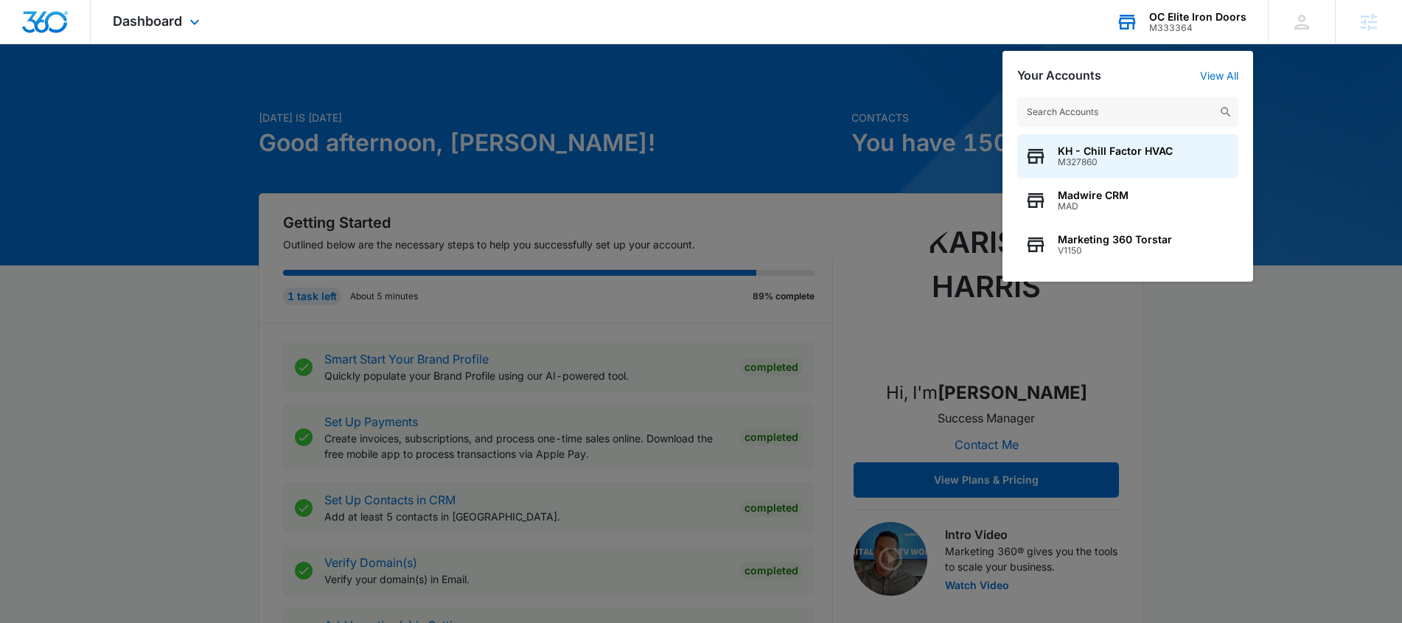
click at [1105, 110] on input "text" at bounding box center [1127, 111] width 221 height 29
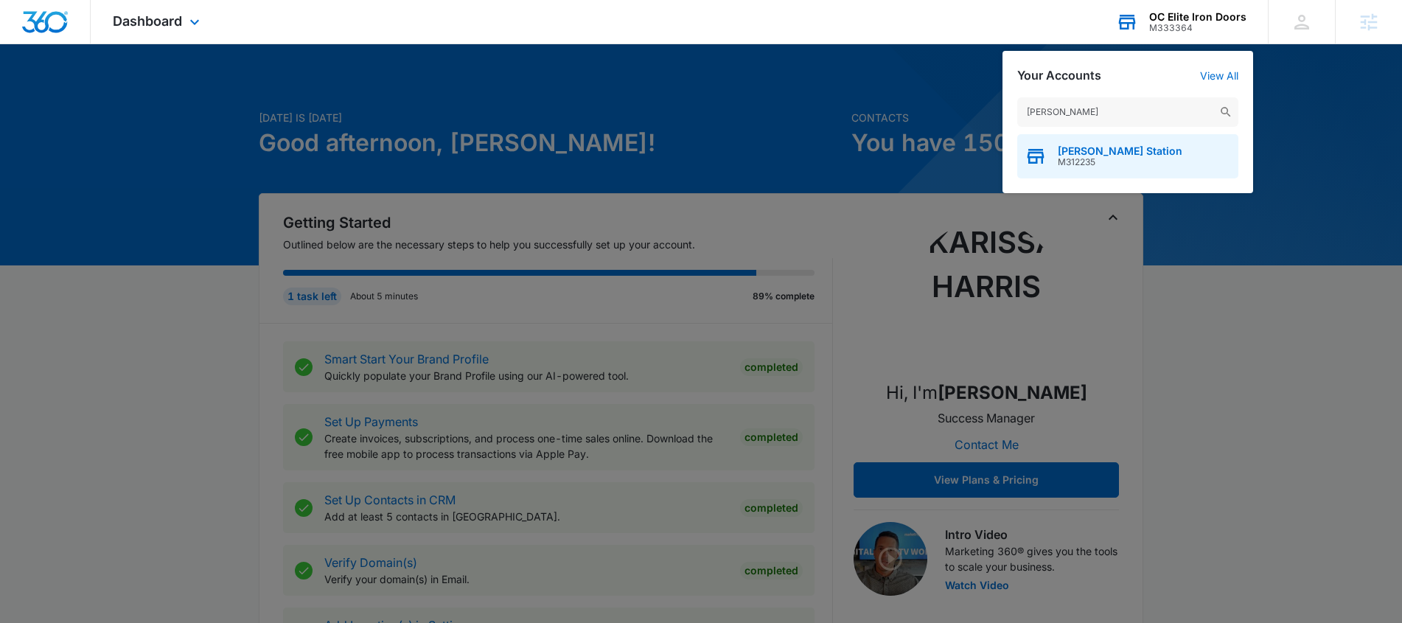
type input "nola s"
click at [1109, 151] on span "NOLA Station" at bounding box center [1120, 151] width 125 height 12
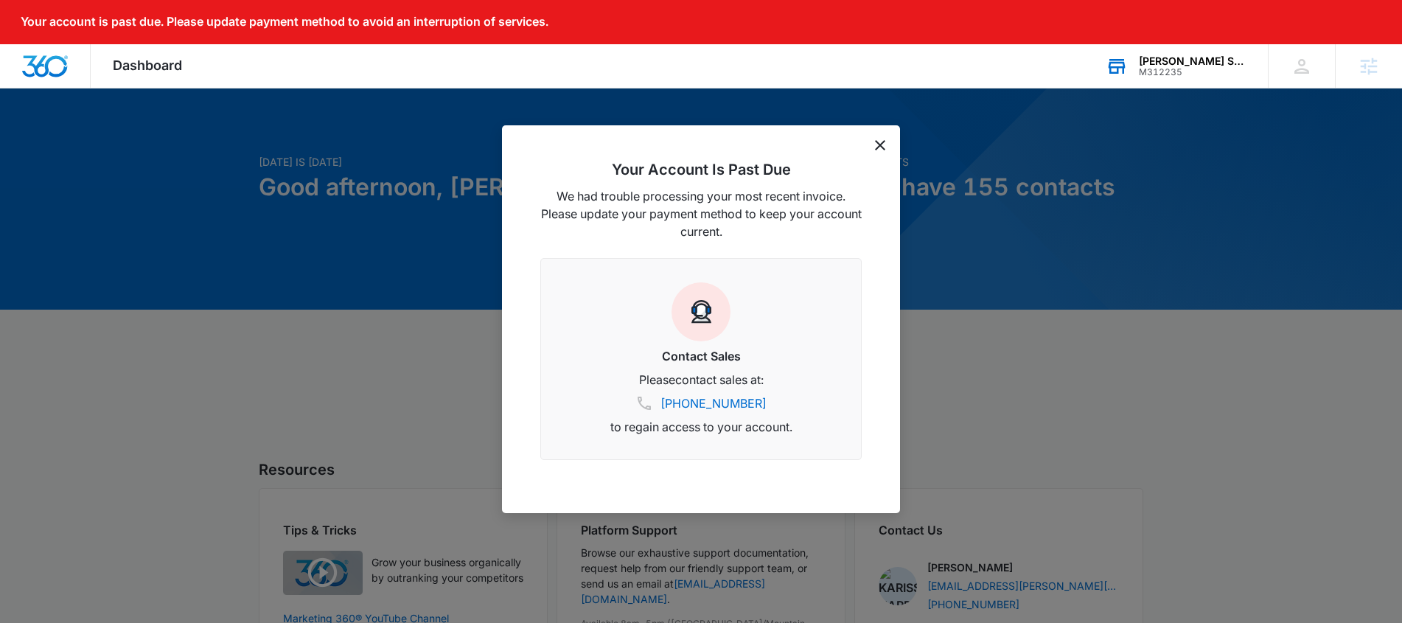
click at [879, 146] on icon "dismiss this dialog" at bounding box center [880, 145] width 10 height 10
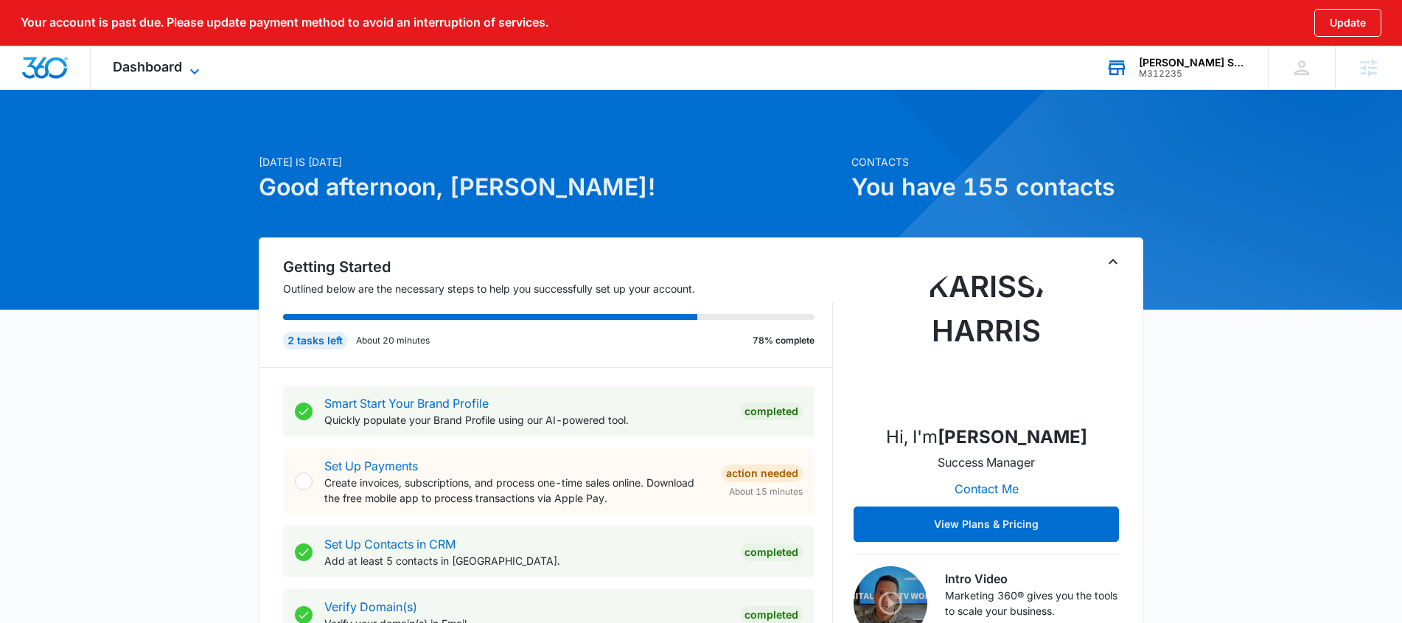
click at [156, 67] on span "Dashboard" at bounding box center [147, 66] width 69 height 15
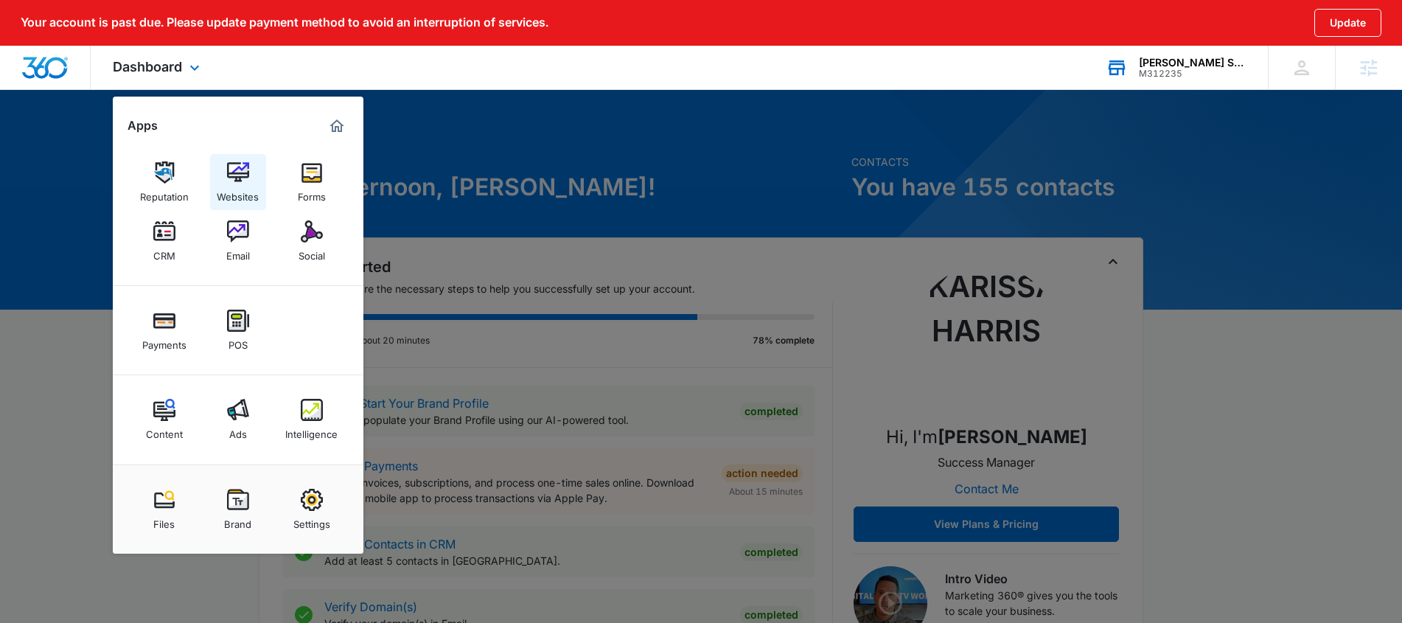
click at [258, 192] on div "Websites" at bounding box center [238, 193] width 42 height 19
